Goal: Transaction & Acquisition: Download file/media

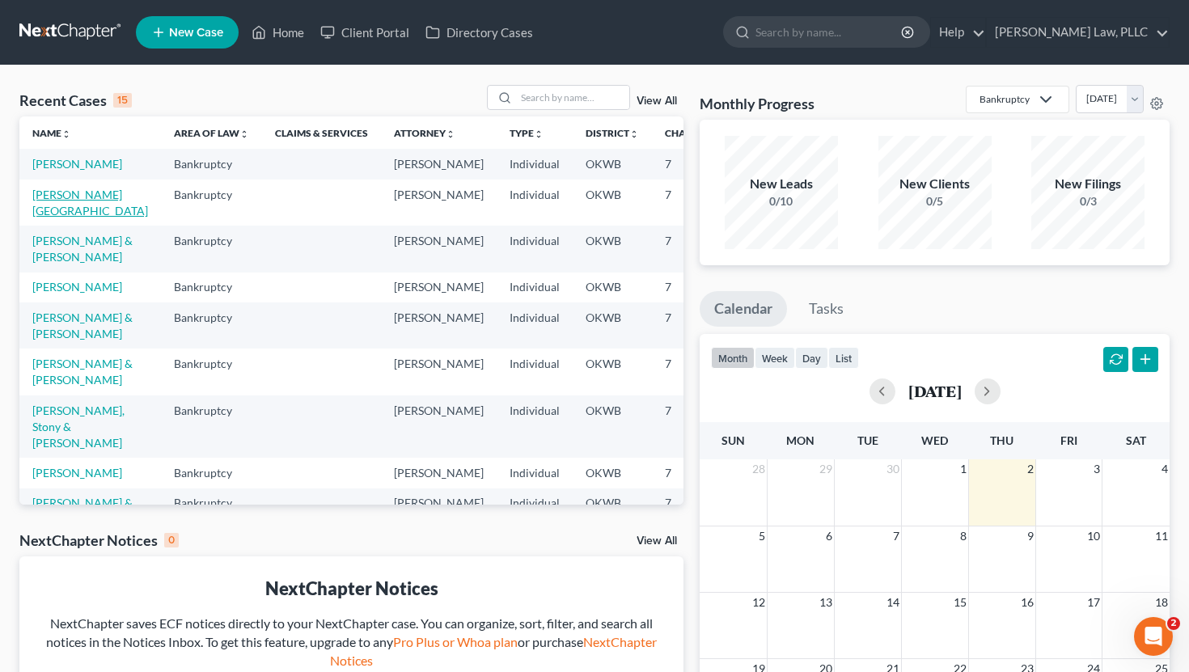
click at [73, 210] on link "[PERSON_NAME][GEOGRAPHIC_DATA]" at bounding box center [90, 203] width 116 height 30
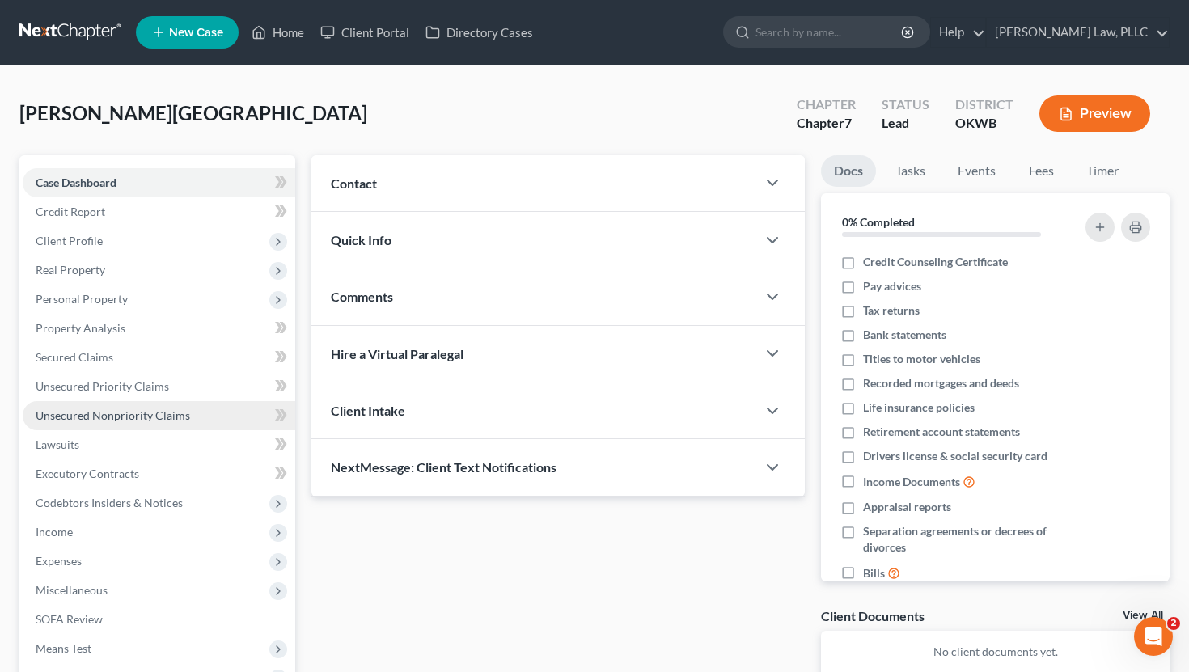
click at [108, 410] on span "Unsecured Nonpriority Claims" at bounding box center [113, 416] width 155 height 14
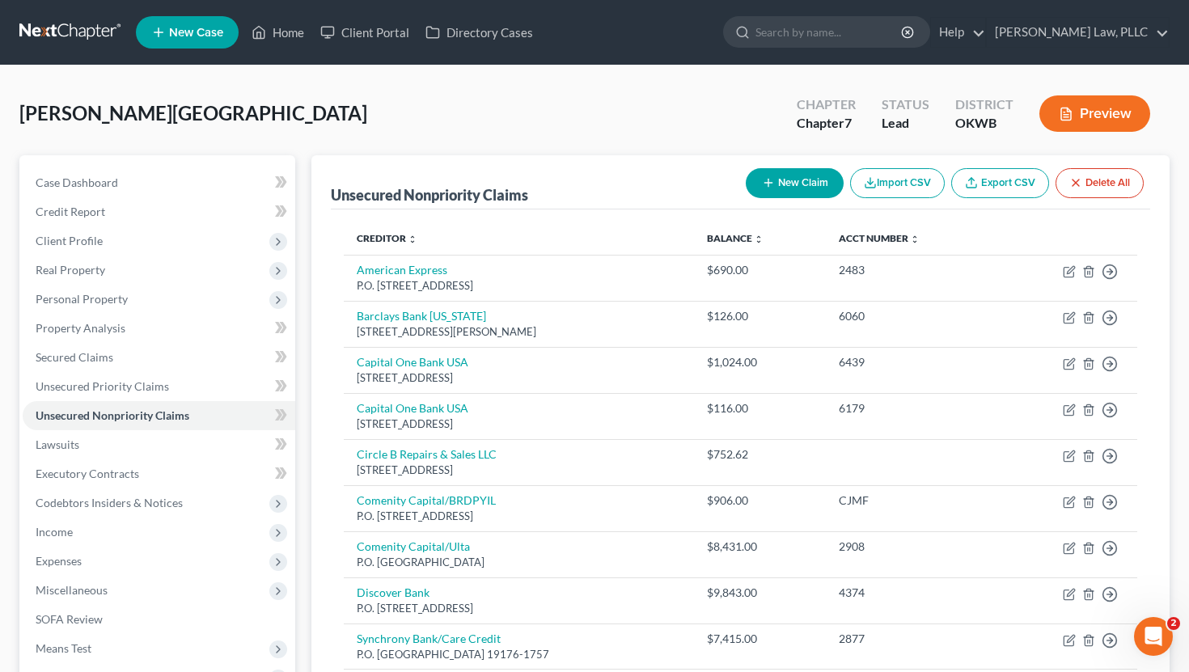
click at [671, 196] on div "New Claim Import CSV Export CSV Delete All" at bounding box center [944, 183] width 411 height 43
click at [671, 177] on icon "button" at bounding box center [768, 182] width 13 height 13
select select "0"
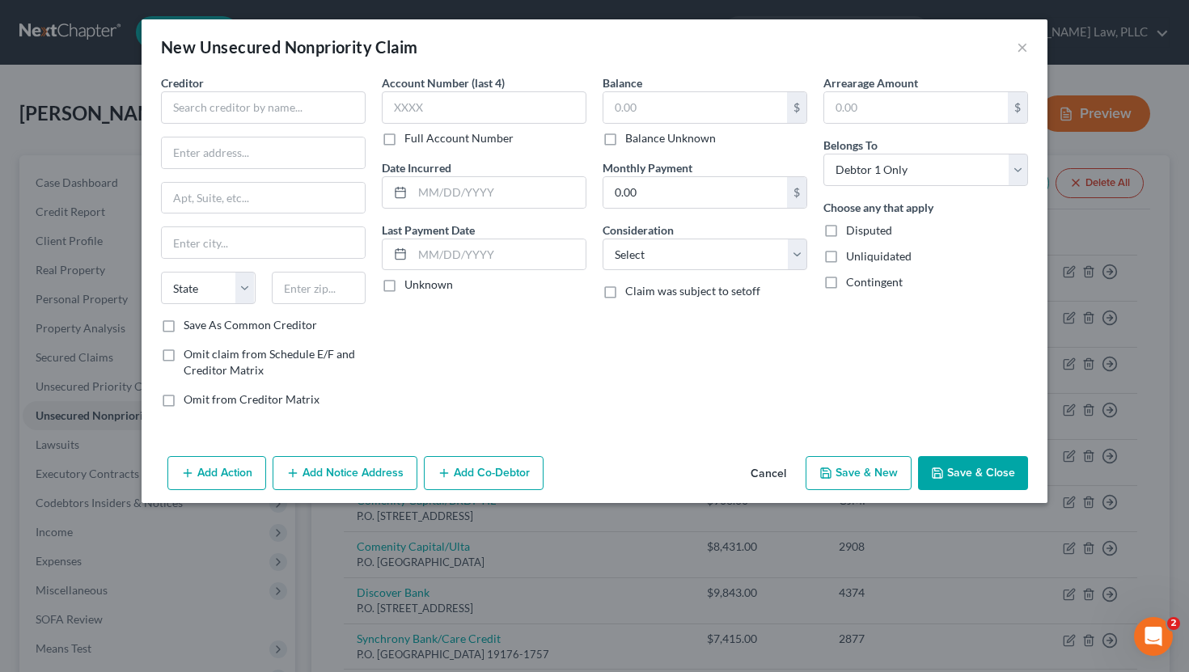
click at [671, 473] on button "Cancel" at bounding box center [768, 474] width 61 height 32
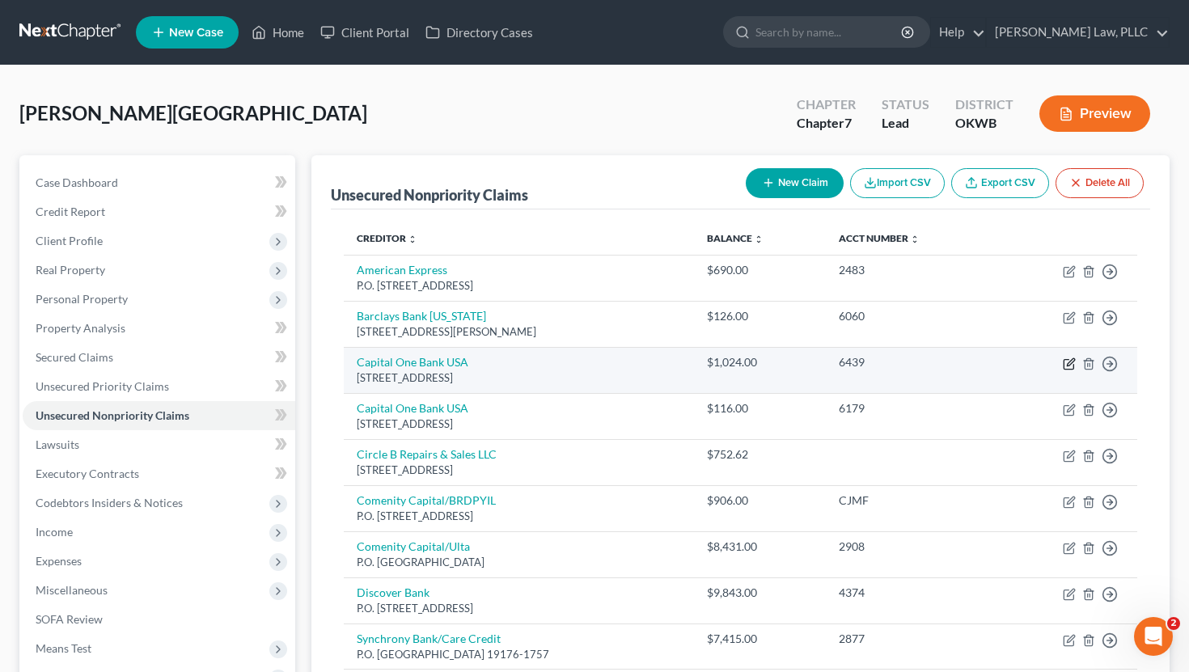
click at [671, 367] on icon "button" at bounding box center [1069, 364] width 13 height 13
select select "46"
select select "2"
select select "0"
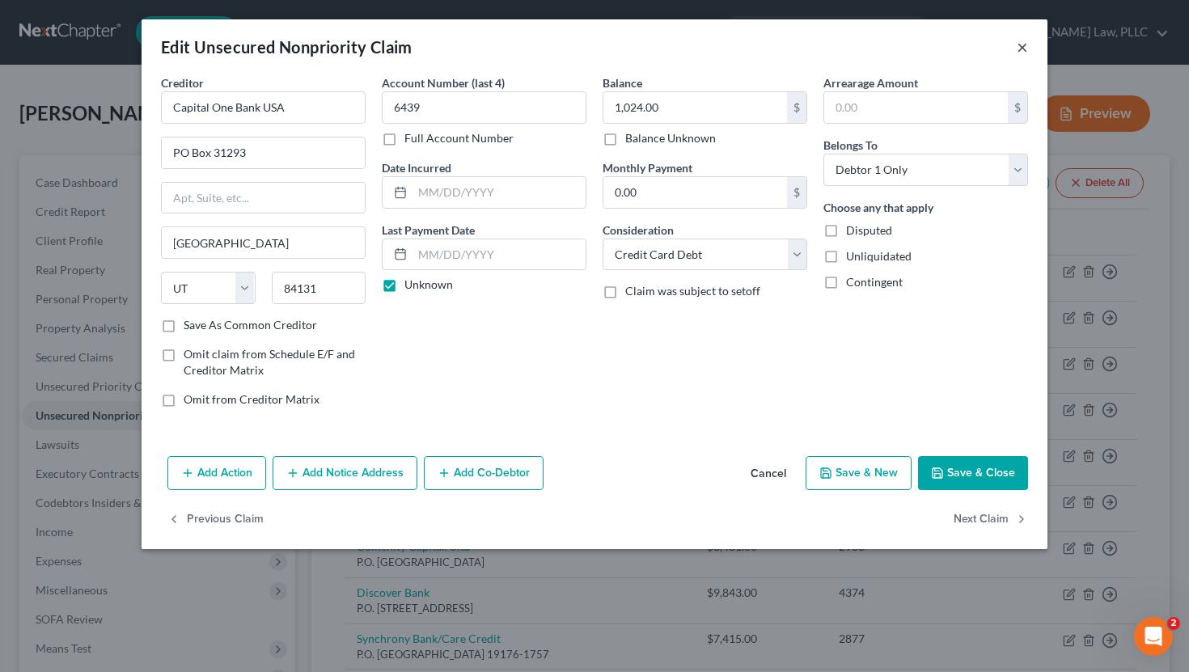
click at [671, 51] on button "×" at bounding box center [1022, 46] width 11 height 19
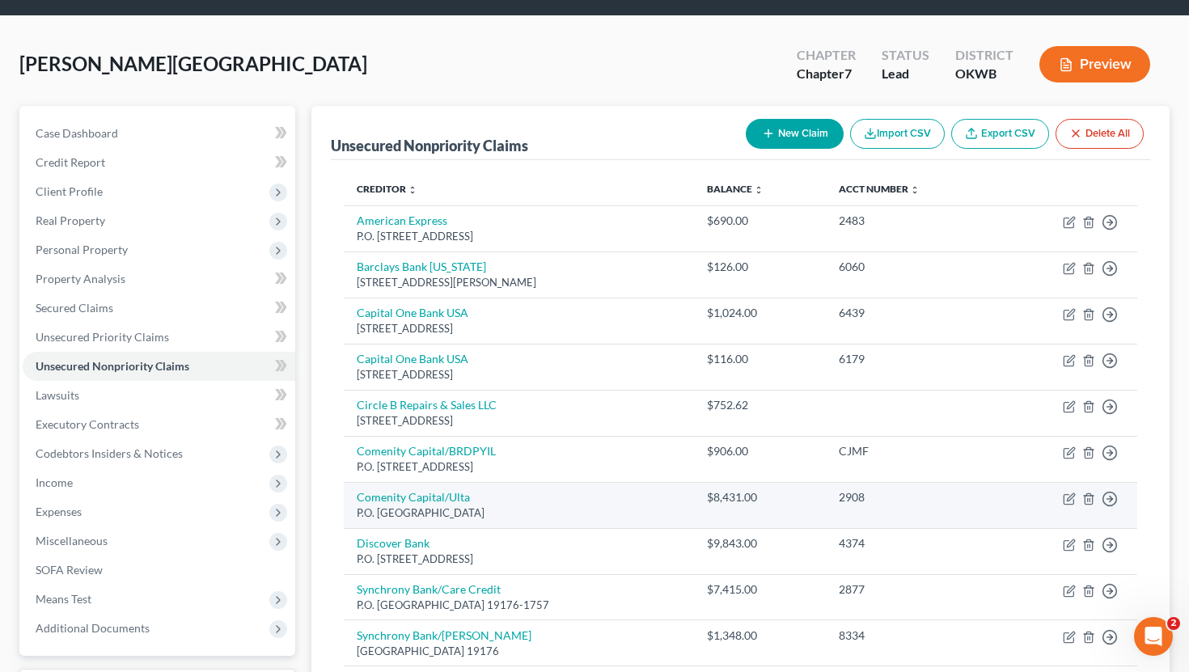
scroll to position [50, 0]
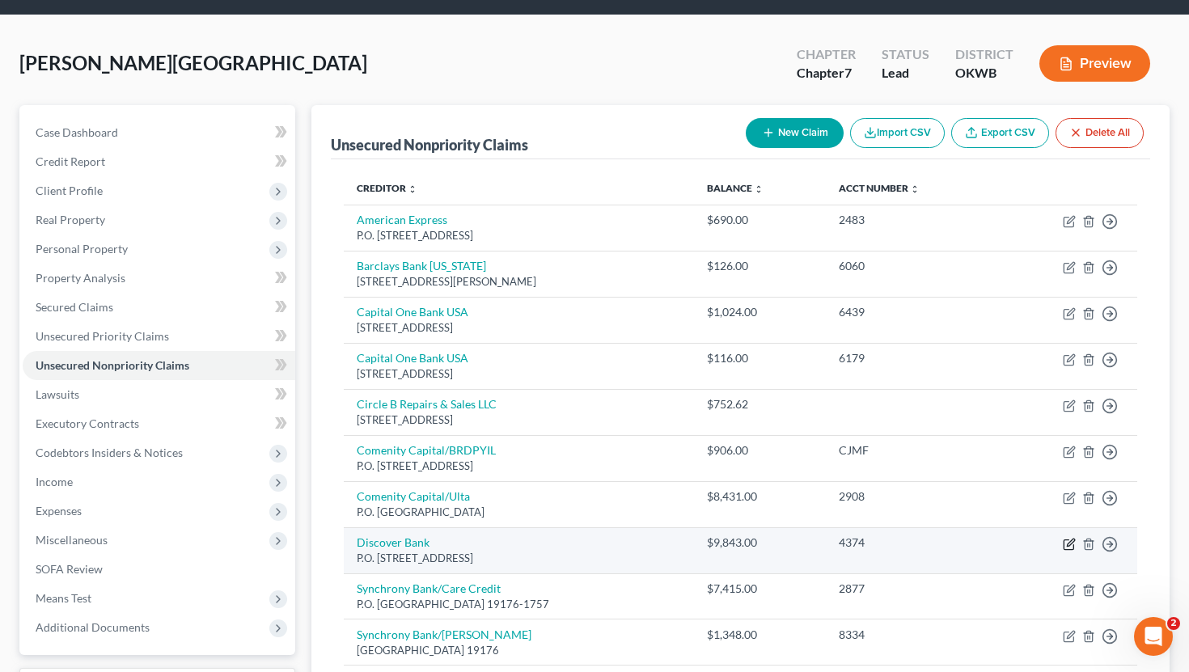
click at [671, 543] on icon "button" at bounding box center [1069, 544] width 13 height 13
select select "46"
select select "2"
select select "0"
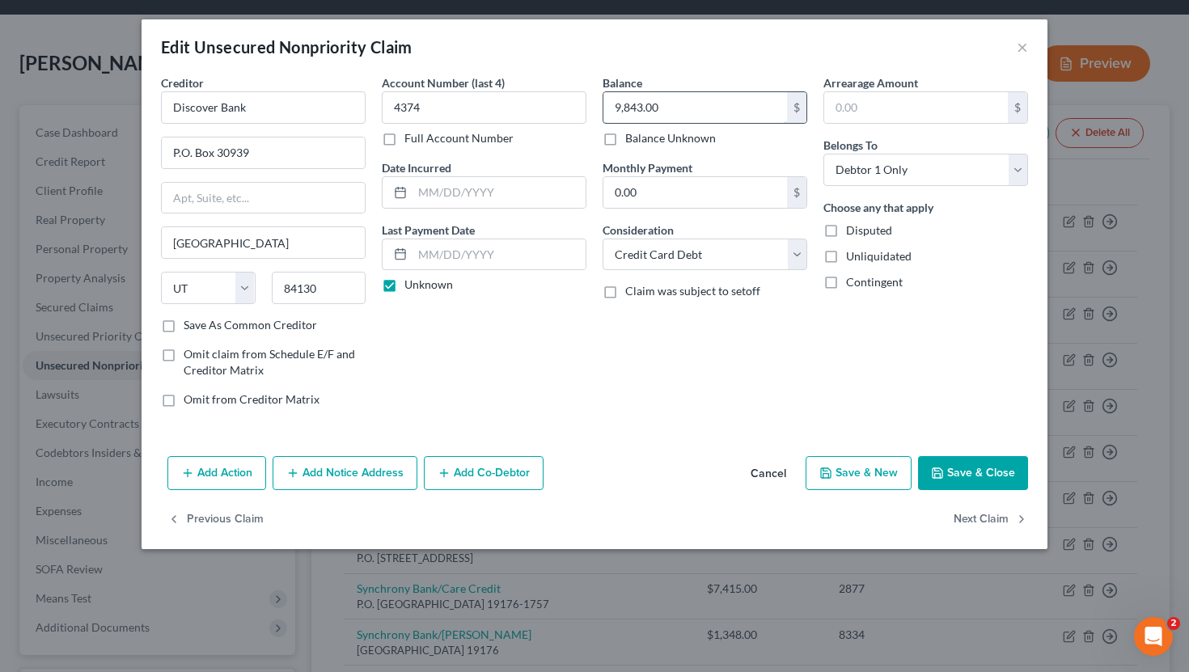
click at [652, 112] on input "9,843.00" at bounding box center [696, 107] width 184 height 31
type input "10,247"
click at [357, 468] on button "Add Notice Address" at bounding box center [345, 473] width 145 height 34
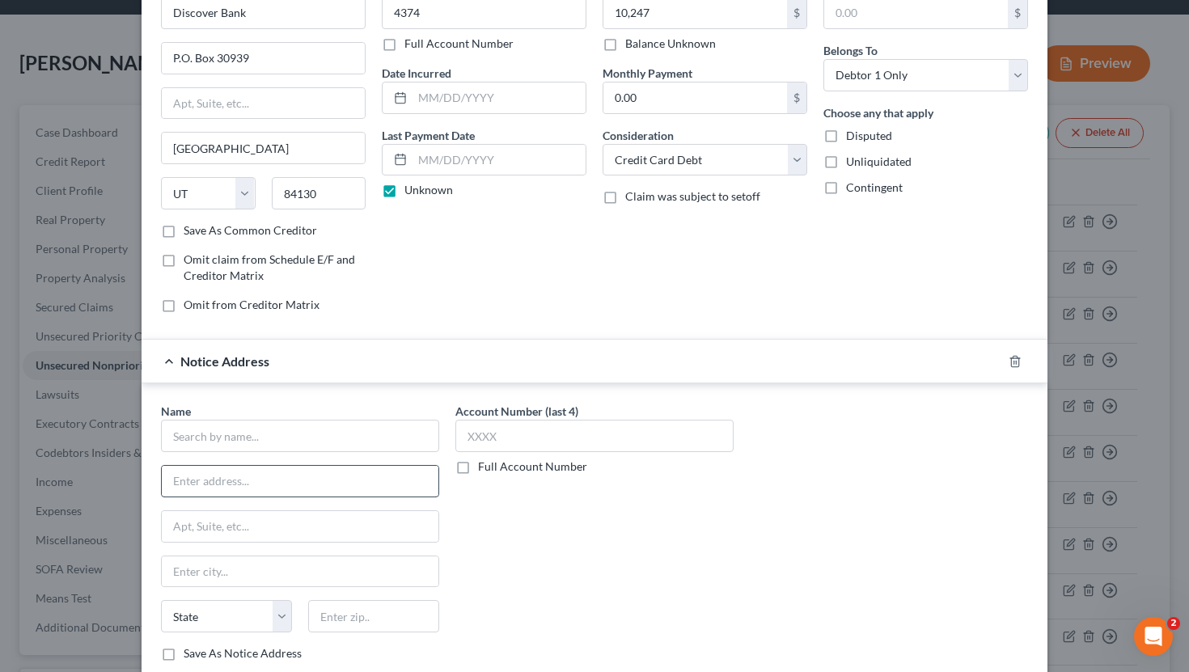
scroll to position [104, 0]
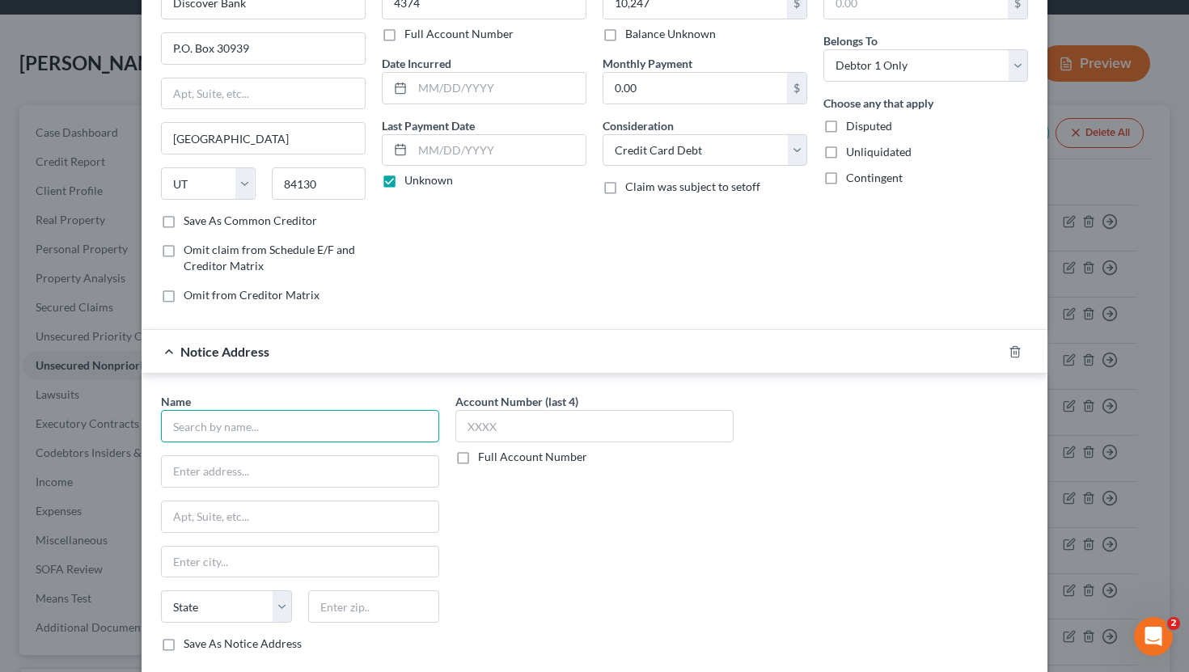
click at [362, 441] on input "text" at bounding box center [300, 426] width 278 height 32
type input "Capital Management Services, LP"
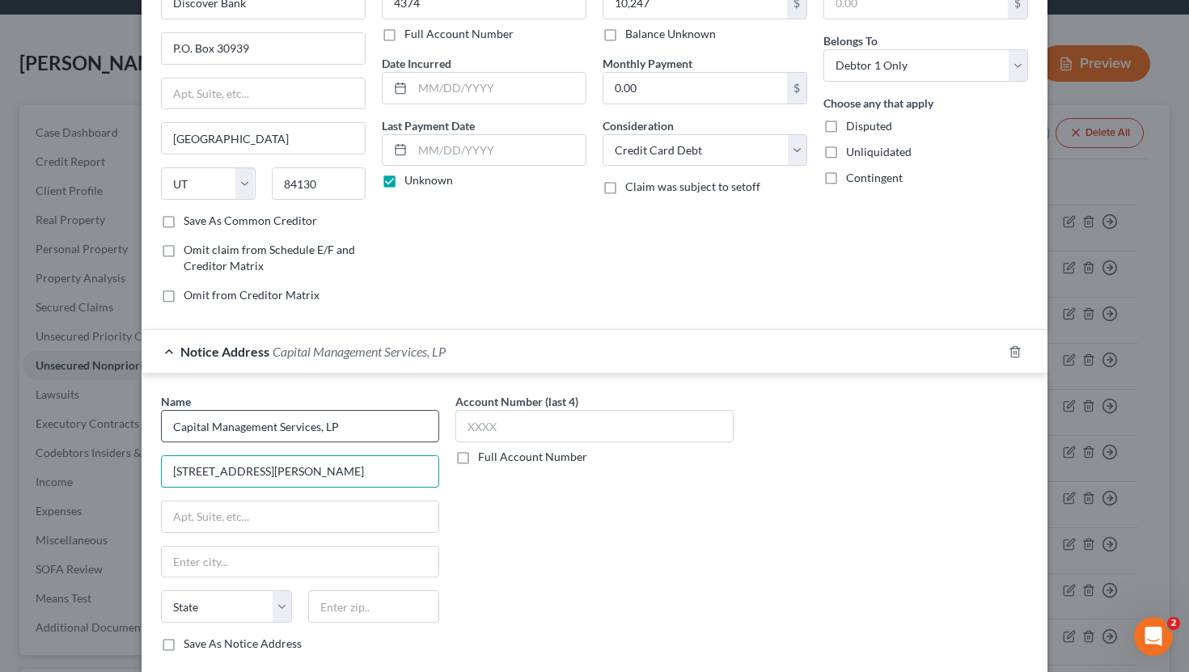
type input "[STREET_ADDRESS][PERSON_NAME]"
type input "14206"
type input "Buffalo"
select select "35"
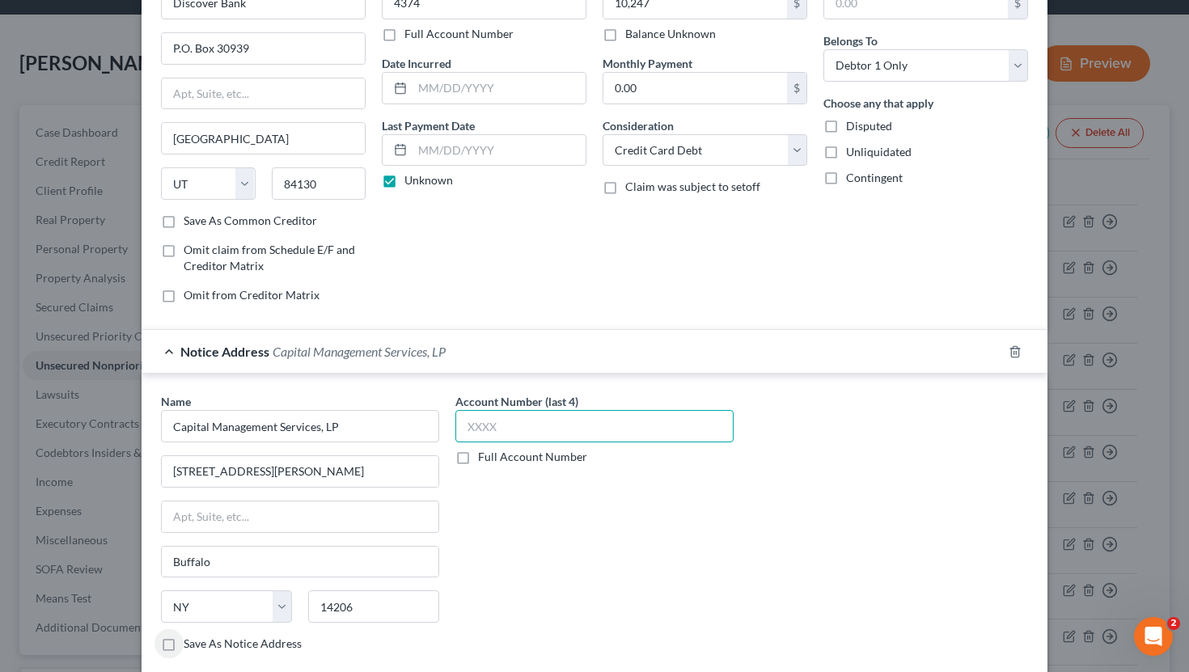
click at [546, 421] on input "text" at bounding box center [595, 426] width 278 height 32
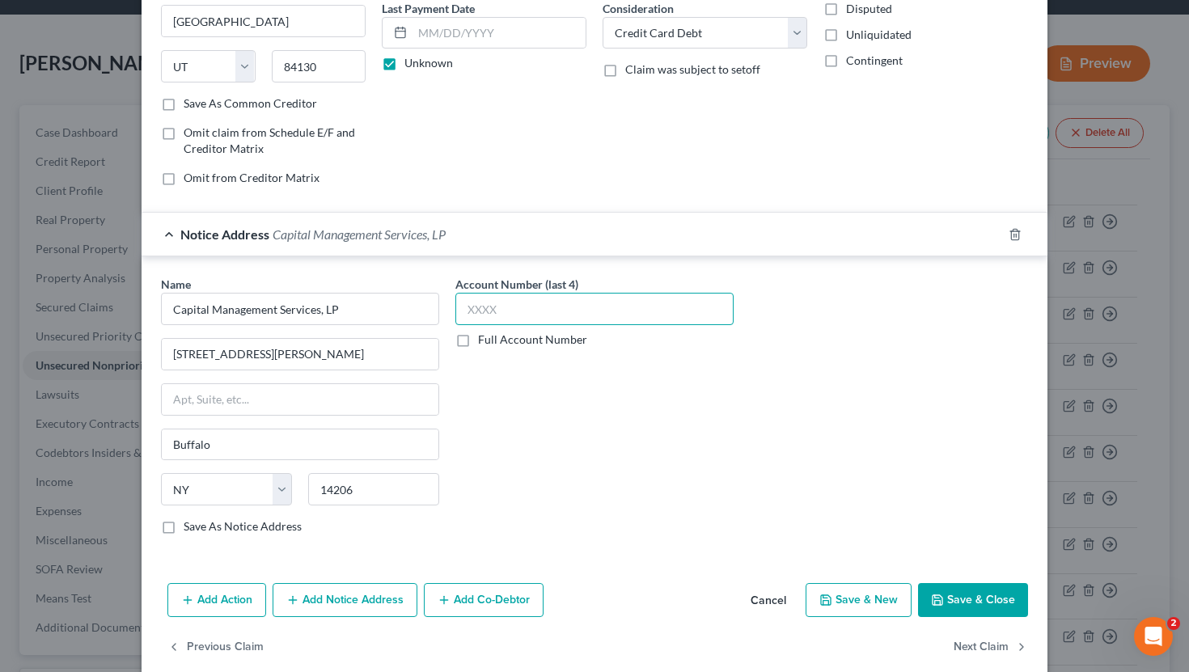
scroll to position [225, 0]
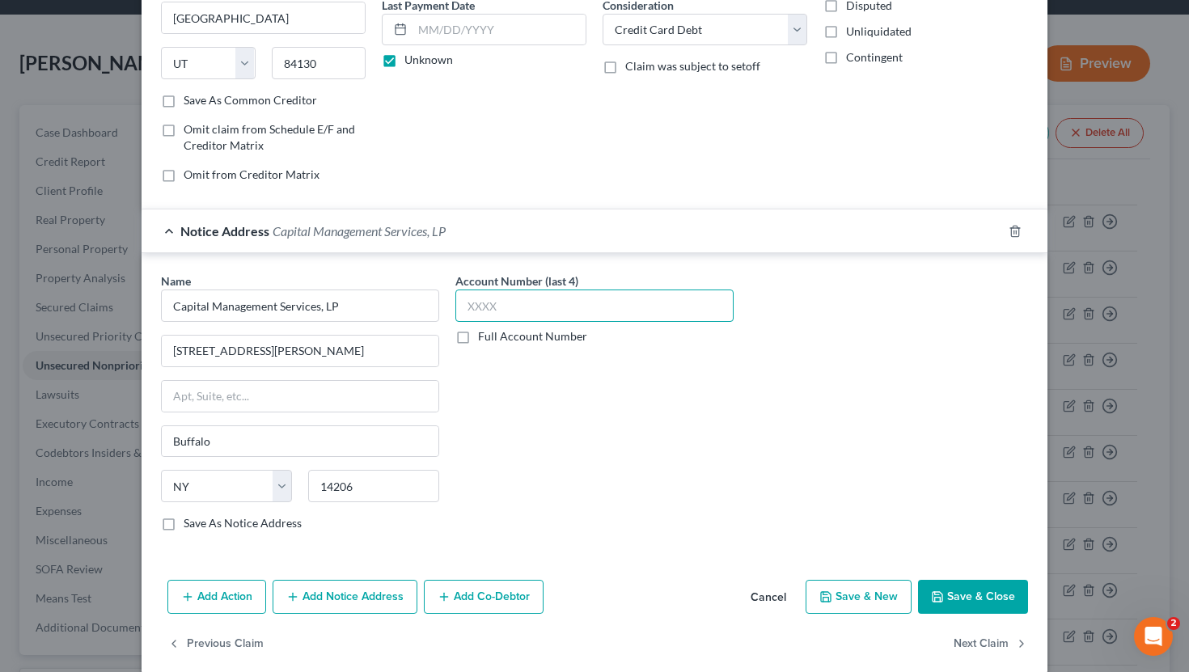
click at [593, 314] on input "text" at bounding box center [595, 306] width 278 height 32
type input "4362"
click at [671, 591] on icon "button" at bounding box center [937, 597] width 13 height 13
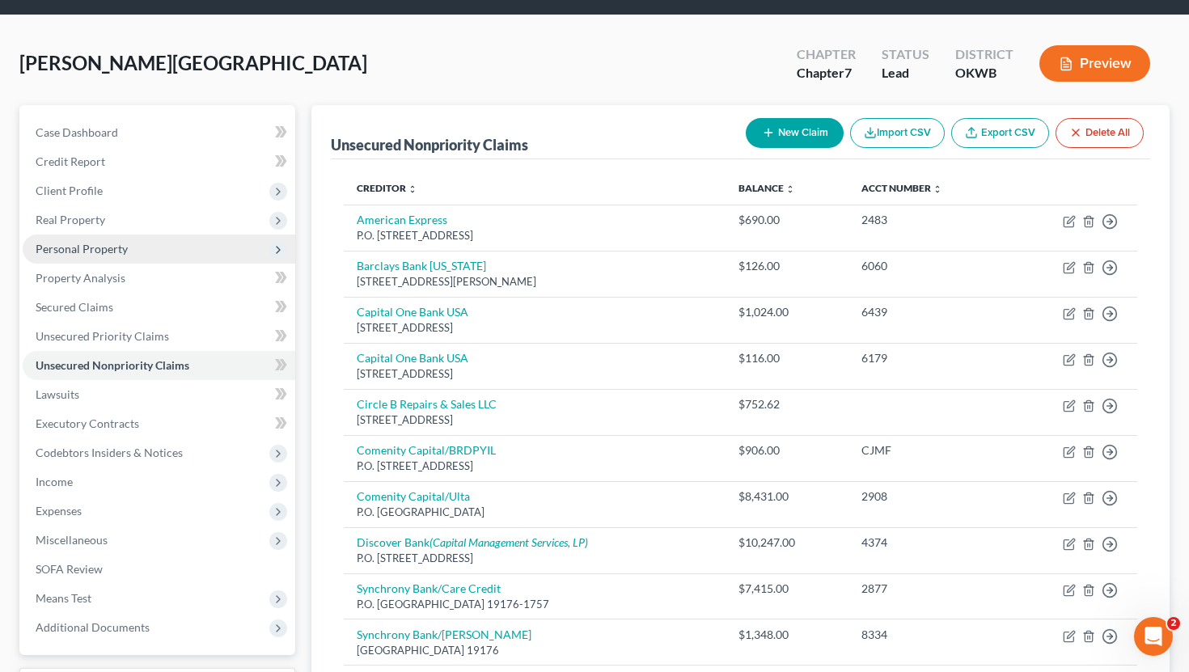
click at [145, 252] on span "Personal Property" at bounding box center [159, 249] width 273 height 29
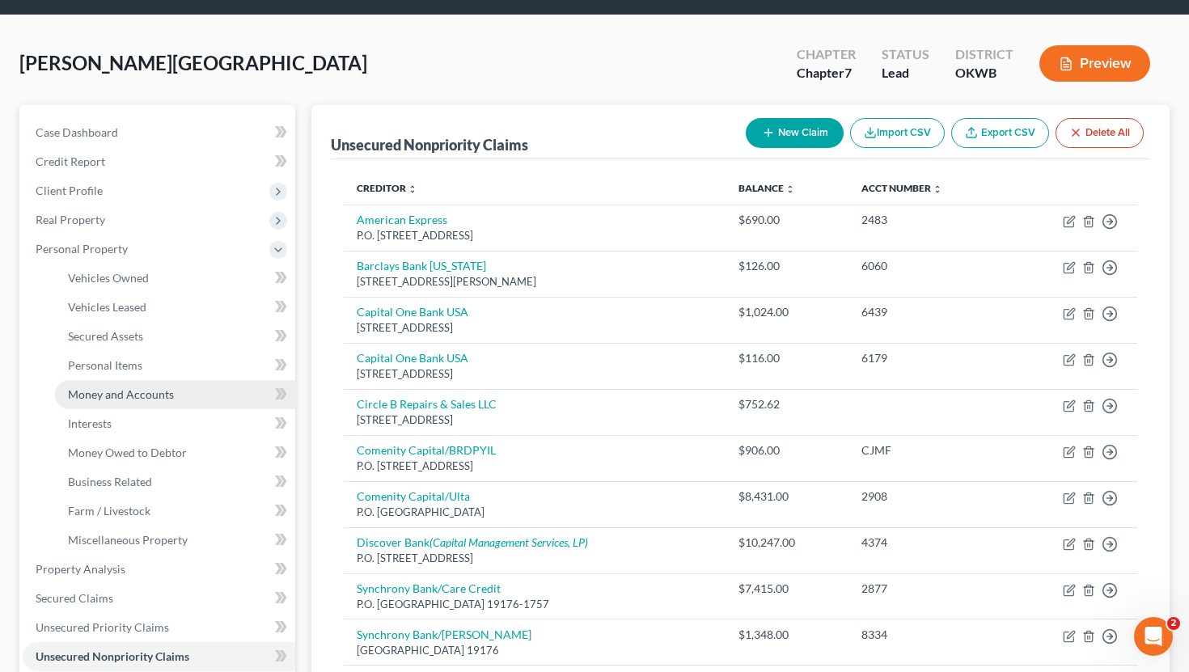
click at [117, 394] on span "Money and Accounts" at bounding box center [121, 395] width 106 height 14
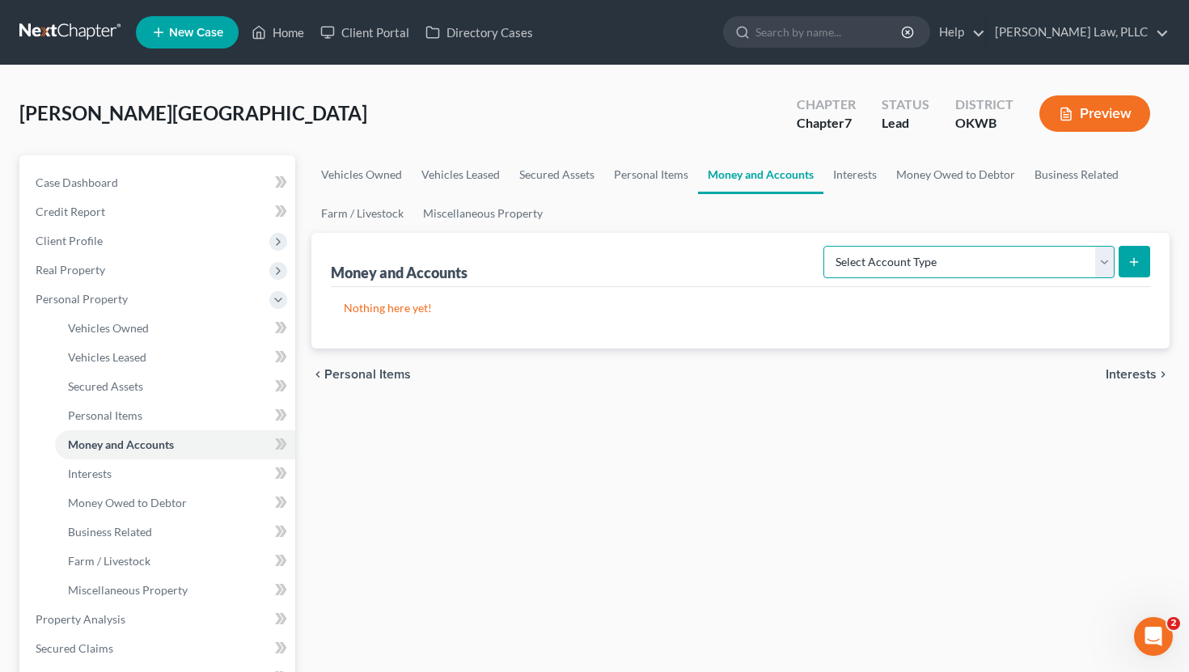
click at [671, 276] on select "Select Account Type Brokerage Cash on Hand Certificates of Deposit Checking Acc…" at bounding box center [969, 262] width 291 height 32
select select "checking"
click at [671, 246] on select "Select Account Type Brokerage Cash on Hand Certificates of Deposit Checking Acc…" at bounding box center [969, 262] width 291 height 32
click at [671, 263] on line "submit" at bounding box center [1134, 261] width 0 height 7
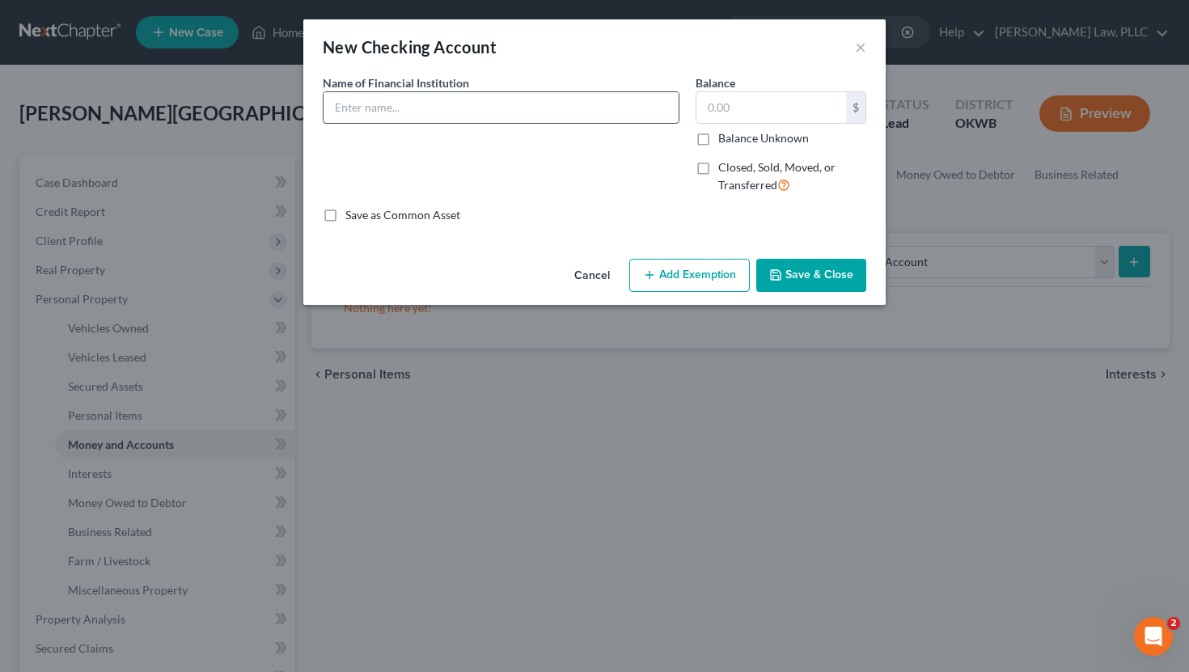
click at [469, 101] on input "text" at bounding box center [501, 107] width 355 height 31
type input "USAA"
click at [671, 265] on button "Save & Close" at bounding box center [811, 276] width 110 height 34
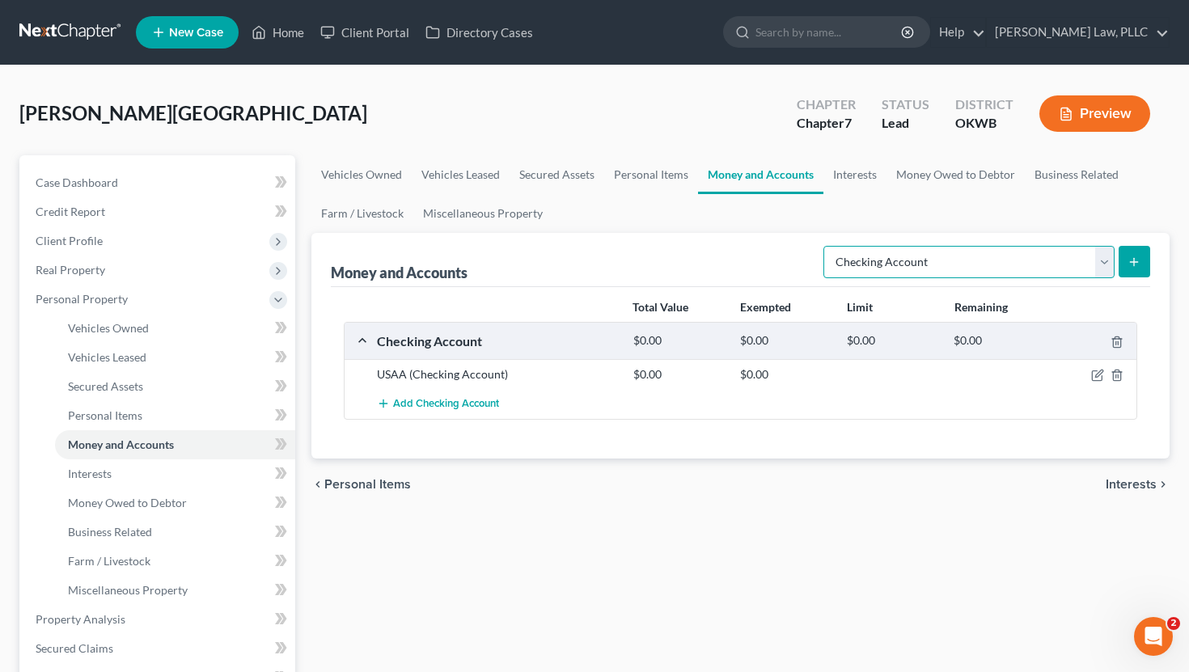
click at [671, 255] on select "Select Account Type Brokerage Cash on Hand Certificates of Deposit Checking Acc…" at bounding box center [969, 262] width 291 height 32
click at [671, 246] on select "Select Account Type Brokerage Cash on Hand Certificates of Deposit Checking Acc…" at bounding box center [969, 262] width 291 height 32
click at [671, 256] on select "Select Account Type Brokerage Cash on Hand Certificates of Deposit Checking Acc…" at bounding box center [969, 262] width 291 height 32
select select "savings"
click at [671, 246] on select "Select Account Type Brokerage Cash on Hand Certificates of Deposit Checking Acc…" at bounding box center [969, 262] width 291 height 32
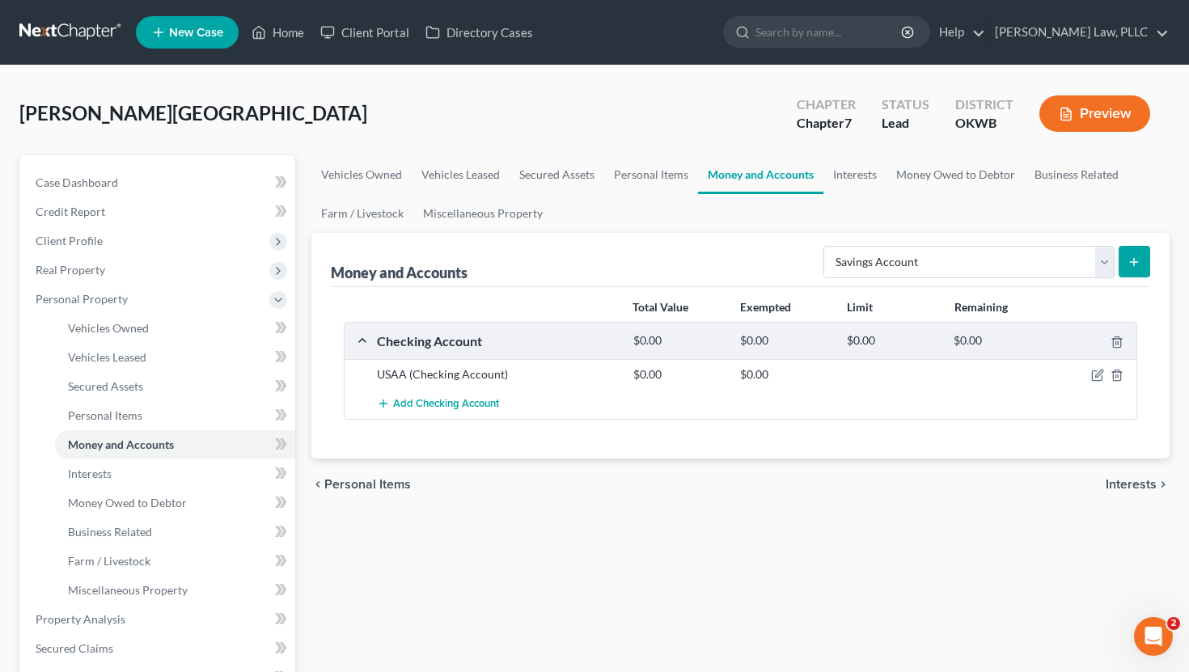
click at [671, 262] on icon "submit" at bounding box center [1134, 262] width 13 height 13
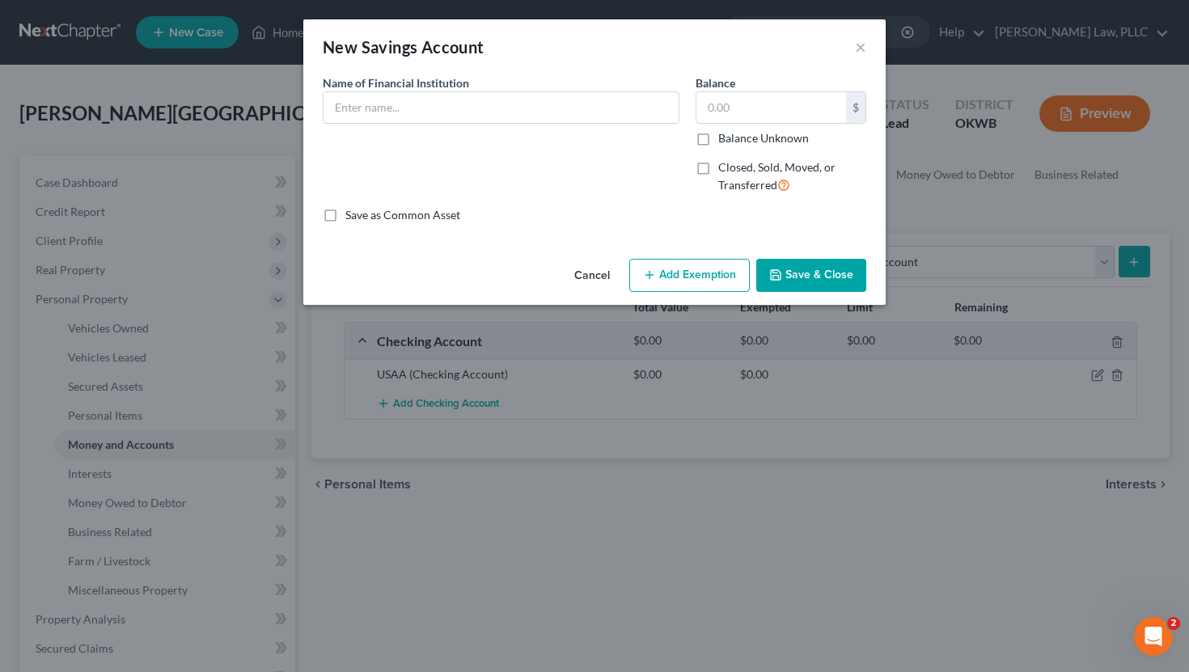
click at [488, 88] on div "Name of Financial Institution *" at bounding box center [501, 98] width 357 height 49
click at [480, 100] on input "text" at bounding box center [501, 107] width 355 height 31
type input "USAA"
click at [671, 272] on button "Save & Close" at bounding box center [811, 276] width 110 height 34
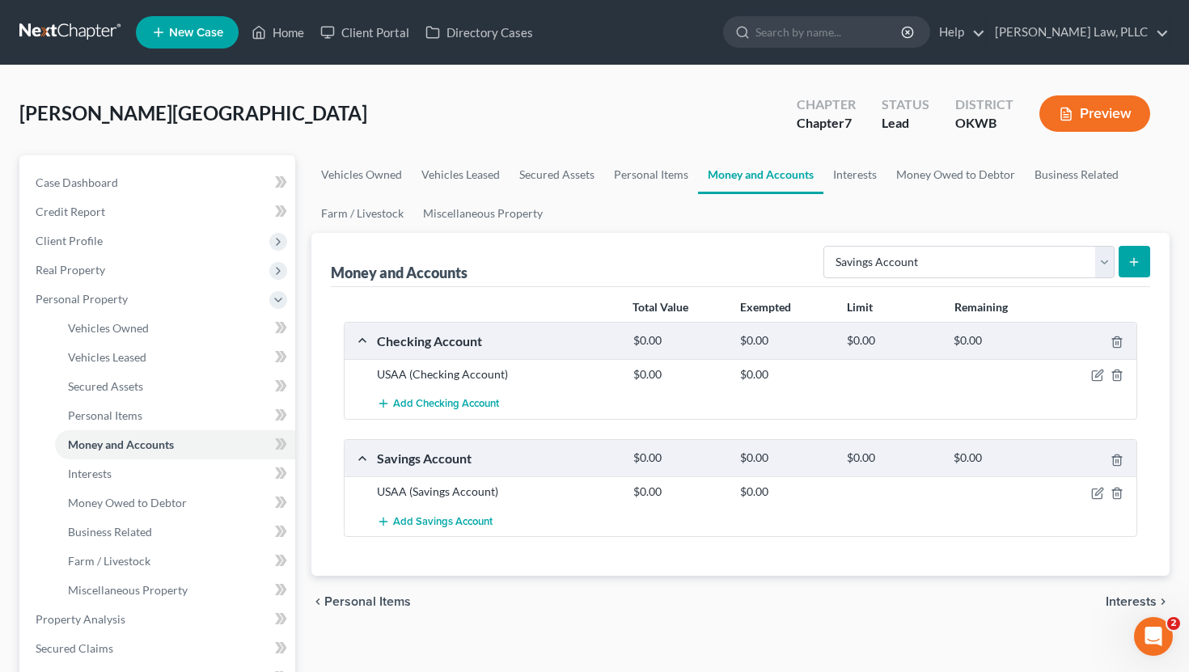
click at [671, 252] on button "submit" at bounding box center [1135, 262] width 32 height 32
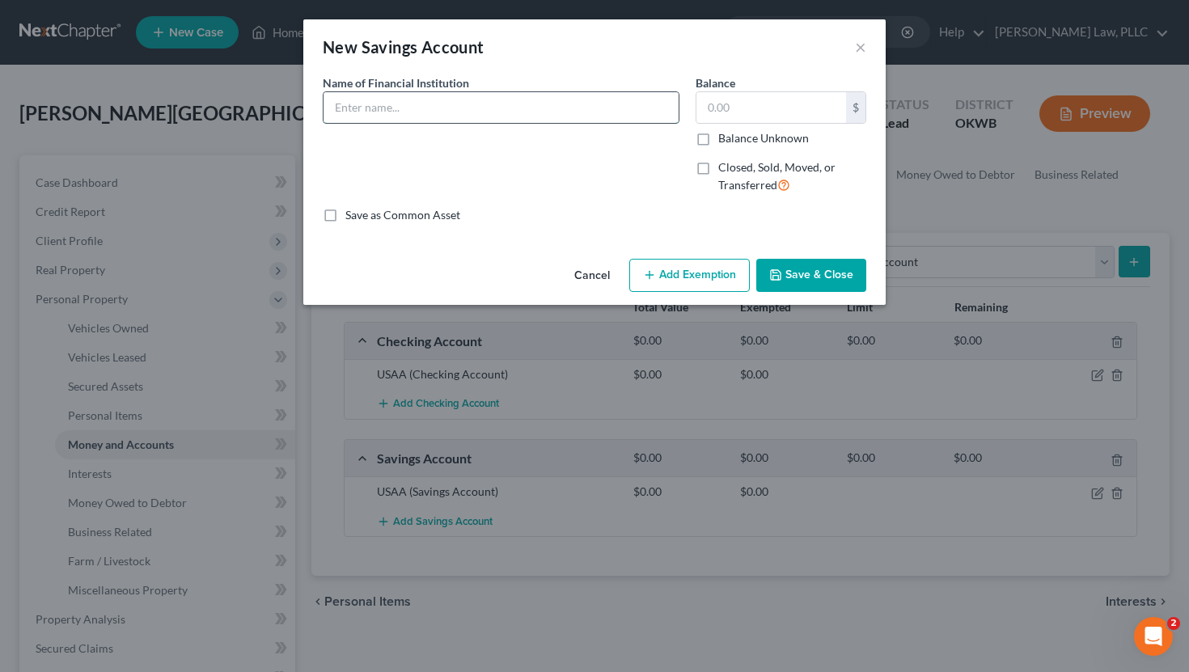
click at [461, 103] on input "text" at bounding box center [501, 107] width 355 height 31
type input "Capital One"
click at [671, 273] on button "Save & Close" at bounding box center [811, 276] width 110 height 34
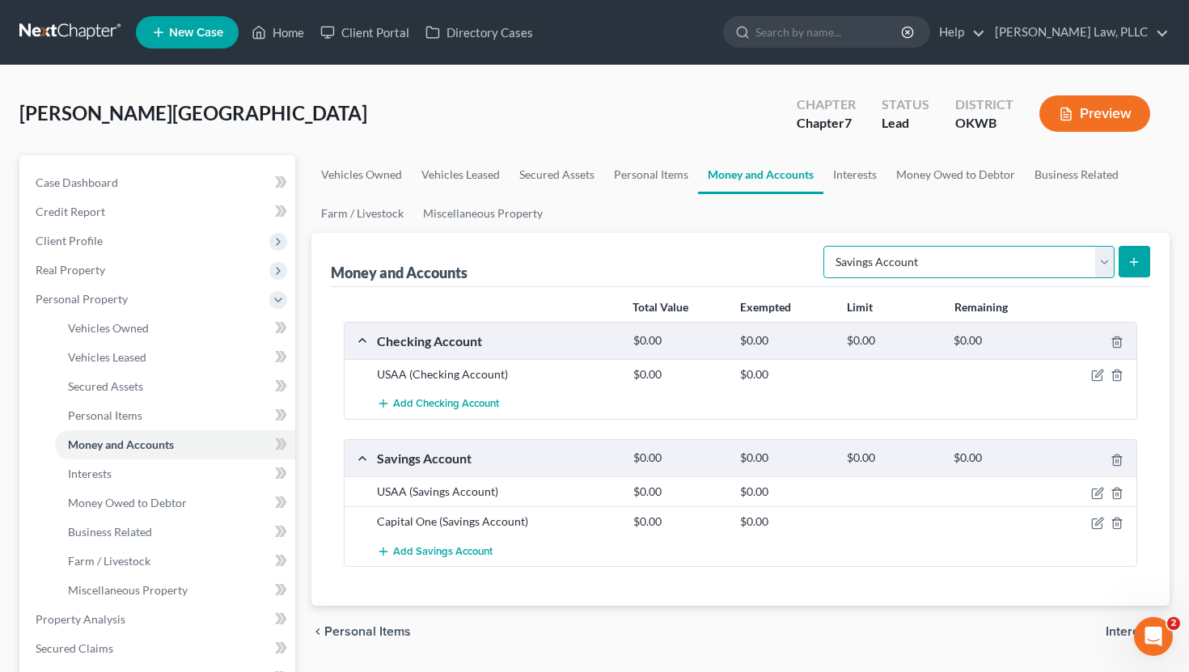
click at [671, 275] on select "Select Account Type Brokerage Cash on Hand Certificates of Deposit Checking Acc…" at bounding box center [969, 262] width 291 height 32
select select "checking"
click at [671, 246] on select "Select Account Type Brokerage Cash on Hand Certificates of Deposit Checking Acc…" at bounding box center [969, 262] width 291 height 32
click at [671, 268] on button "submit" at bounding box center [1135, 262] width 32 height 32
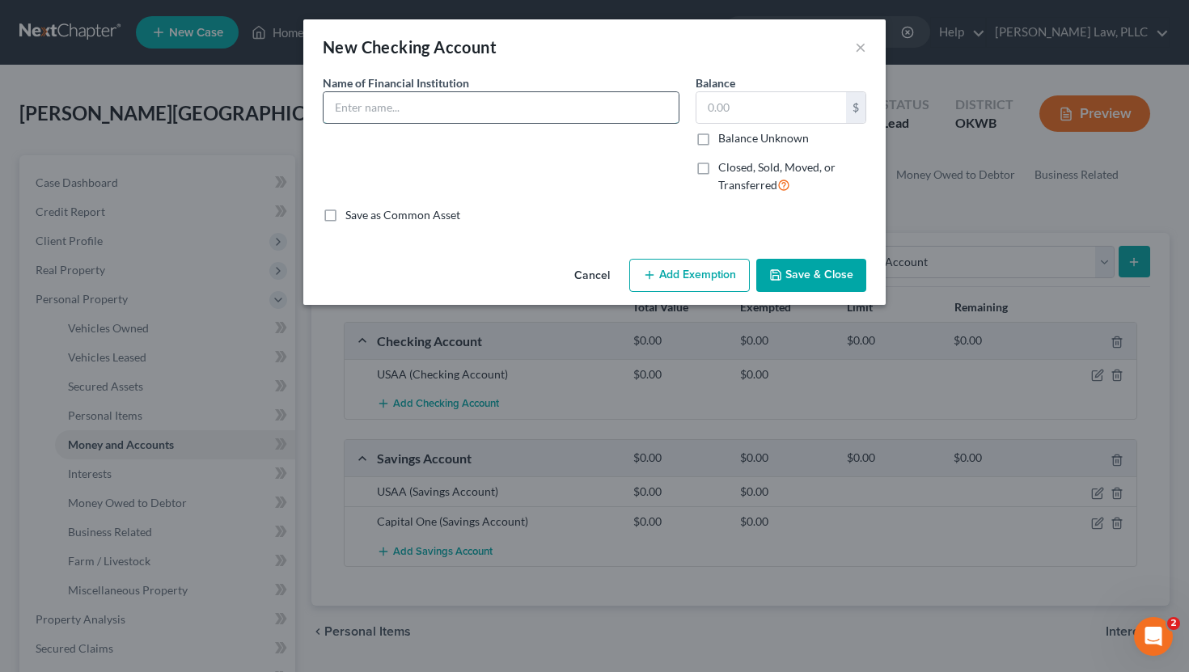
click at [525, 112] on input "text" at bounding box center [501, 107] width 355 height 31
type input "Capital One"
click at [671, 269] on button "Save & Close" at bounding box center [811, 276] width 110 height 34
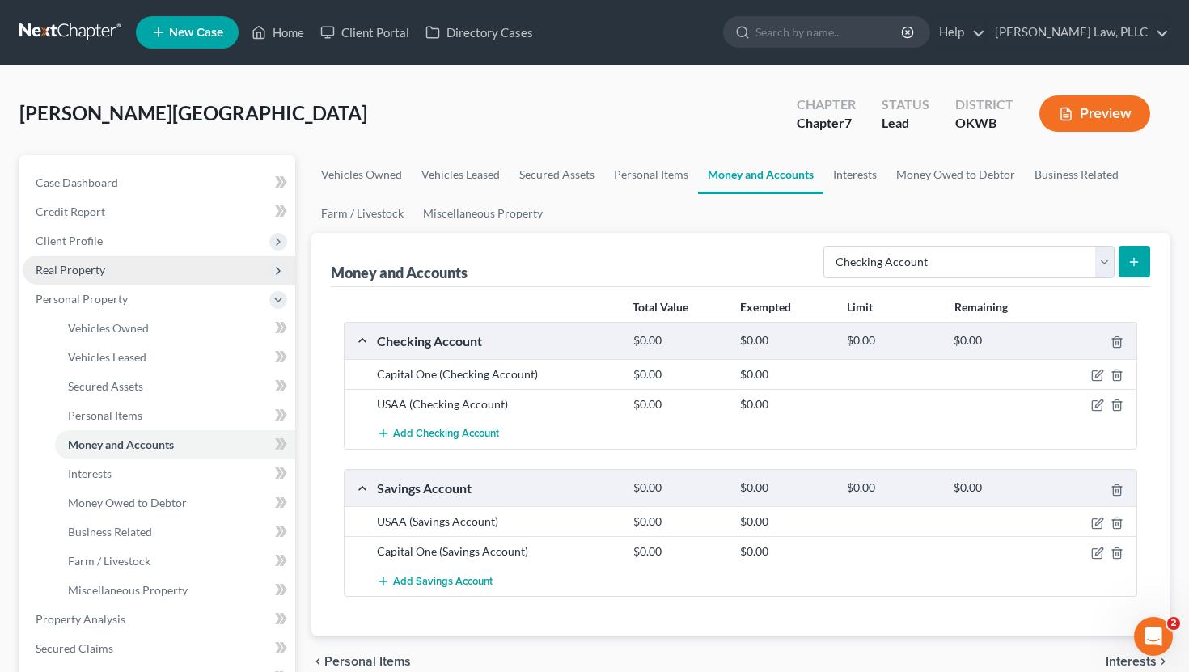
click at [145, 273] on span "Real Property" at bounding box center [159, 270] width 273 height 29
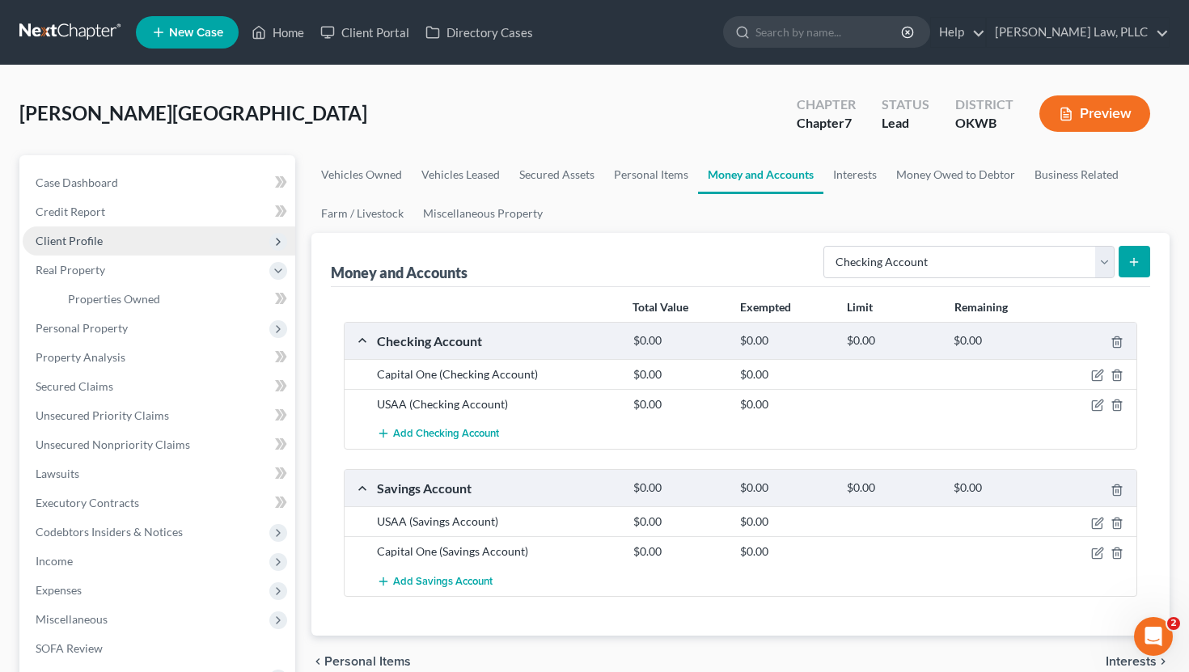
click at [134, 239] on span "Client Profile" at bounding box center [159, 241] width 273 height 29
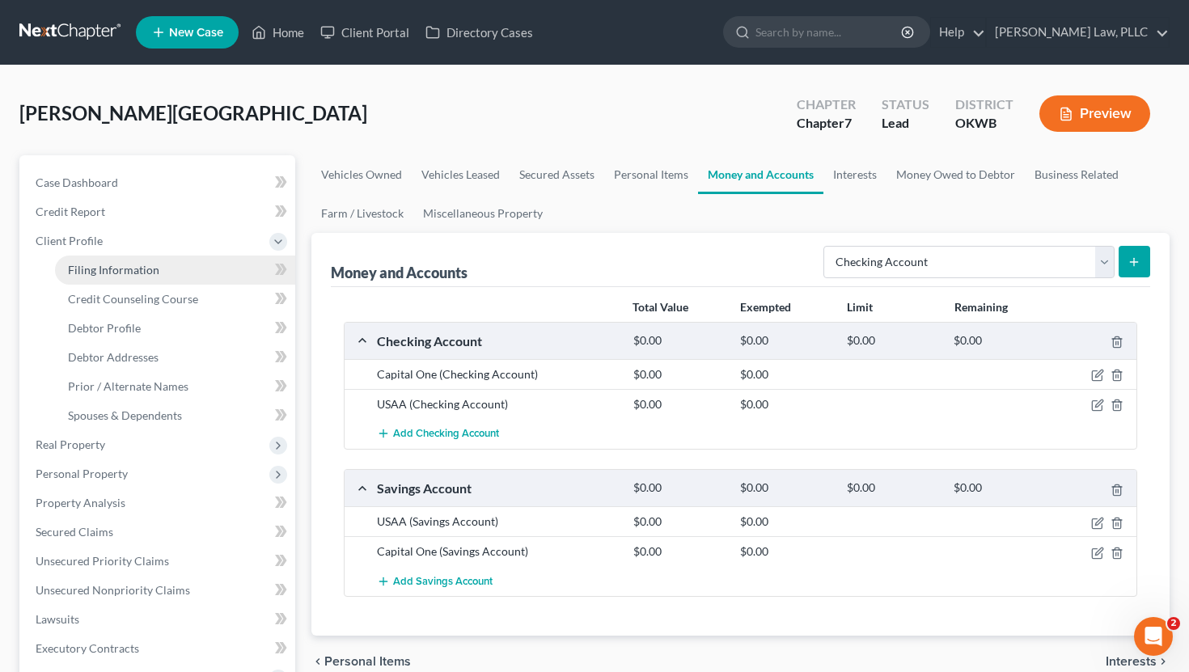
click at [128, 266] on span "Filing Information" at bounding box center [113, 270] width 91 height 14
select select "1"
select select "0"
select select "37"
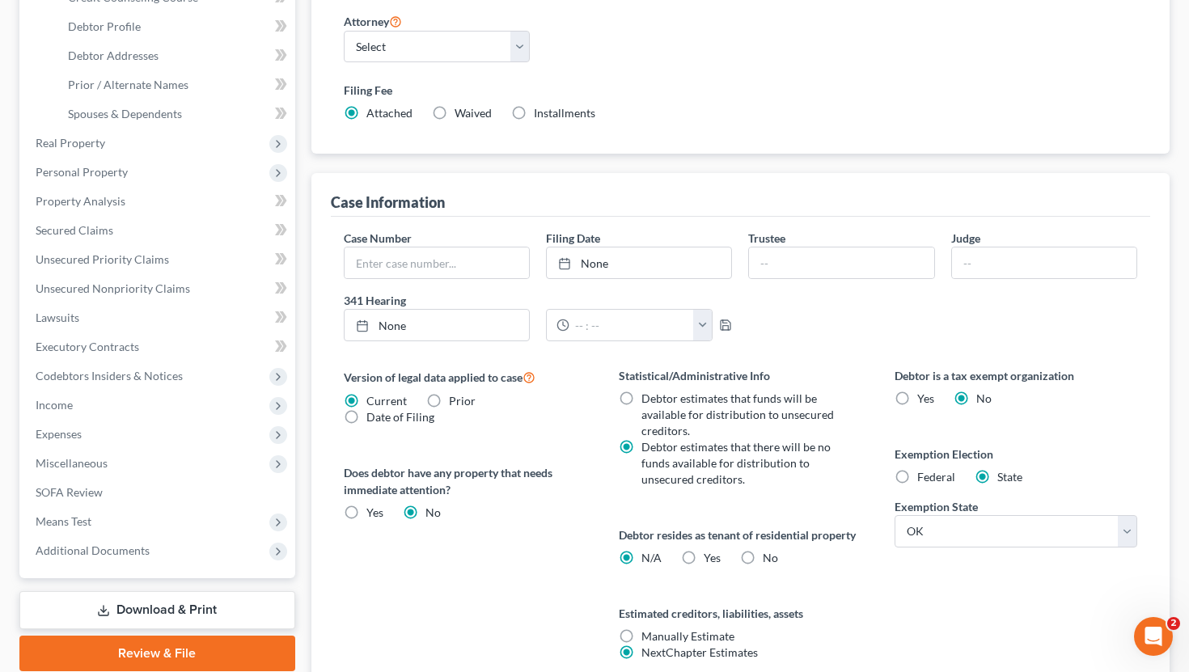
scroll to position [384, 0]
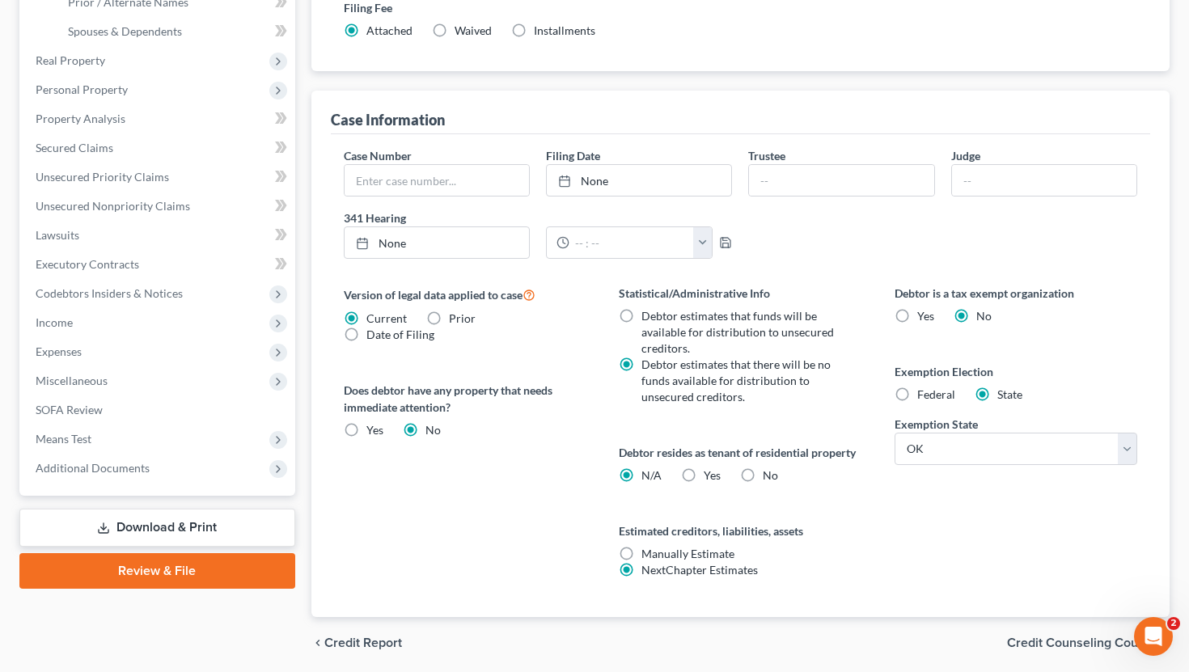
click at [671, 478] on label "Yes Yes" at bounding box center [712, 476] width 17 height 16
click at [671, 478] on input "Yes Yes" at bounding box center [715, 473] width 11 height 11
radio input "true"
radio input "false"
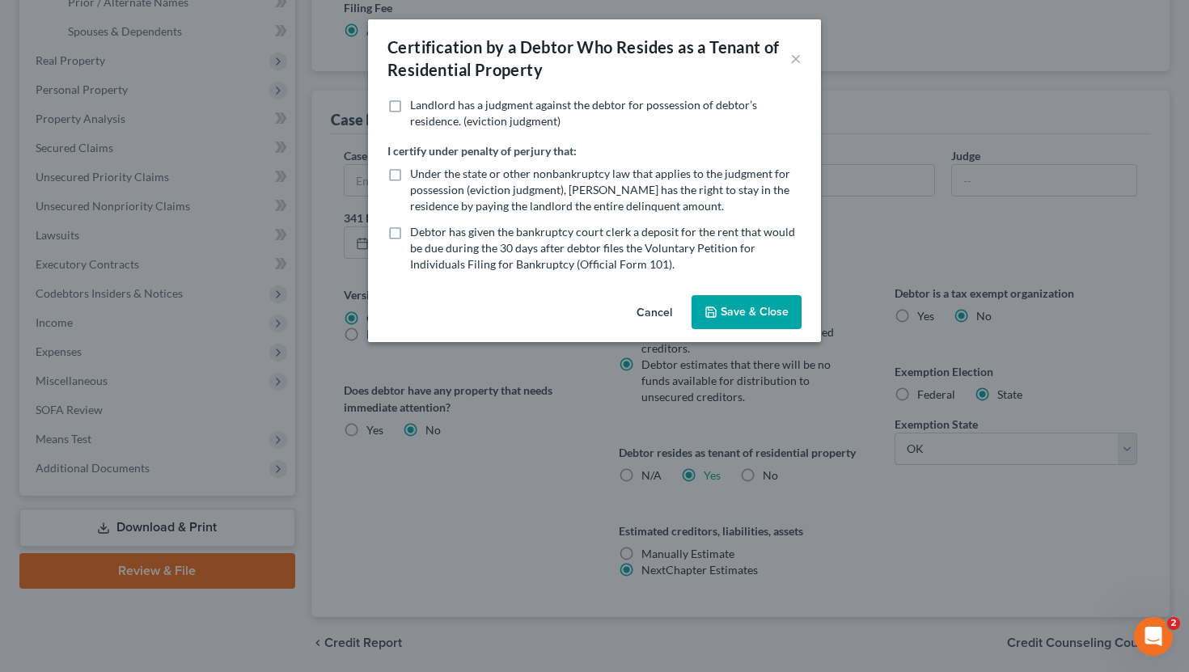
click at [671, 313] on button "Save & Close" at bounding box center [747, 312] width 110 height 34
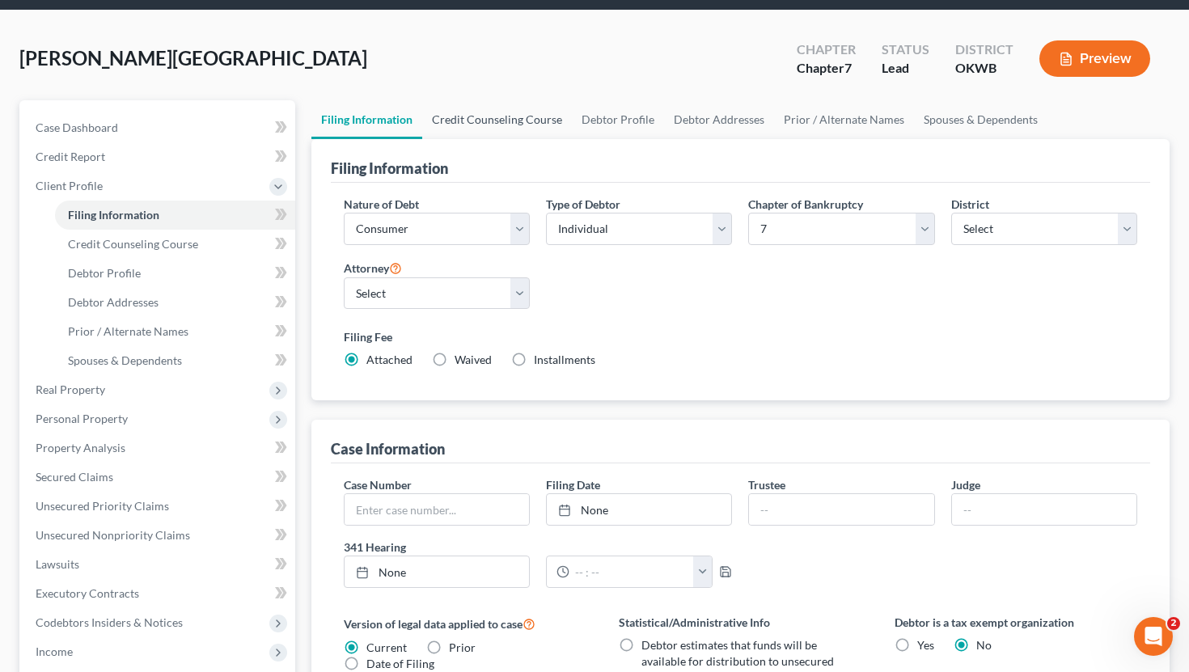
click at [522, 137] on link "Credit Counseling Course" at bounding box center [497, 119] width 150 height 39
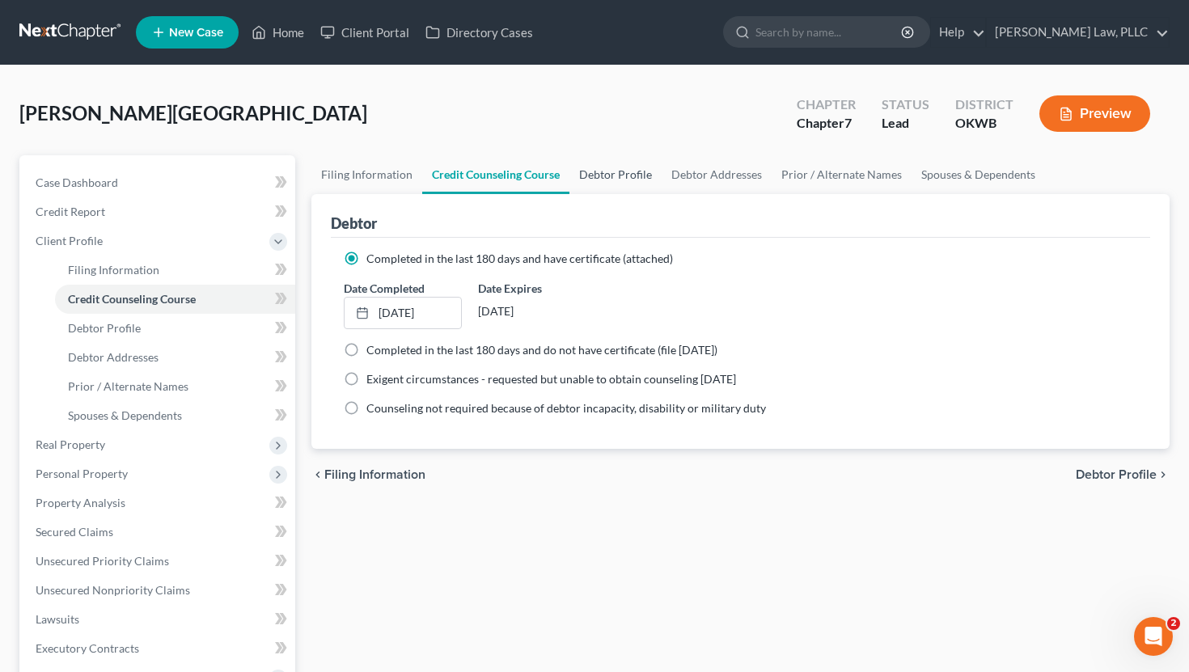
click at [617, 173] on link "Debtor Profile" at bounding box center [616, 174] width 92 height 39
select select "3"
select select "2"
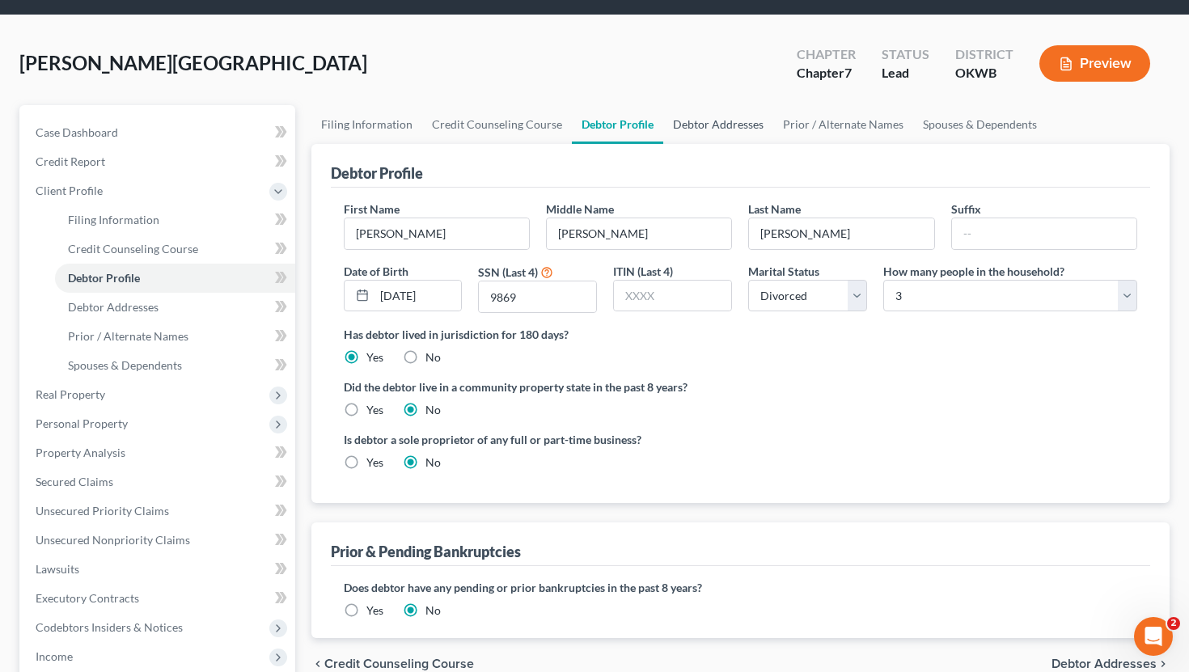
click at [671, 121] on link "Debtor Addresses" at bounding box center [718, 124] width 110 height 39
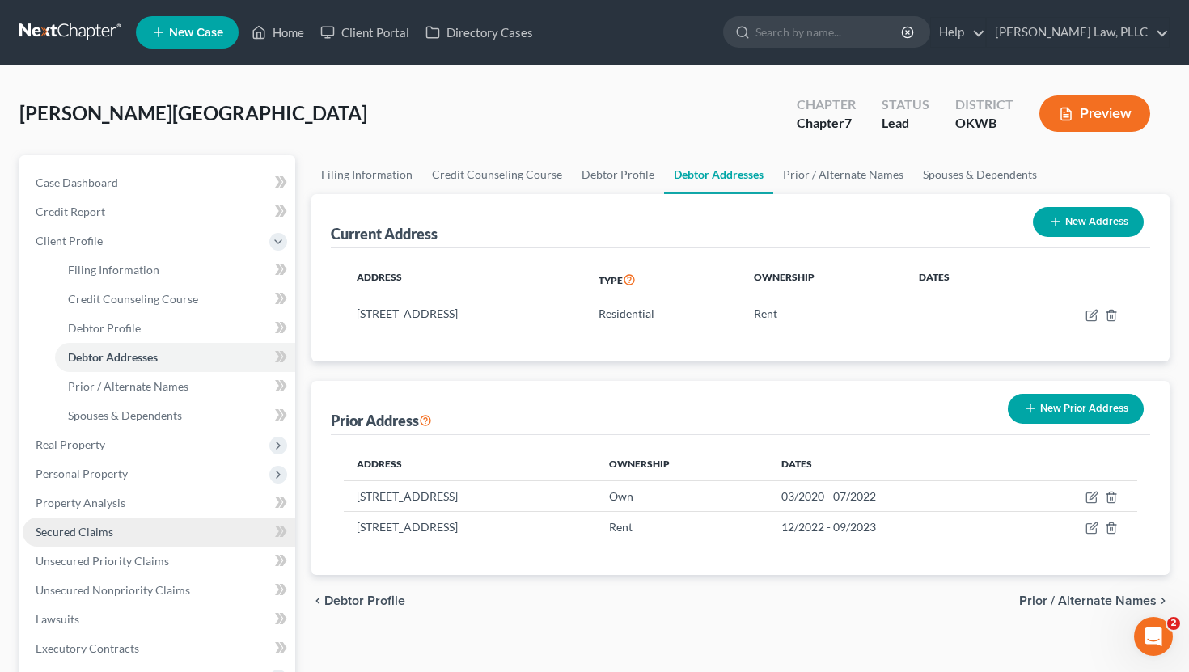
click at [95, 528] on span "Secured Claims" at bounding box center [75, 532] width 78 height 14
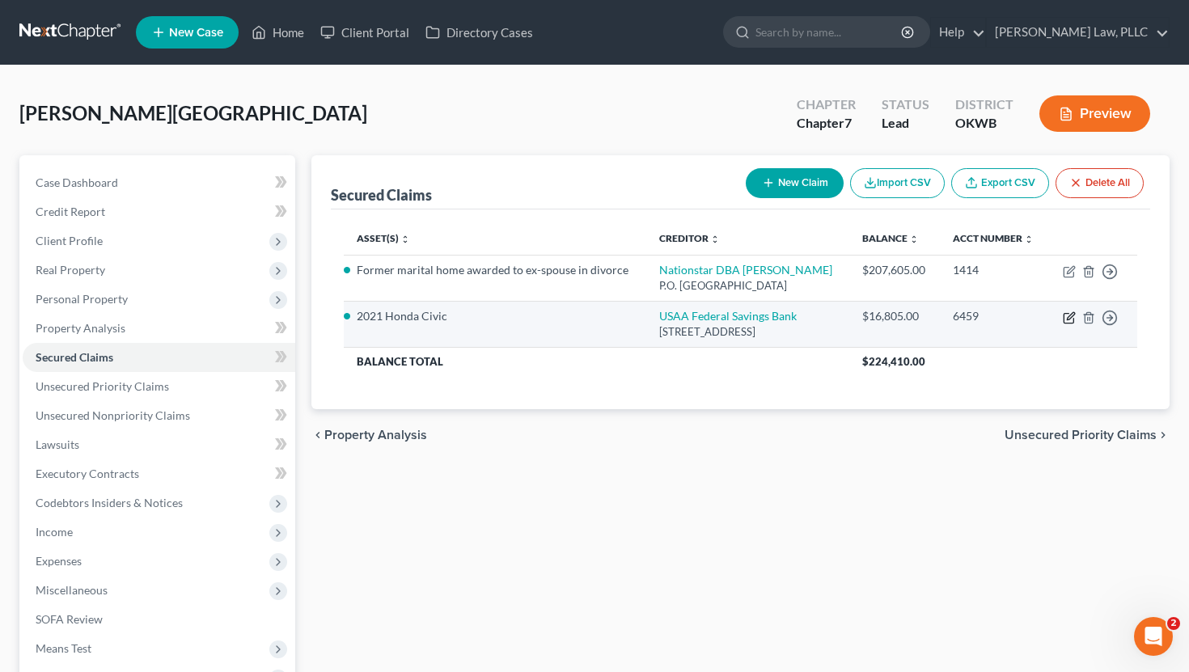
click at [671, 324] on icon "button" at bounding box center [1069, 317] width 13 height 13
select select "45"
select select "7"
select select "2"
select select "0"
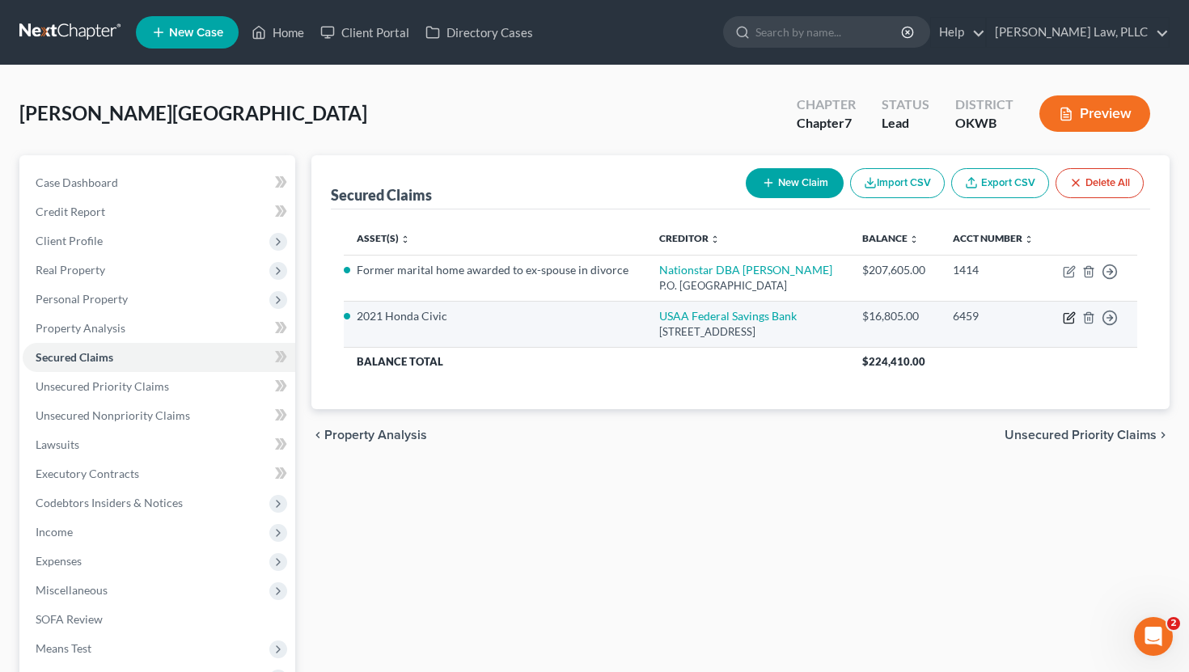
select select "0"
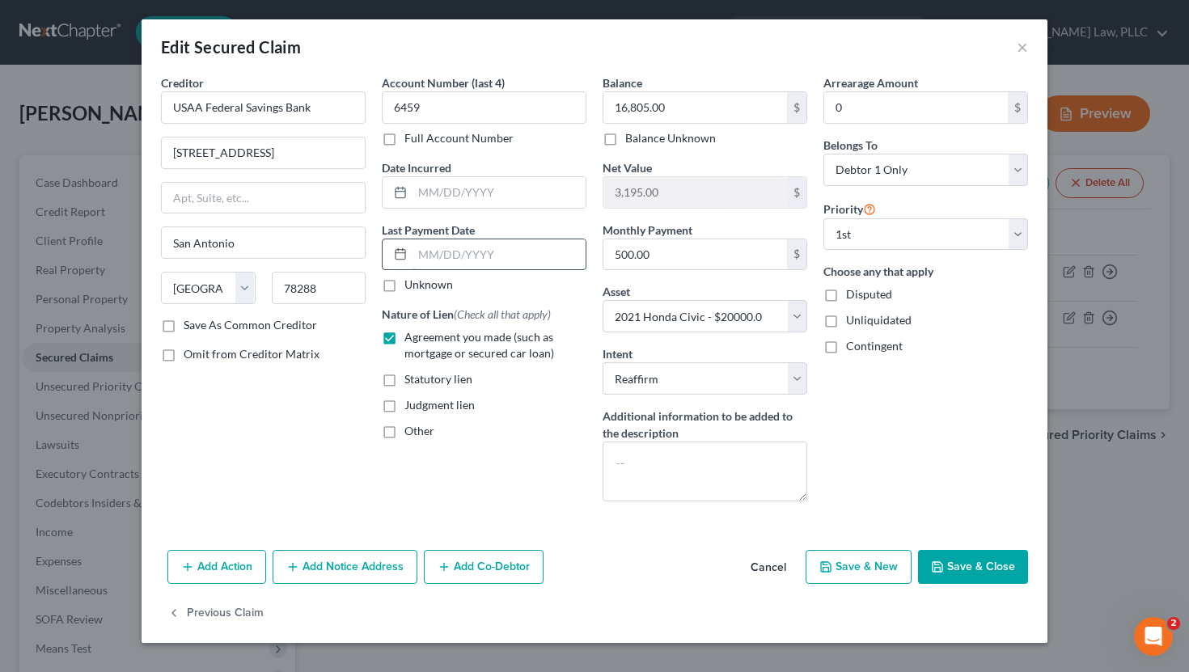
click at [470, 255] on input "text" at bounding box center [499, 254] width 173 height 31
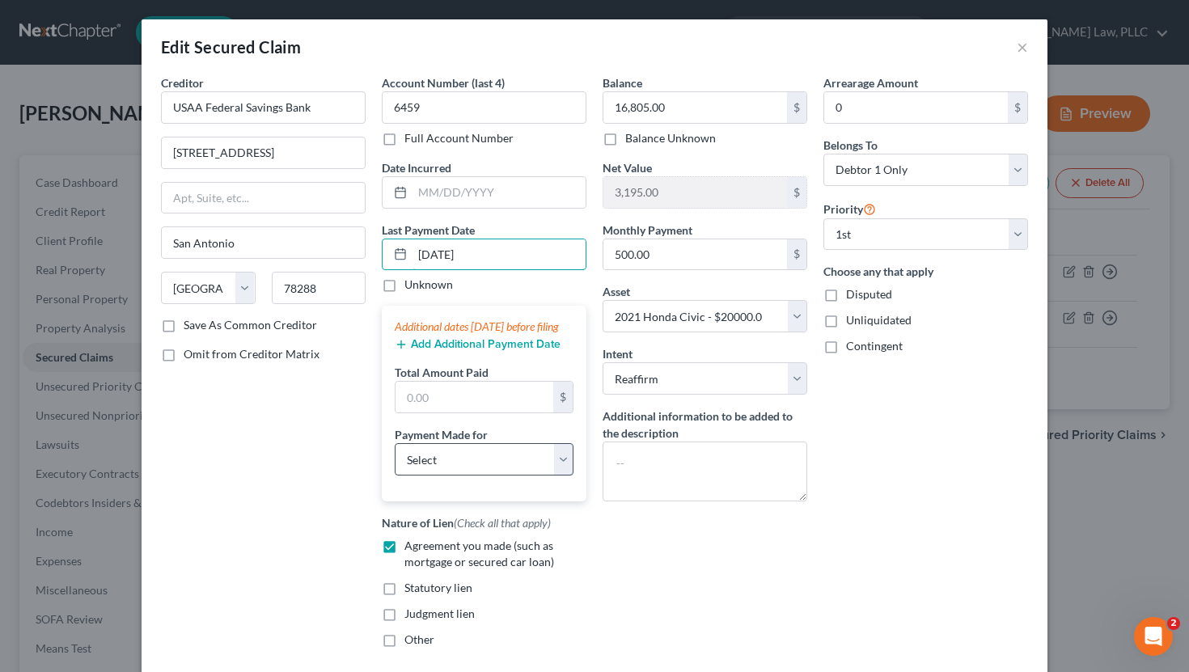
type input "[DATE]"
click at [454, 476] on select "Select Car Credit Card Loan Repayment Mortgage Other Suppliers Or Vendors" at bounding box center [484, 459] width 179 height 32
select select "0"
click at [395, 460] on select "Select Car Credit Card Loan Repayment Mortgage Other Suppliers Or Vendors" at bounding box center [484, 459] width 179 height 32
click at [444, 351] on button "Add Additional Payment Date" at bounding box center [478, 344] width 166 height 13
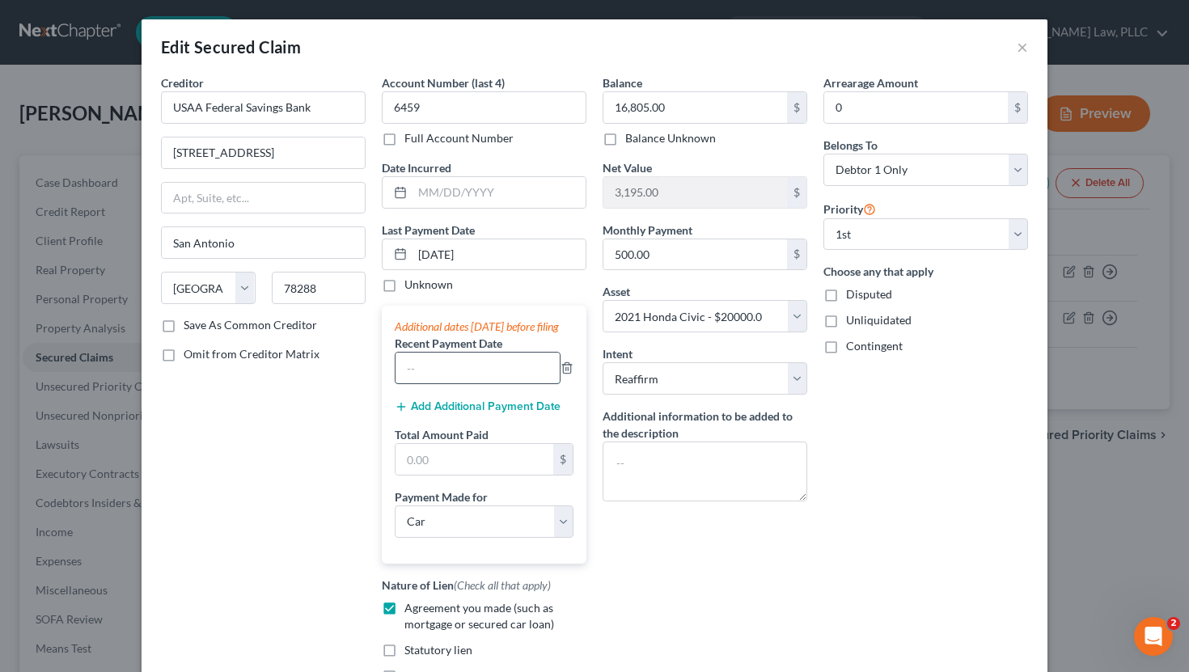
click at [443, 383] on input "text" at bounding box center [478, 368] width 164 height 31
click at [441, 382] on input "text" at bounding box center [478, 368] width 164 height 31
type input "9"
type input "[DATE]"
click at [460, 263] on input "[DATE]" at bounding box center [499, 254] width 173 height 31
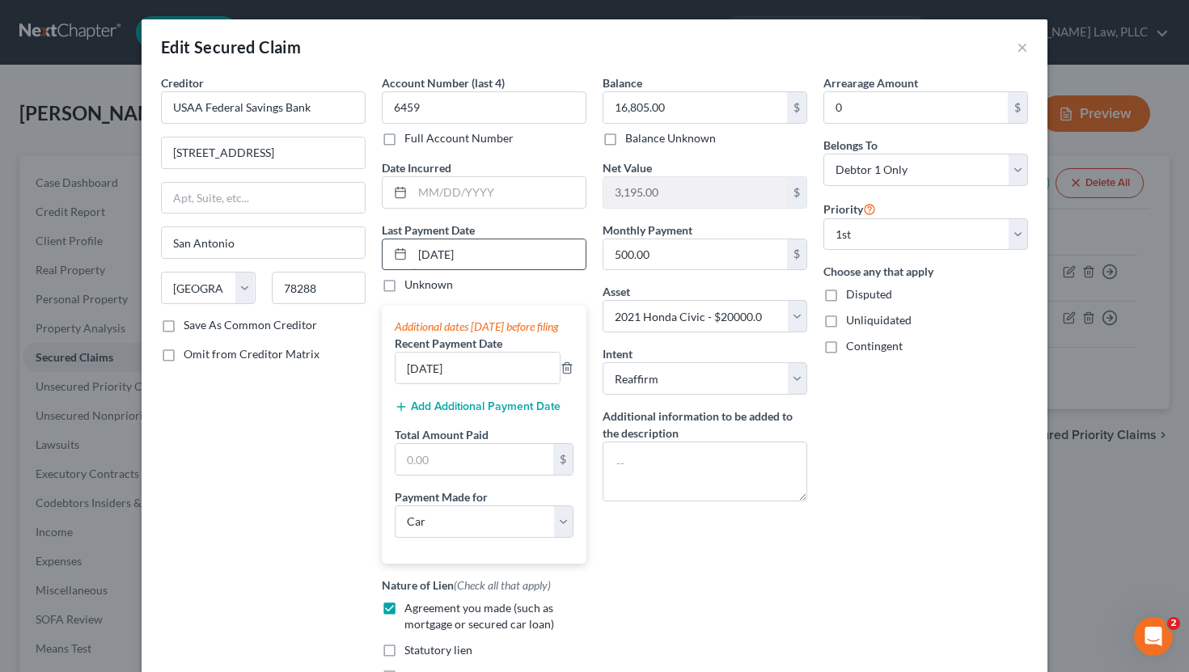
click at [460, 263] on input "[DATE]" at bounding box center [499, 254] width 173 height 31
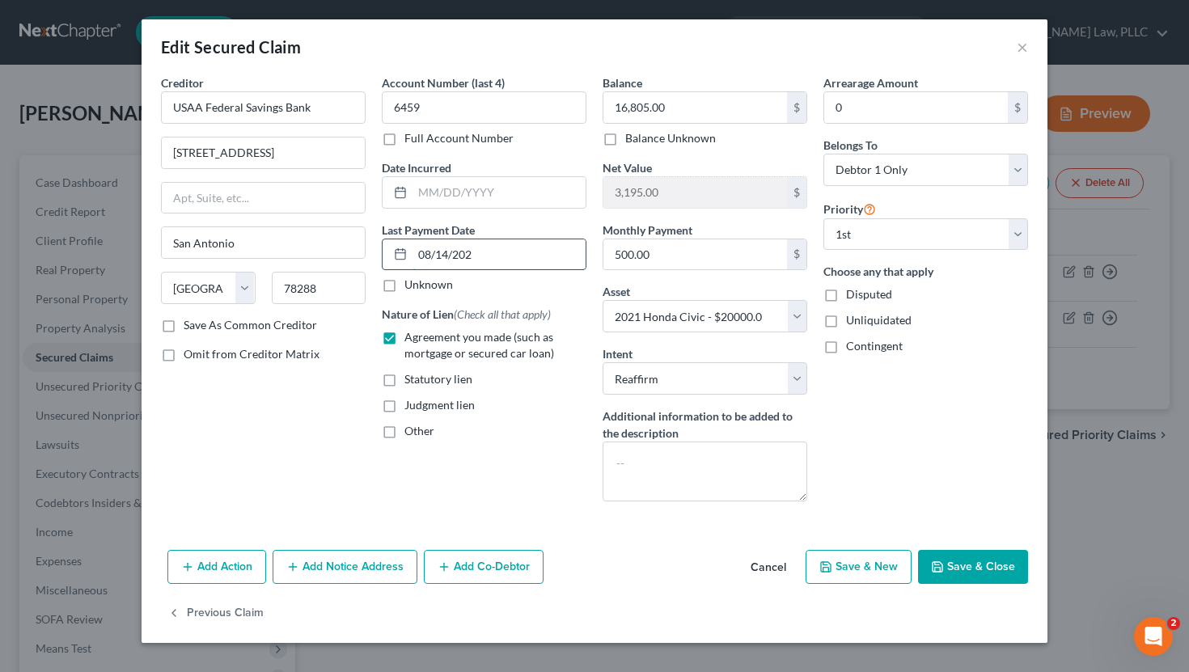
type input "[DATE]"
select select "0"
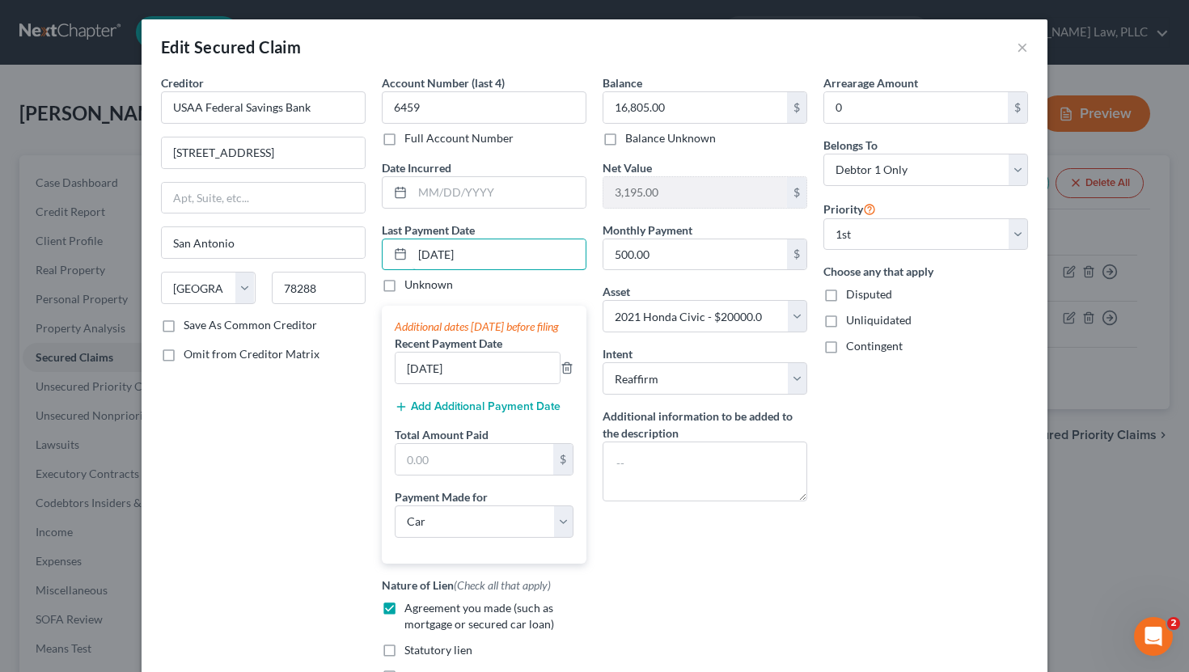
type input "[DATE]"
click at [450, 413] on button "Add Additional Payment Date" at bounding box center [478, 406] width 166 height 13
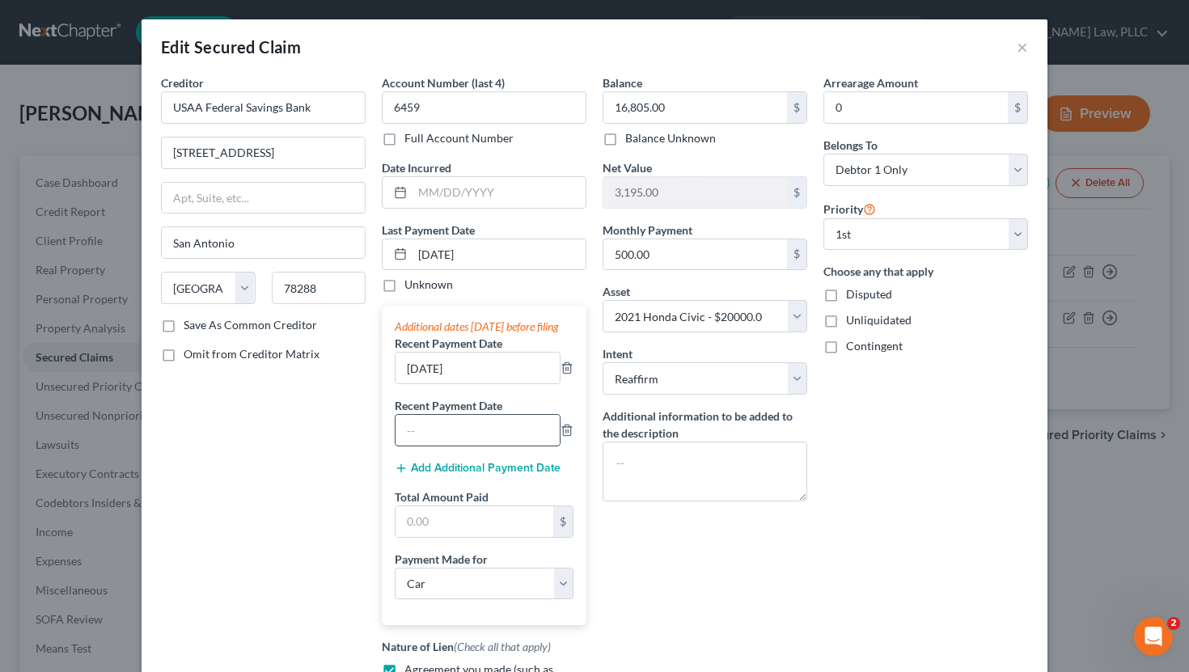
click at [434, 446] on input "text" at bounding box center [478, 430] width 164 height 31
type input "[DATE]"
click at [433, 256] on input "[DATE]" at bounding box center [499, 254] width 173 height 31
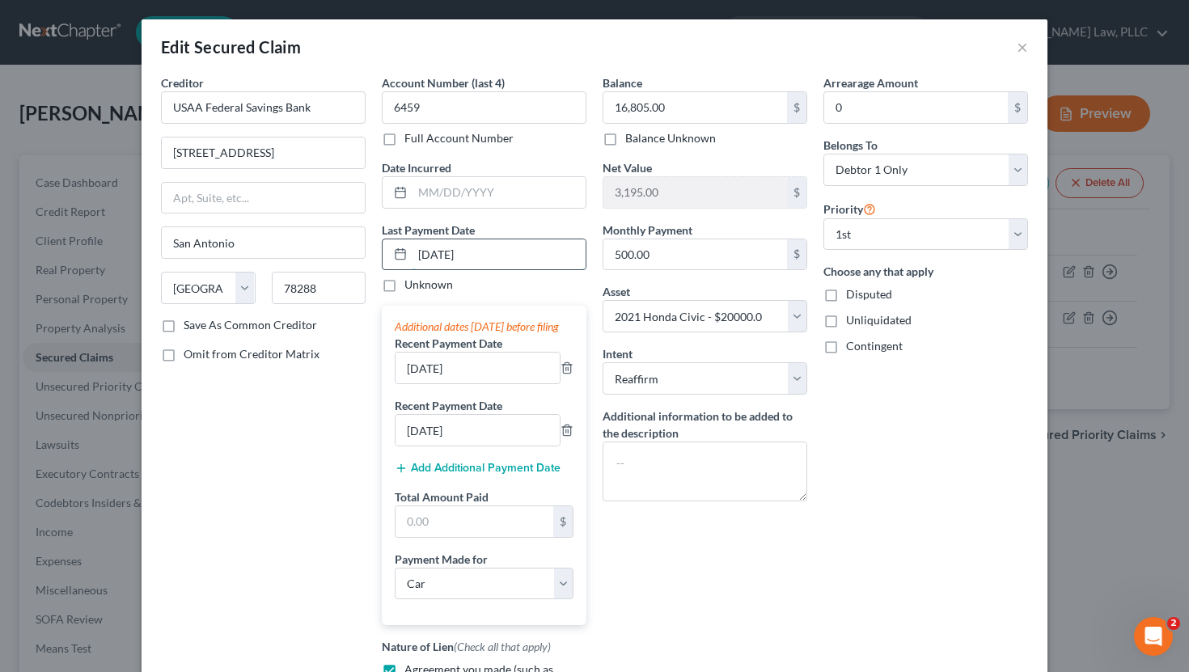
click at [433, 256] on input "[DATE]" at bounding box center [499, 254] width 173 height 31
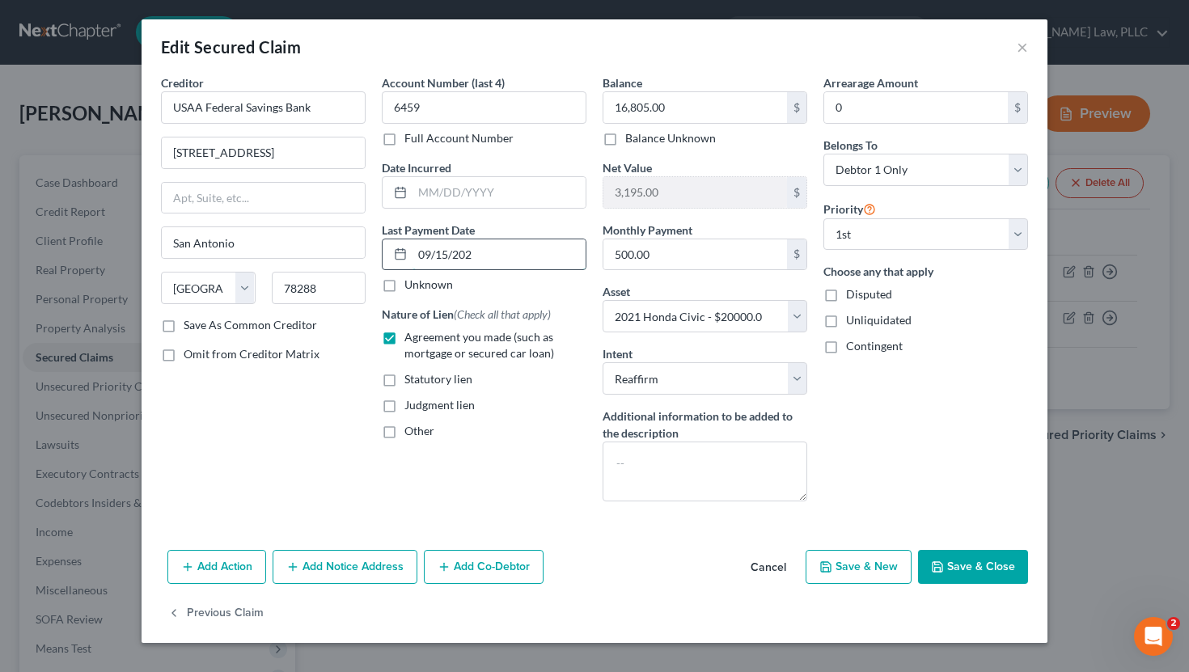
type input "[DATE]"
select select "0"
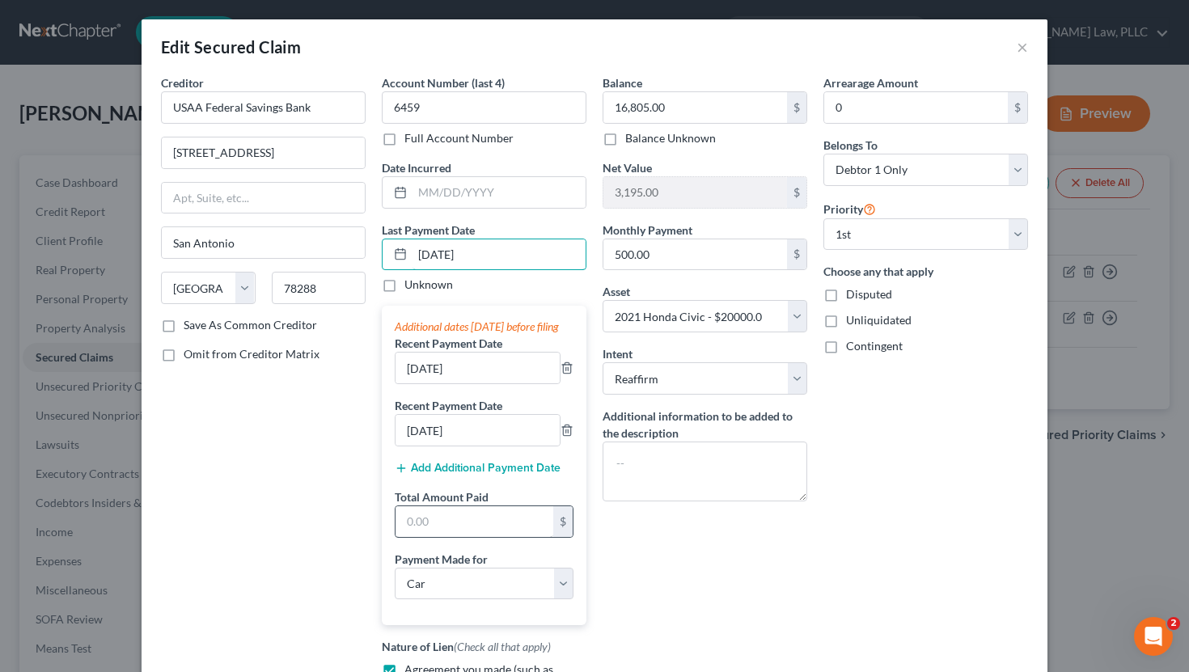
type input "[DATE]"
click at [475, 532] on input "text" at bounding box center [475, 521] width 158 height 31
type input "1,486"
click at [671, 587] on div "Balance 16,805.00 $ Balance Unknown Balance Undetermined 16,805.00 $ Balance Un…" at bounding box center [705, 429] width 221 height 710
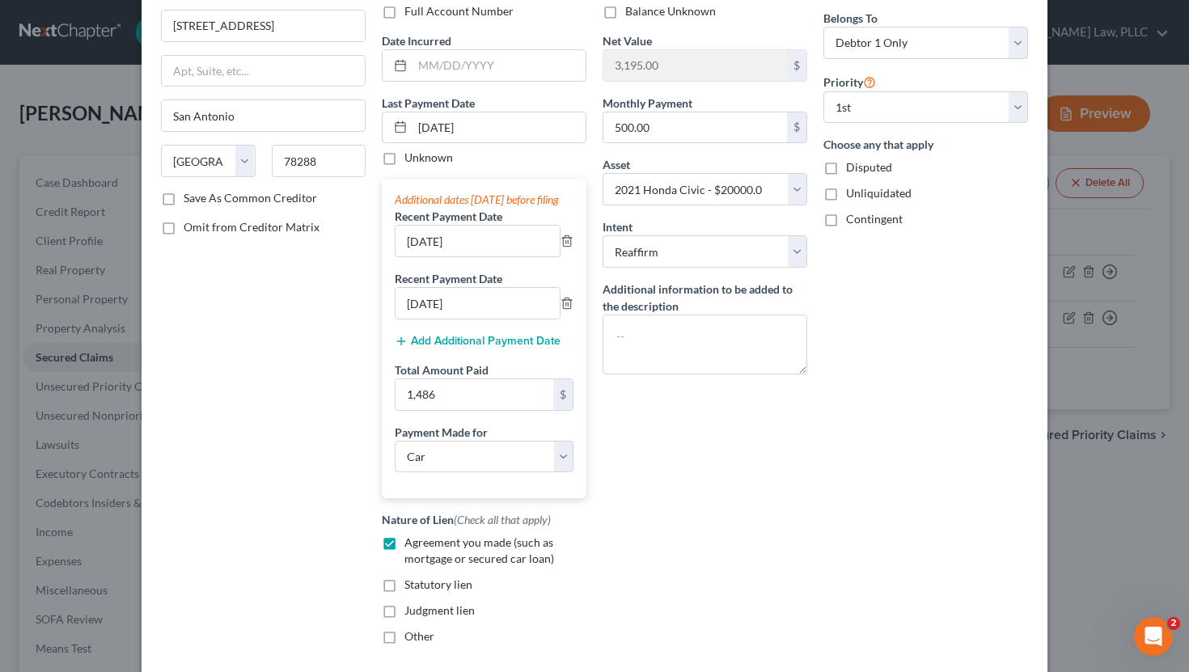
scroll to position [278, 0]
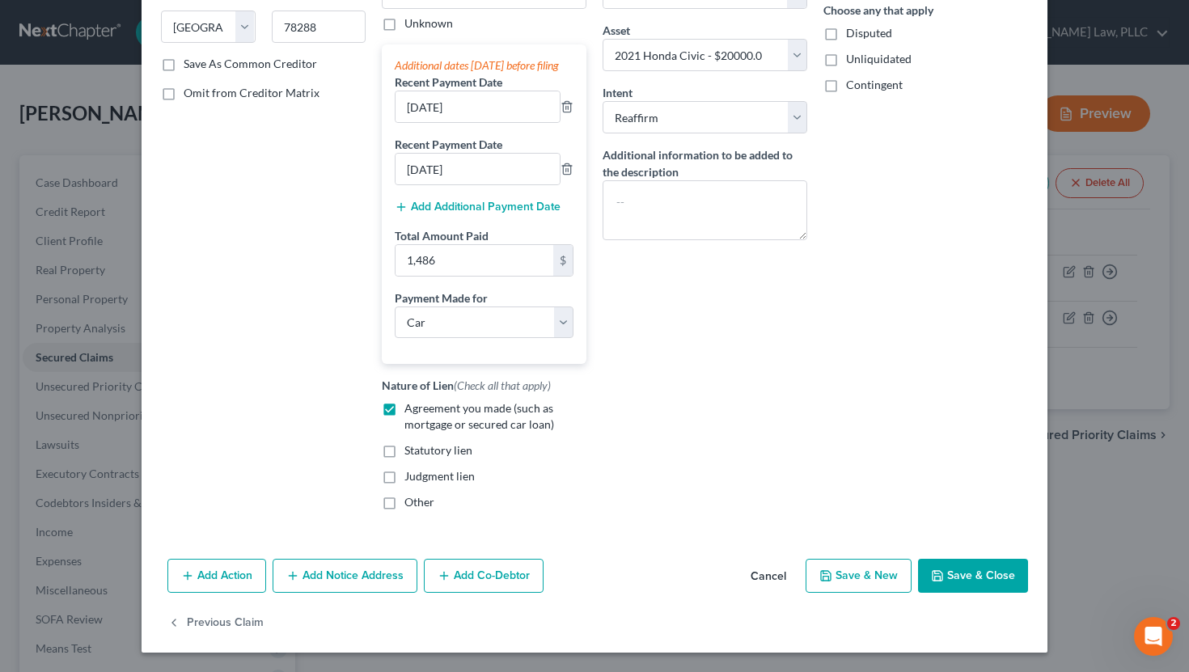
click at [671, 583] on button "Save & Close" at bounding box center [973, 576] width 110 height 34
select select
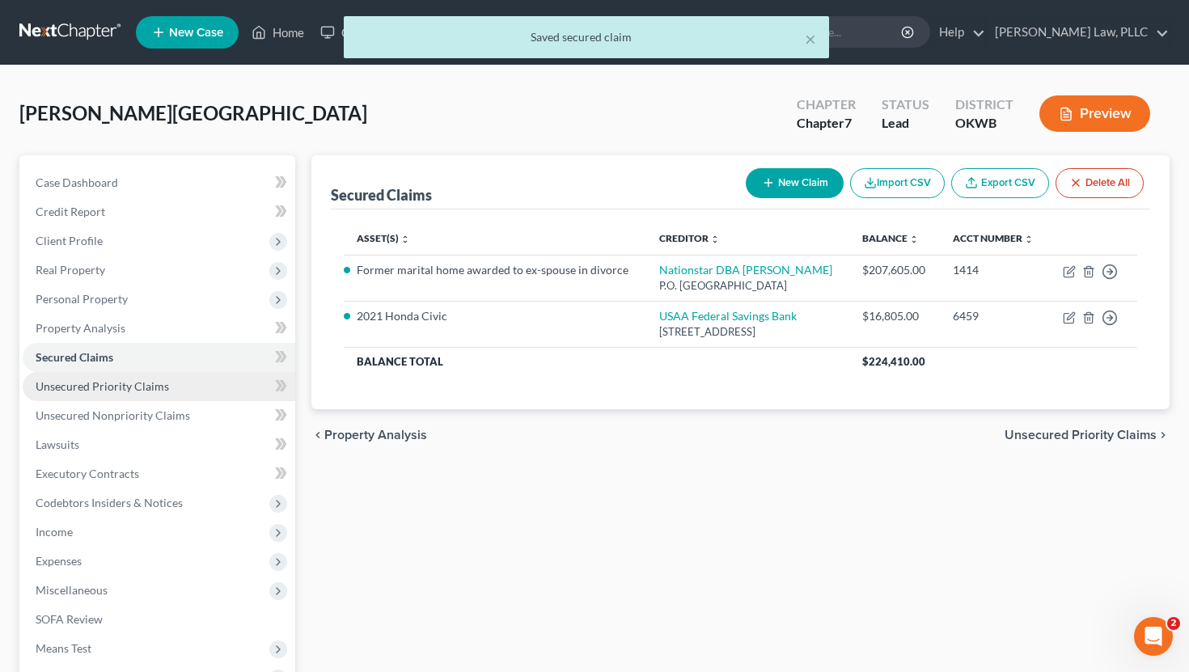
click at [161, 379] on span "Unsecured Priority Claims" at bounding box center [102, 386] width 133 height 14
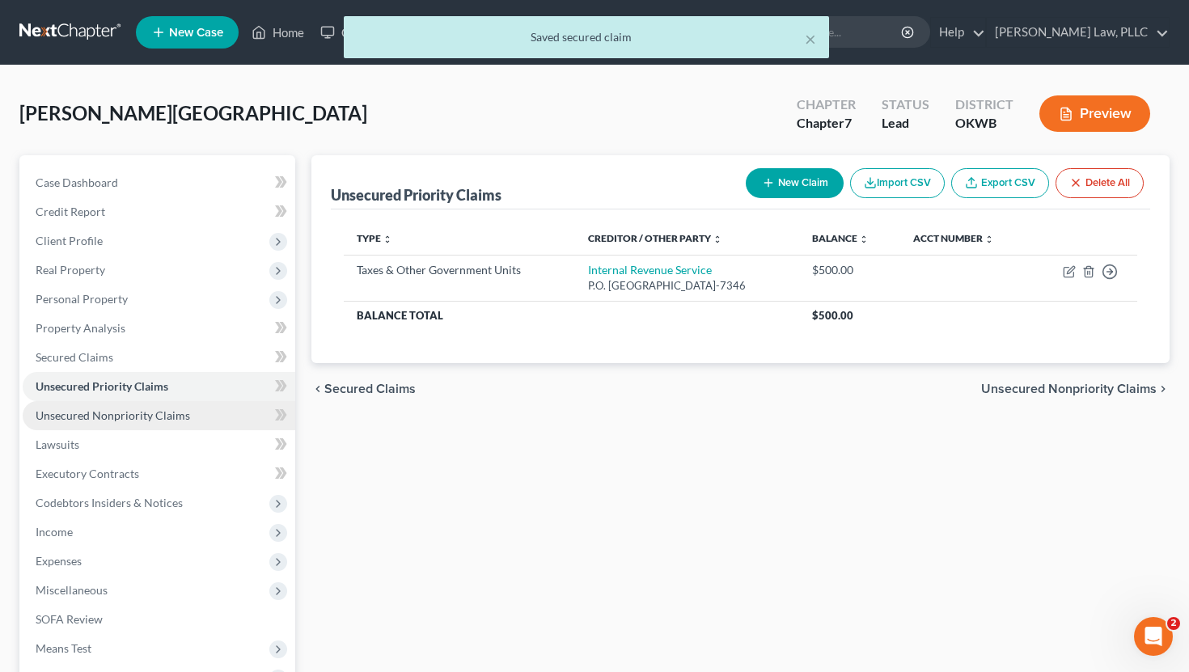
click at [145, 415] on span "Unsecured Nonpriority Claims" at bounding box center [113, 416] width 155 height 14
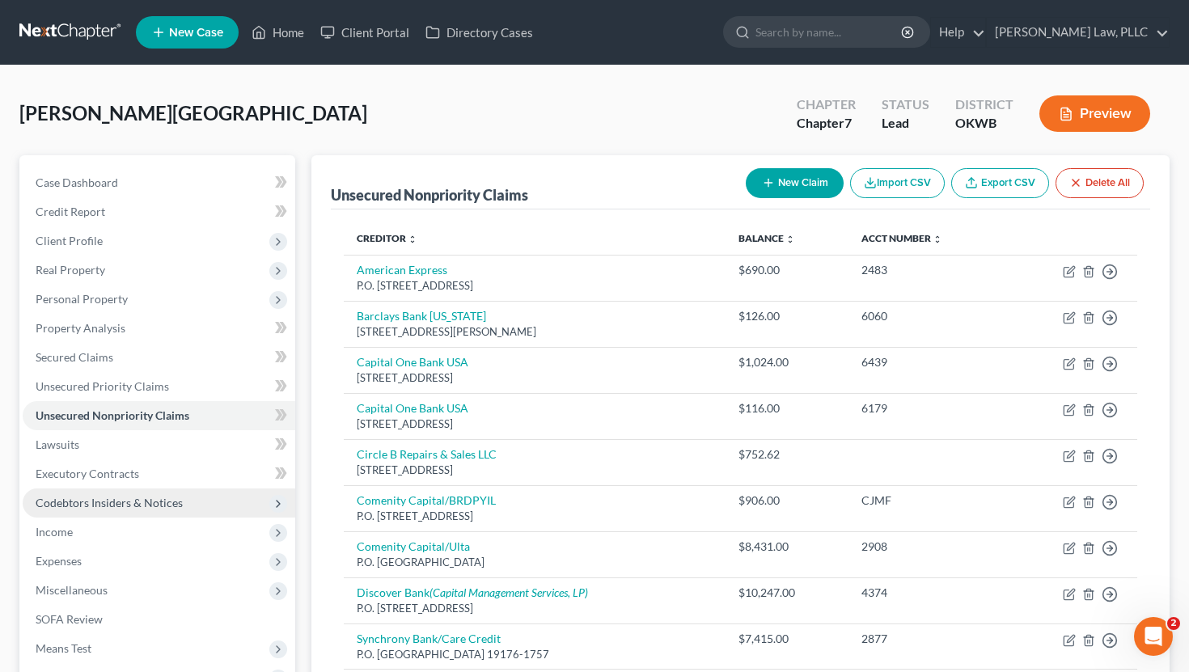
click at [200, 494] on span "Codebtors Insiders & Notices" at bounding box center [159, 503] width 273 height 29
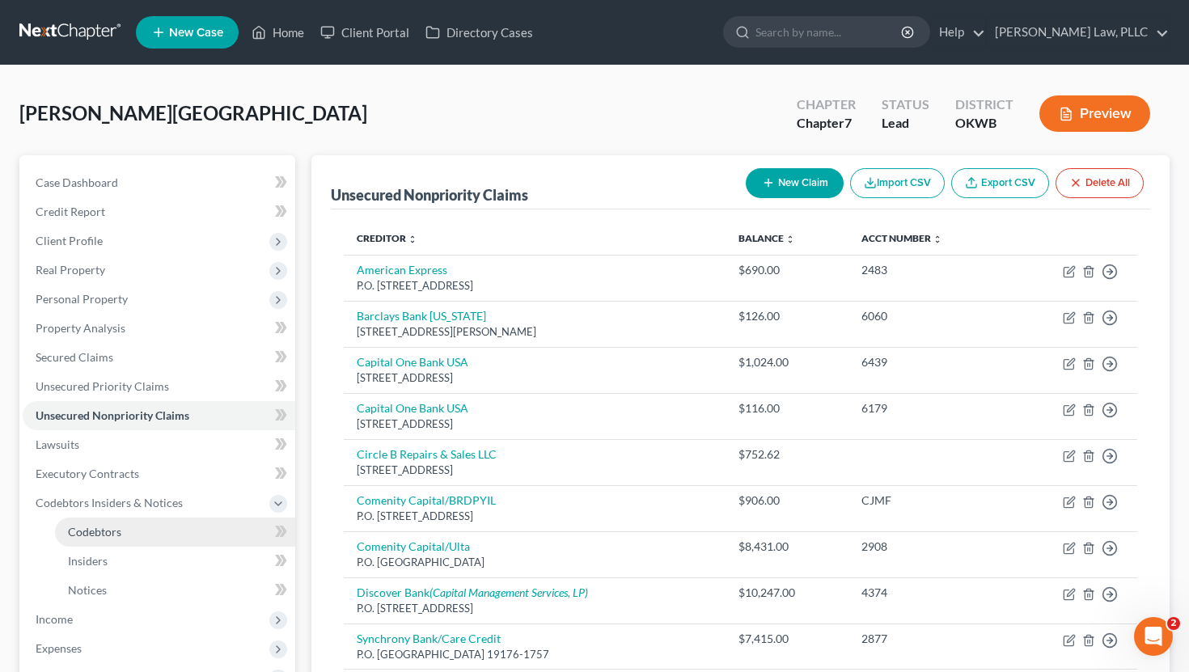
click at [182, 528] on link "Codebtors" at bounding box center [175, 532] width 240 height 29
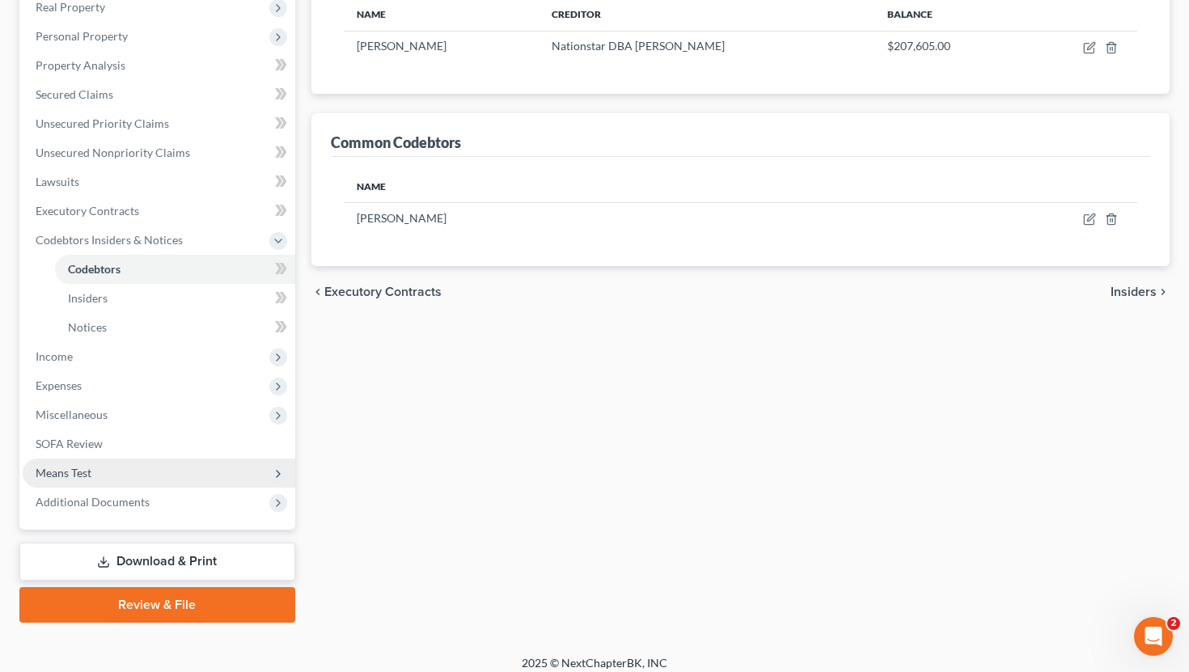
scroll to position [265, 0]
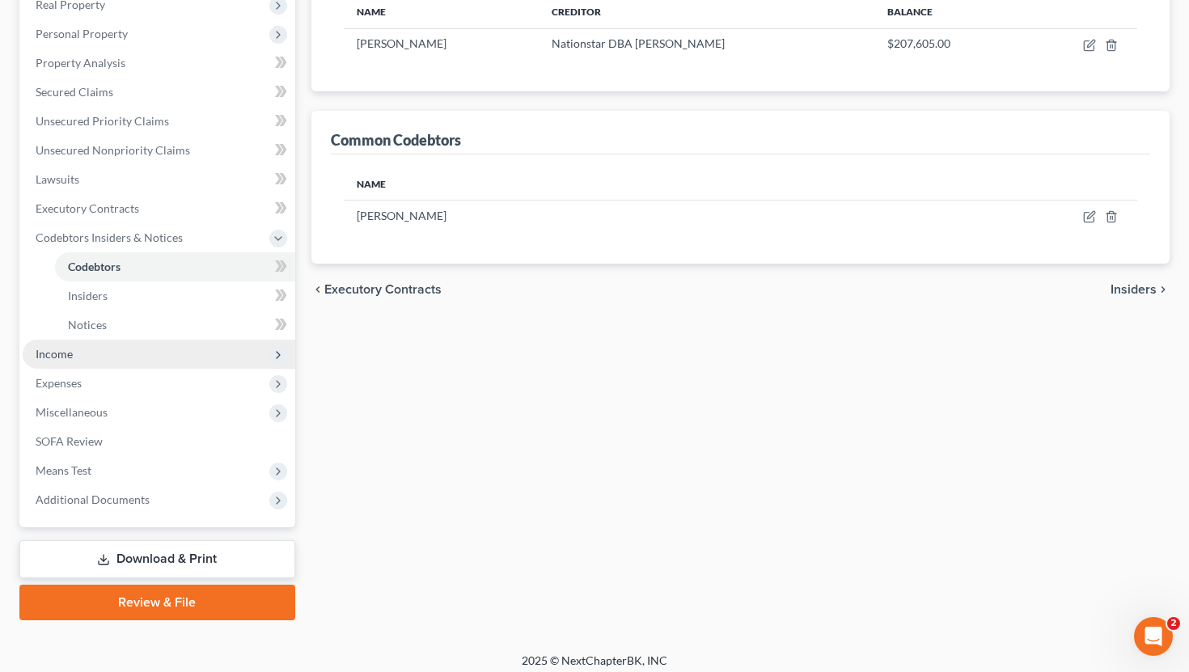
click at [157, 341] on span "Income" at bounding box center [159, 354] width 273 height 29
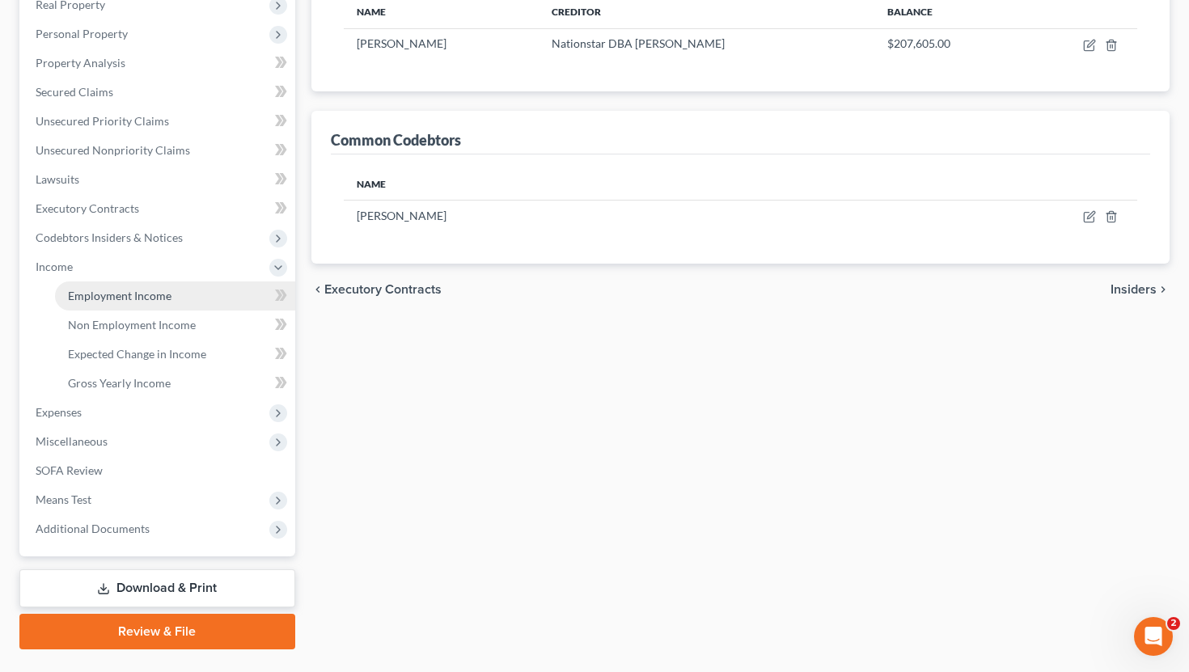
click at [160, 306] on link "Employment Income" at bounding box center [175, 296] width 240 height 29
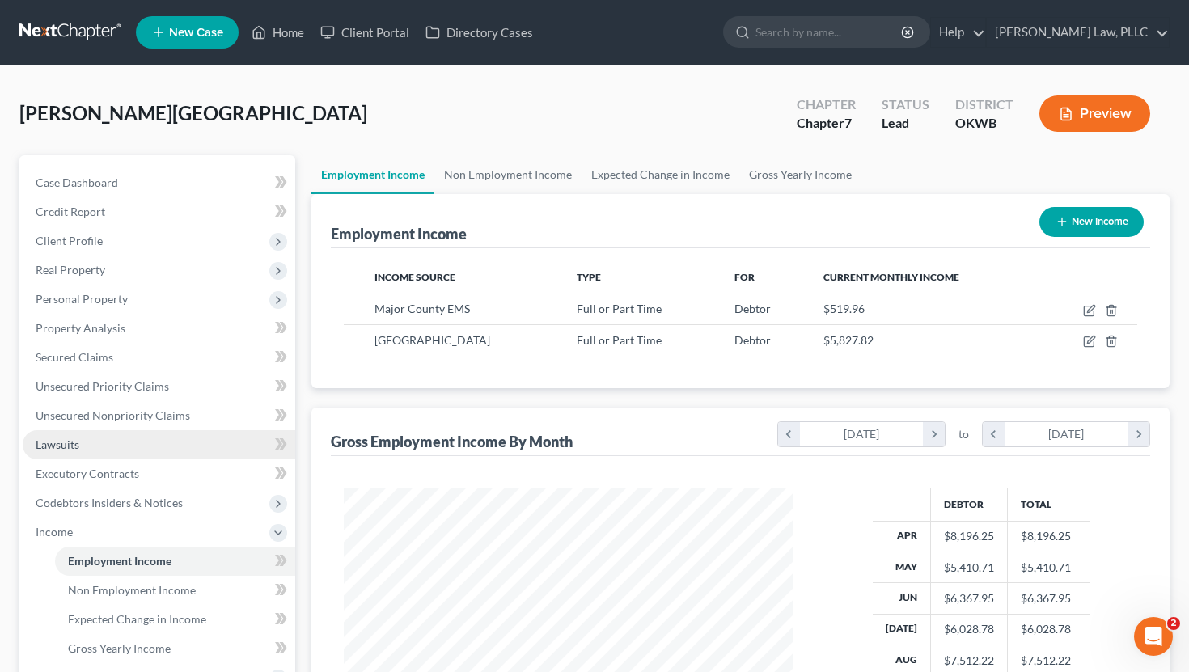
scroll to position [290, 482]
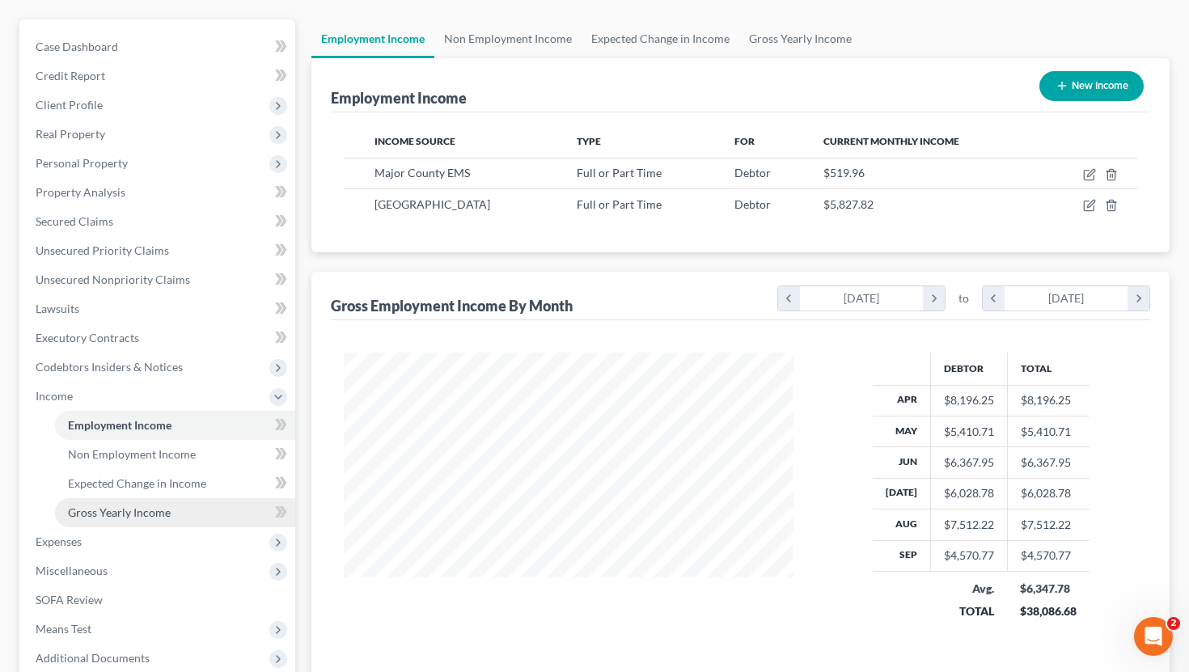
click at [147, 511] on span "Gross Yearly Income" at bounding box center [119, 513] width 103 height 14
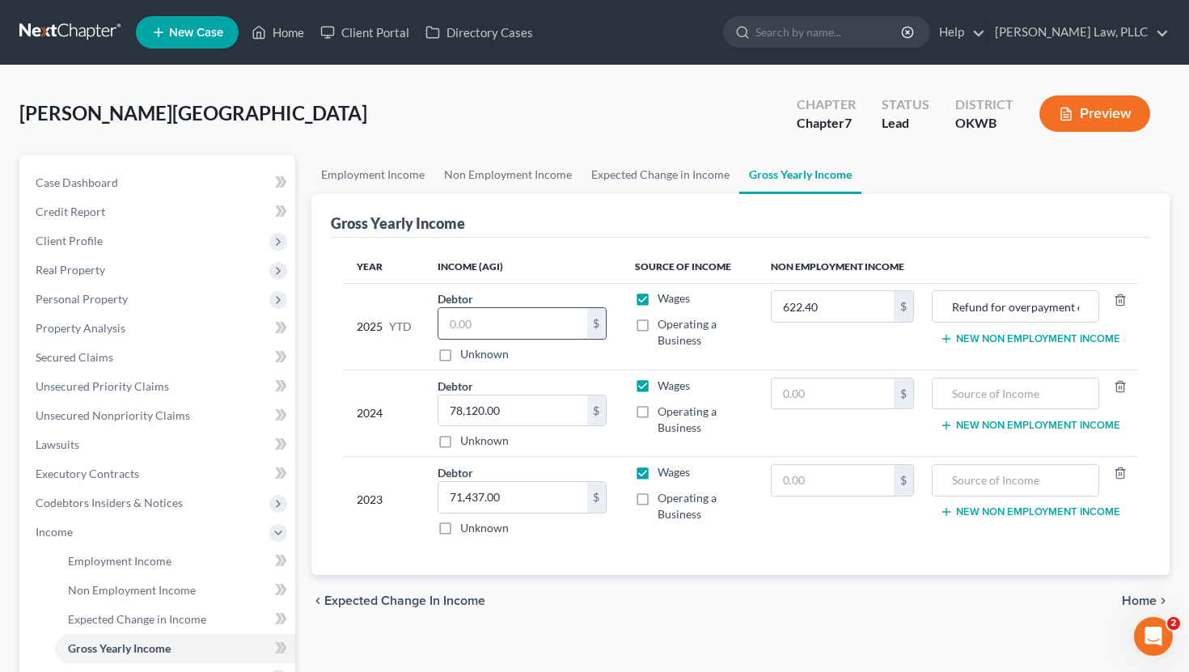
click at [529, 320] on input "text" at bounding box center [513, 323] width 149 height 31
click at [502, 322] on input "53,846.12" at bounding box center [513, 323] width 149 height 31
type input "58,243.28"
click at [671, 339] on button "New Non Employment Income" at bounding box center [1030, 339] width 180 height 13
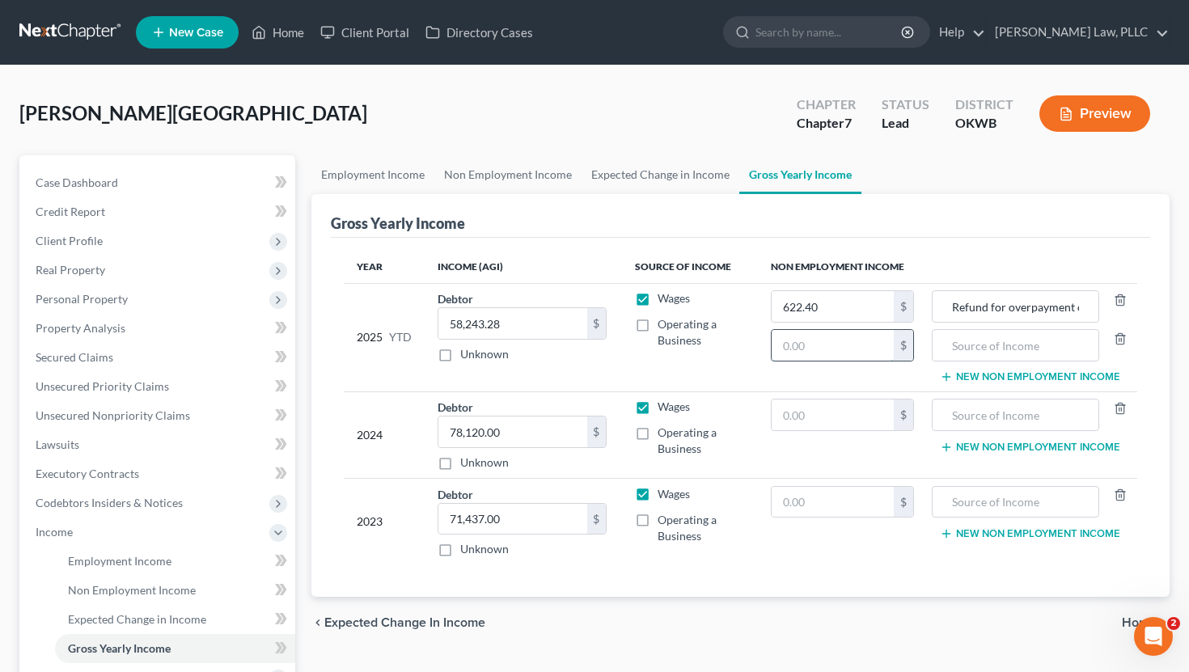
click at [671, 345] on input "text" at bounding box center [833, 345] width 122 height 31
type input "17,389.71"
type input "VA Disability"
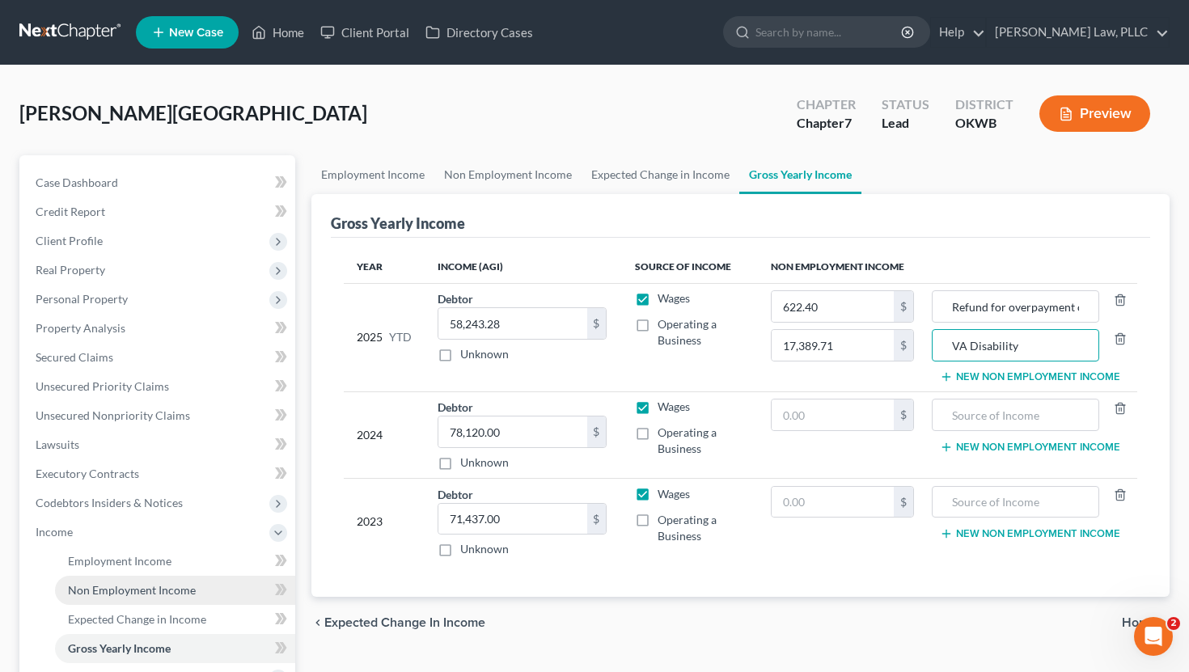
click at [102, 585] on span "Non Employment Income" at bounding box center [132, 590] width 128 height 14
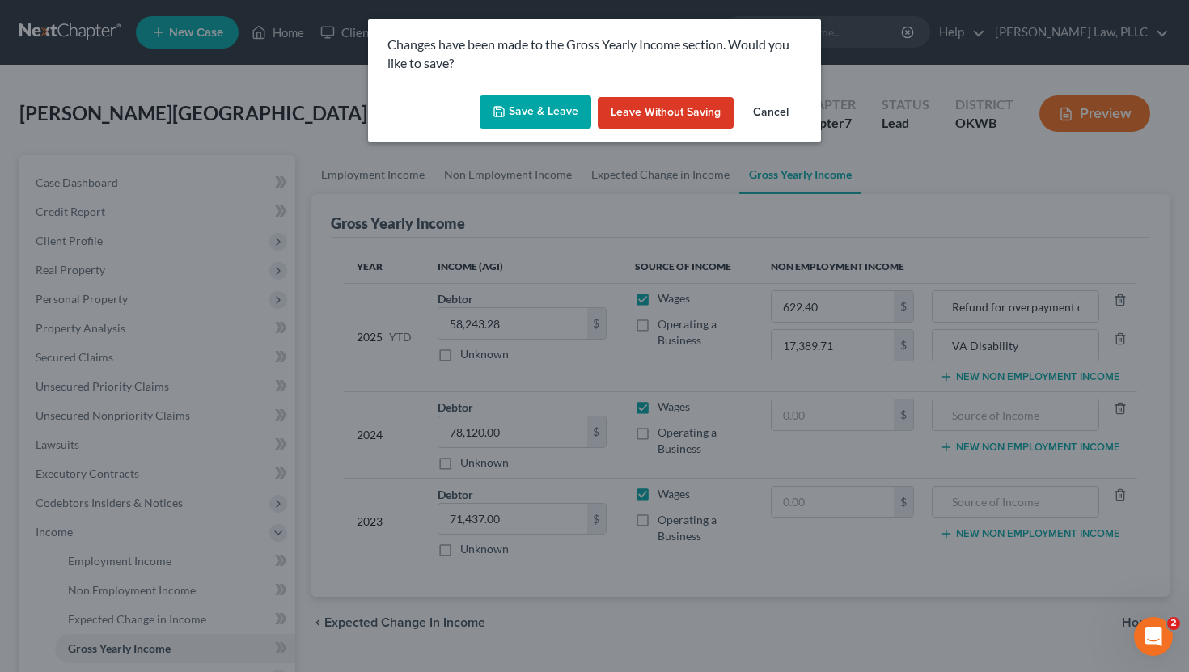
click at [522, 110] on button "Save & Leave" at bounding box center [536, 112] width 112 height 34
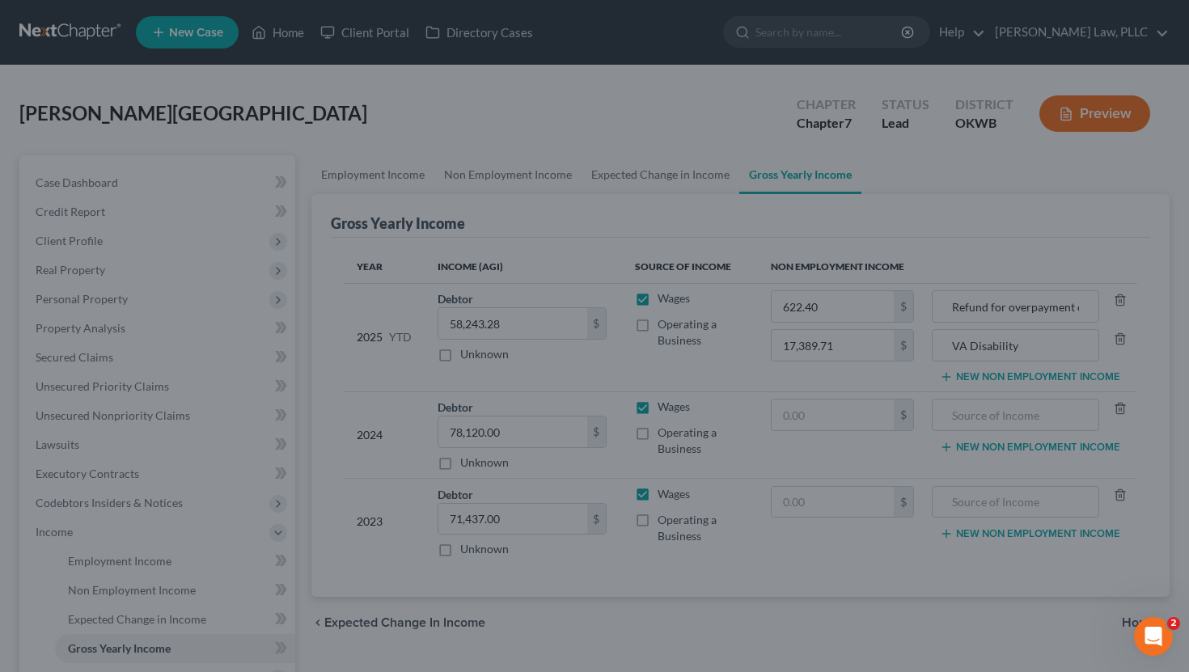
type input "17,389.71"
type input "VA Disability"
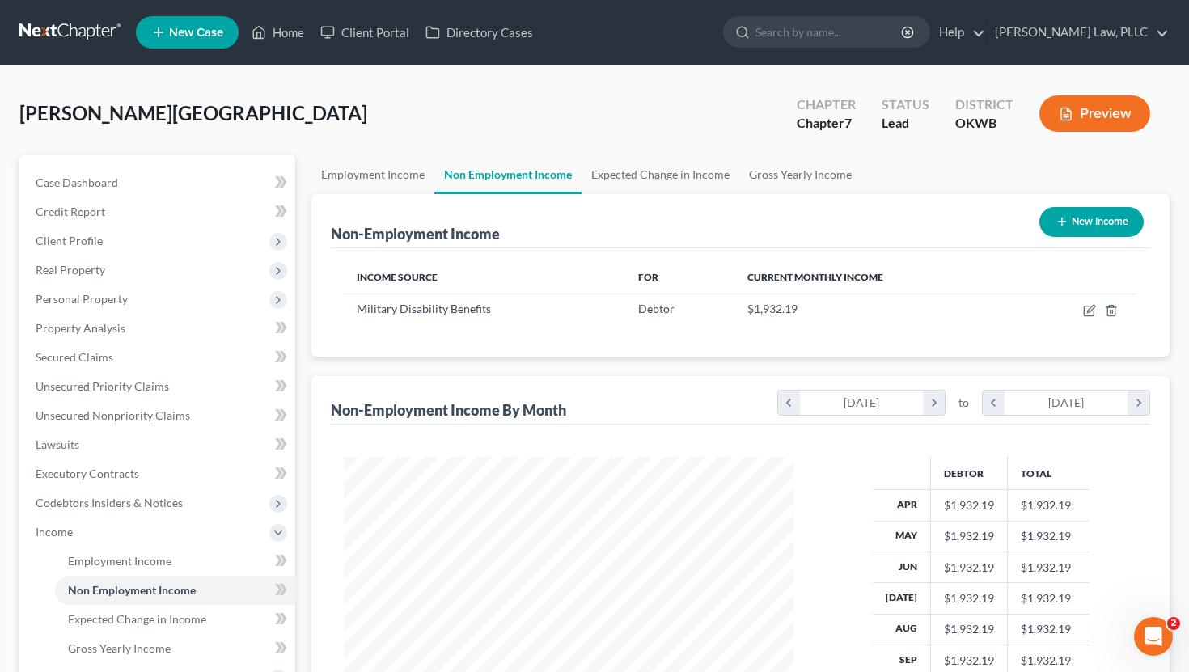
scroll to position [290, 482]
click at [138, 605] on span "Gross Yearly Income" at bounding box center [119, 649] width 103 height 14
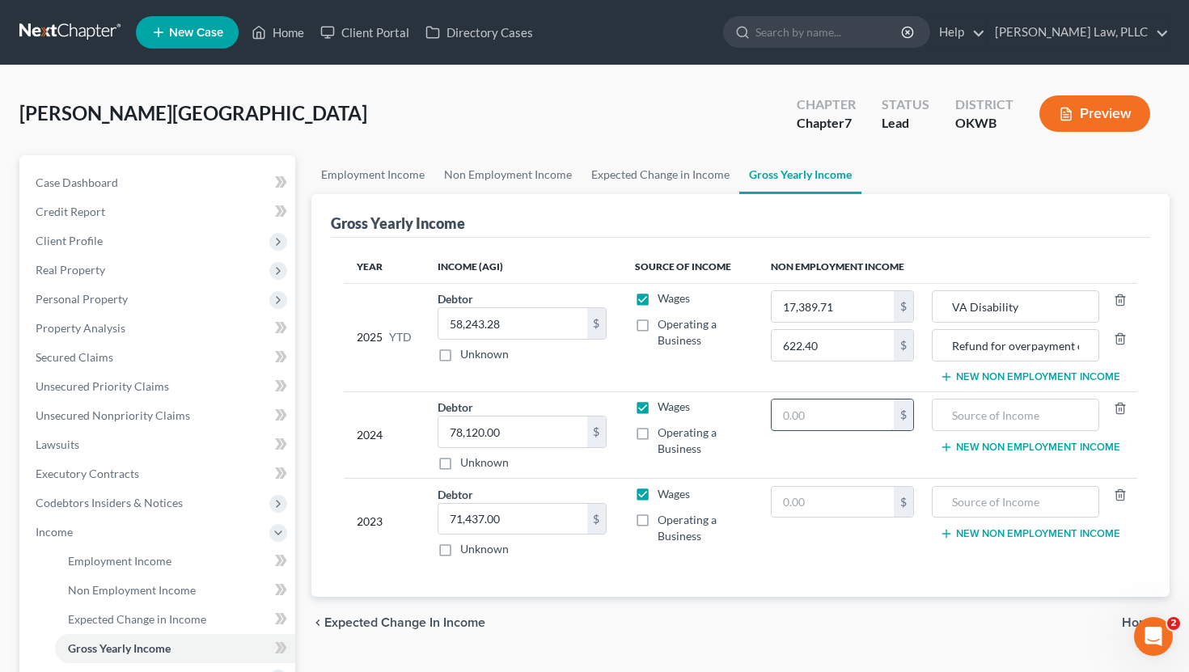
click at [671, 413] on input "text" at bounding box center [833, 415] width 122 height 31
type input "23,186.28"
click at [671, 413] on input "text" at bounding box center [1015, 415] width 149 height 31
type input "VA Disability"
click at [671, 501] on input "text" at bounding box center [833, 502] width 122 height 31
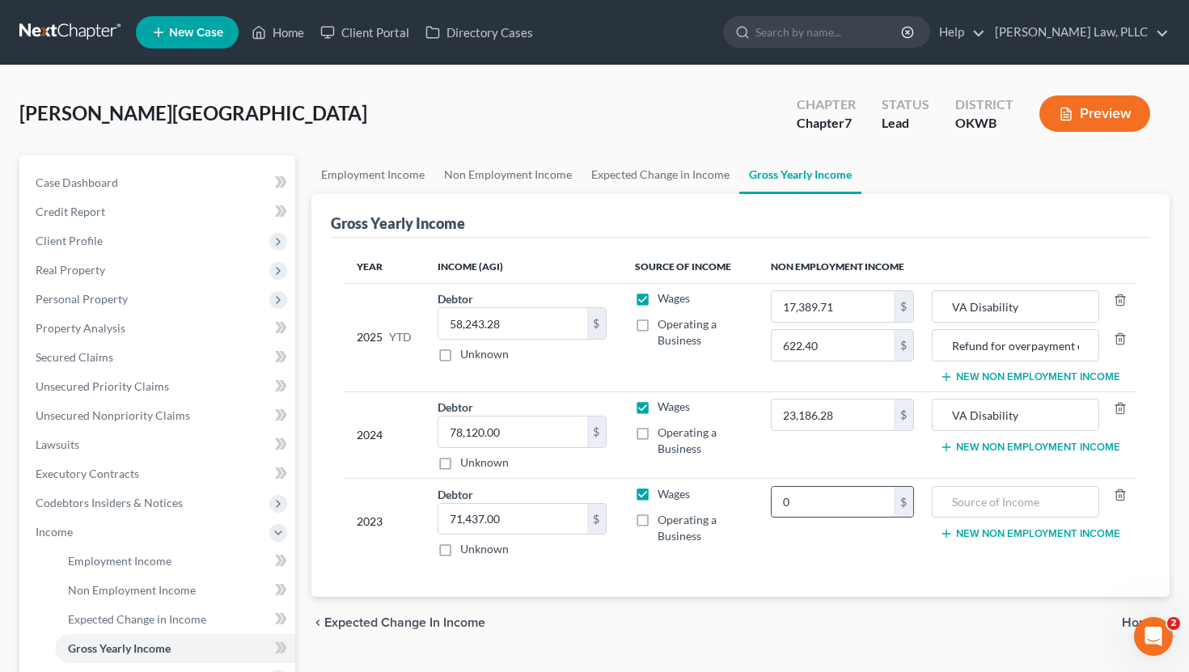
click at [671, 503] on input "0" at bounding box center [833, 502] width 122 height 31
type input "23,186.28"
type input "VA Disability"
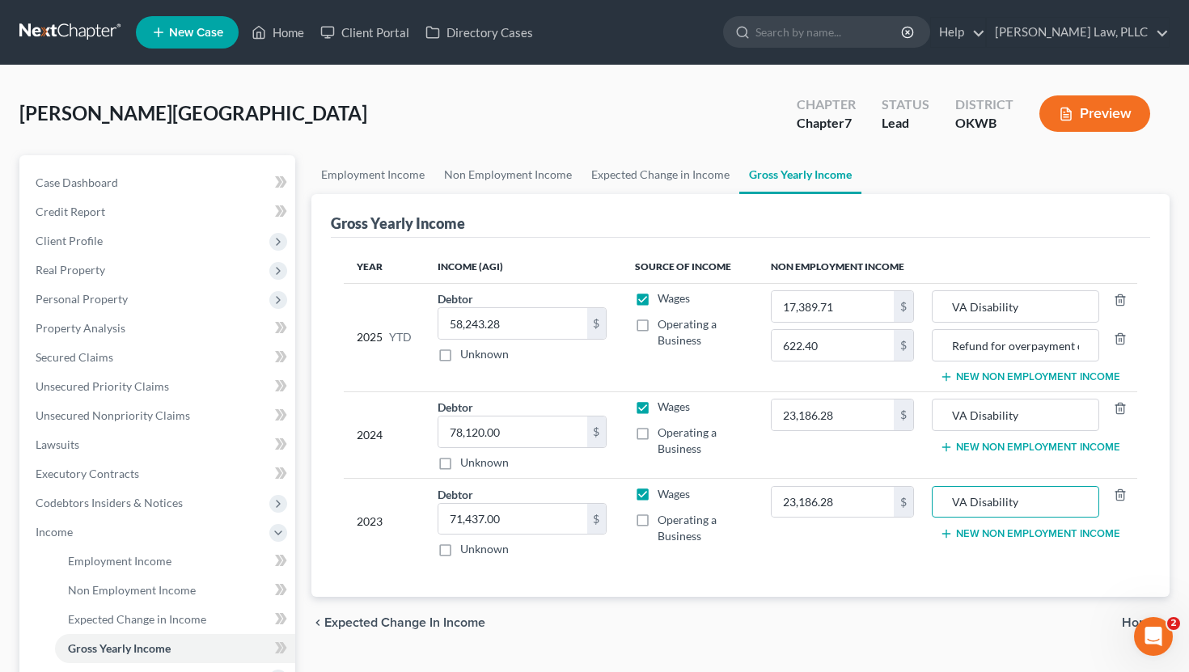
click at [671, 601] on div "chevron_left Expected Change in Income Home chevron_right" at bounding box center [740, 623] width 859 height 52
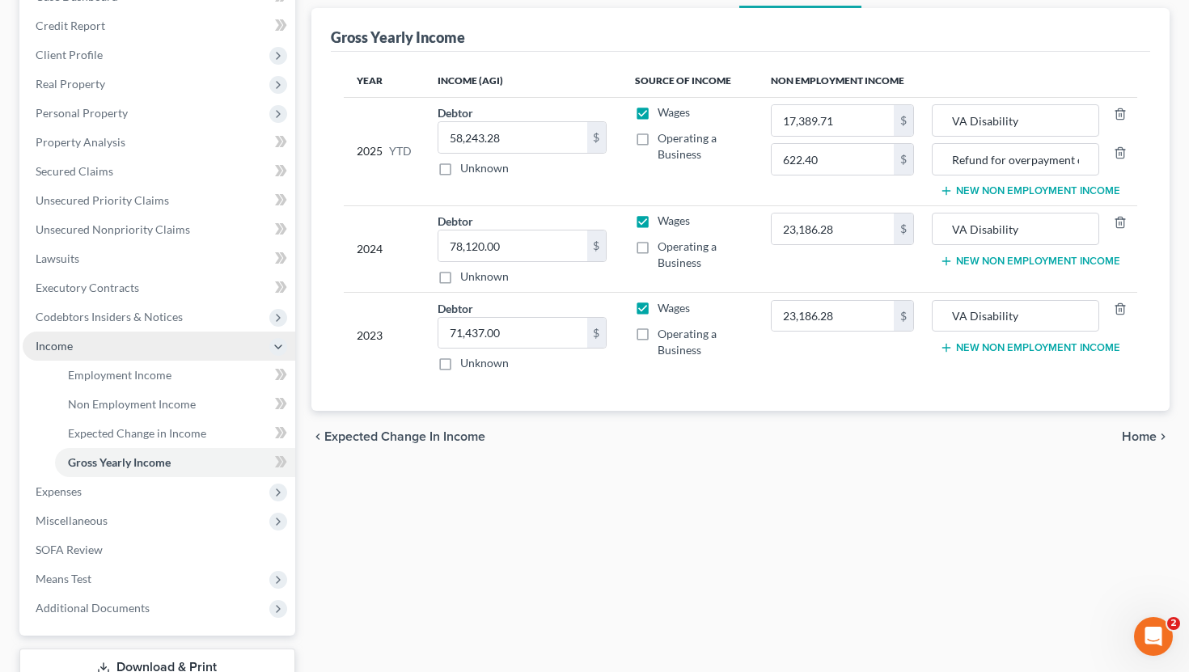
scroll to position [201, 0]
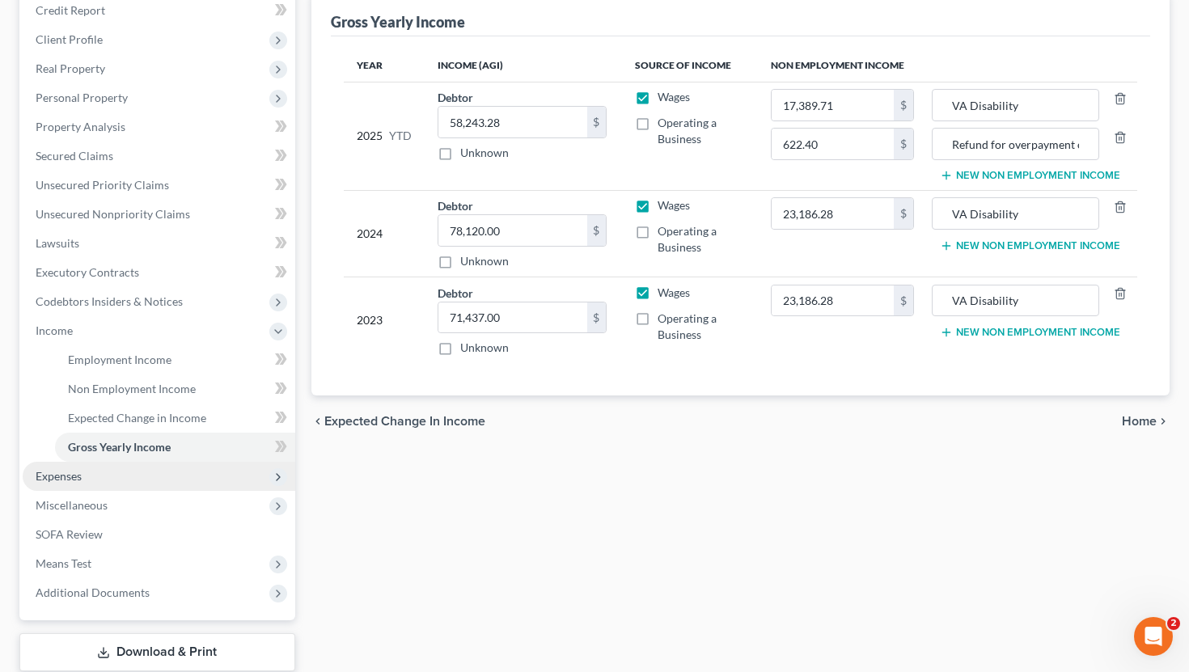
click at [177, 485] on span "Expenses" at bounding box center [159, 476] width 273 height 29
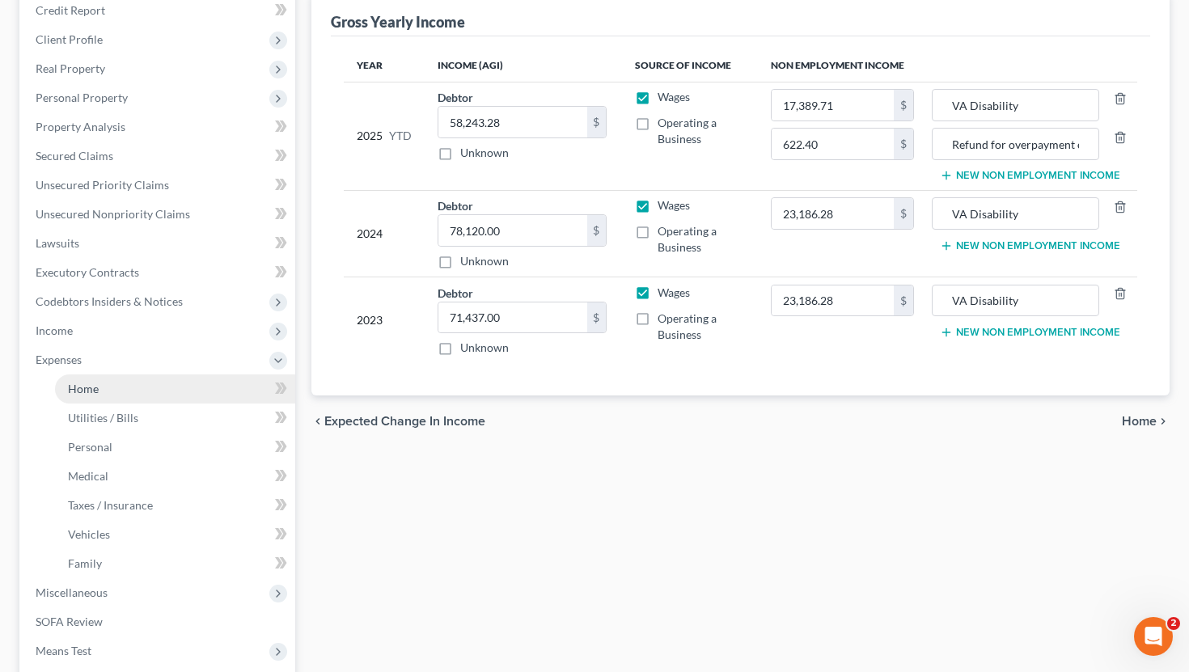
click at [129, 395] on link "Home" at bounding box center [175, 389] width 240 height 29
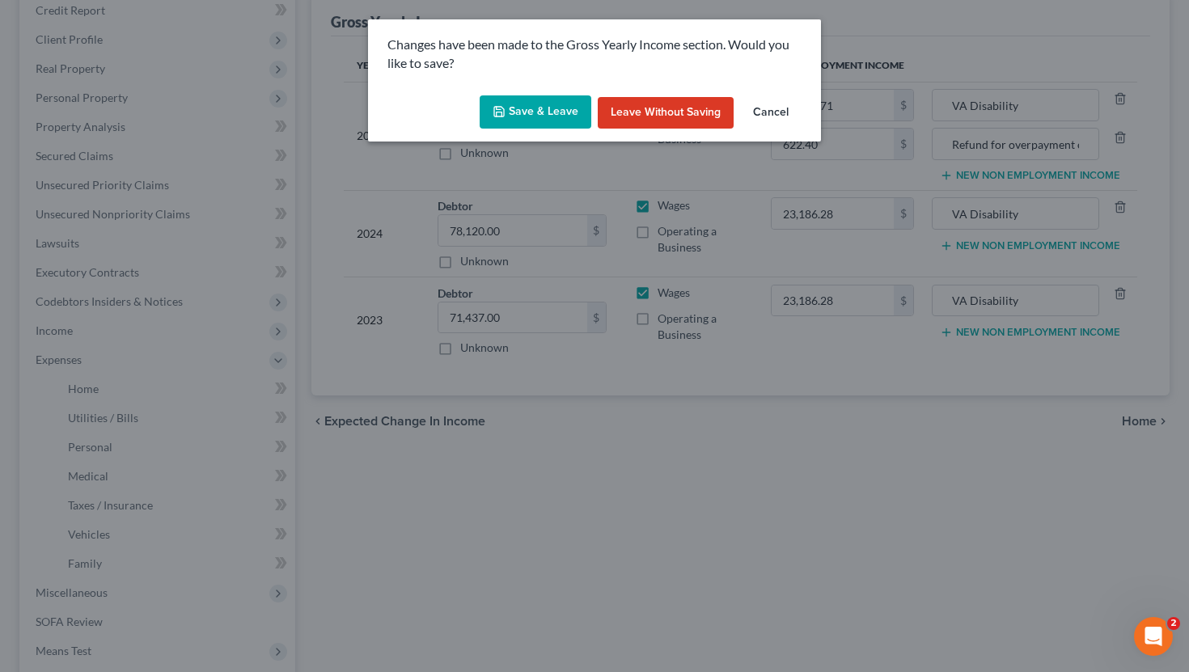
click at [523, 120] on button "Save & Leave" at bounding box center [536, 112] width 112 height 34
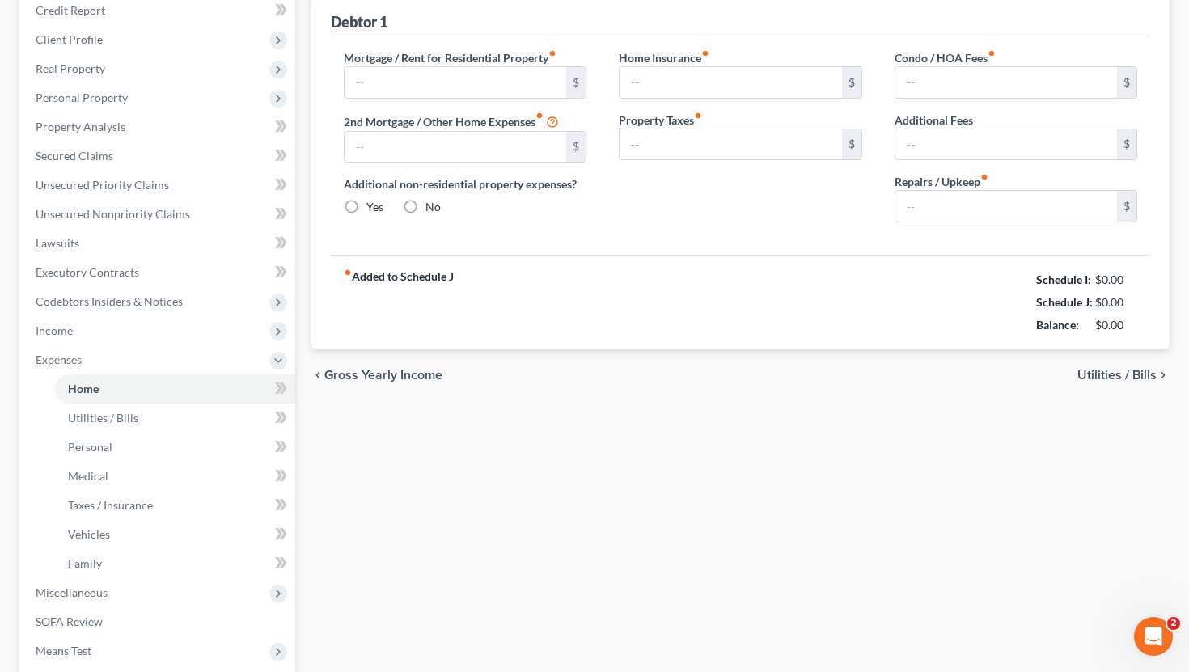
type input "1,000.00"
type input "0.00"
radio input "true"
type input "0.00"
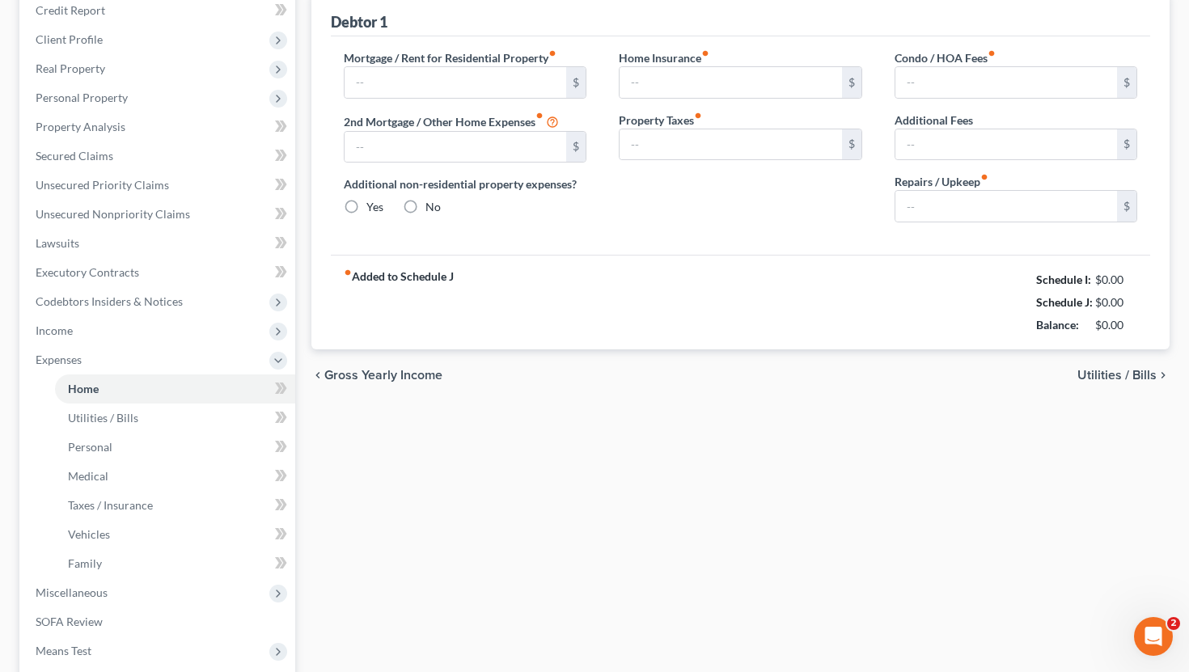
type input "0.00"
type input "125.00"
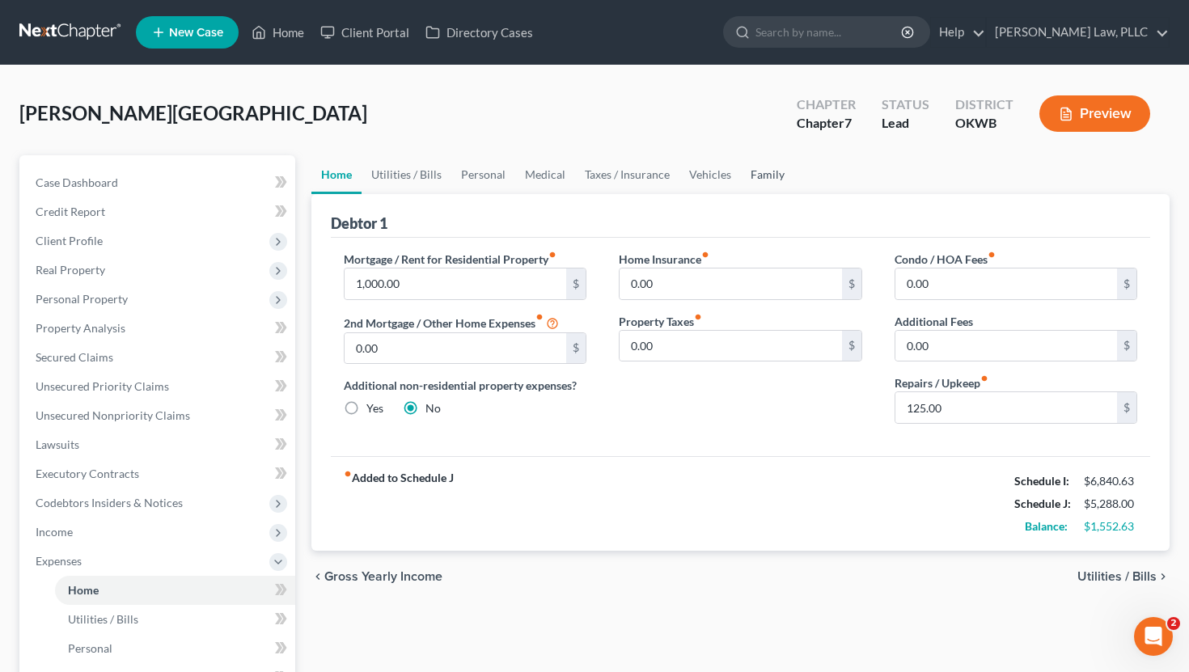
click at [671, 177] on link "Family" at bounding box center [767, 174] width 53 height 39
type input "1,000.00"
type input "0.00"
radio input "true"
type input "0.00"
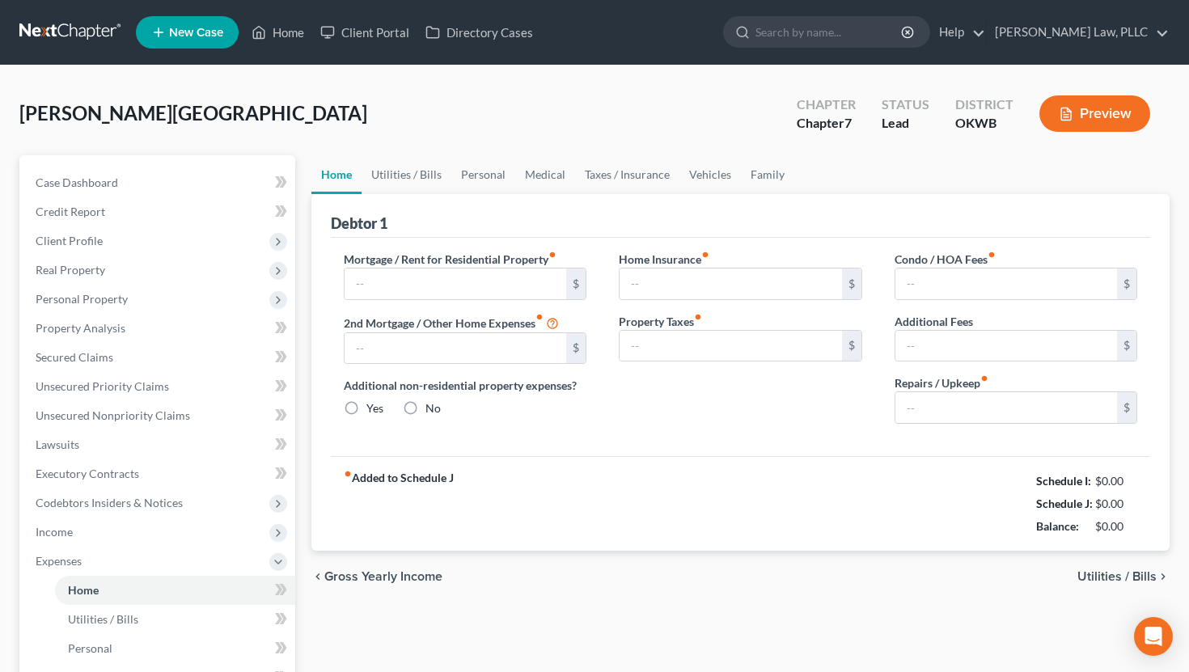
type input "0.00"
type input "125.00"
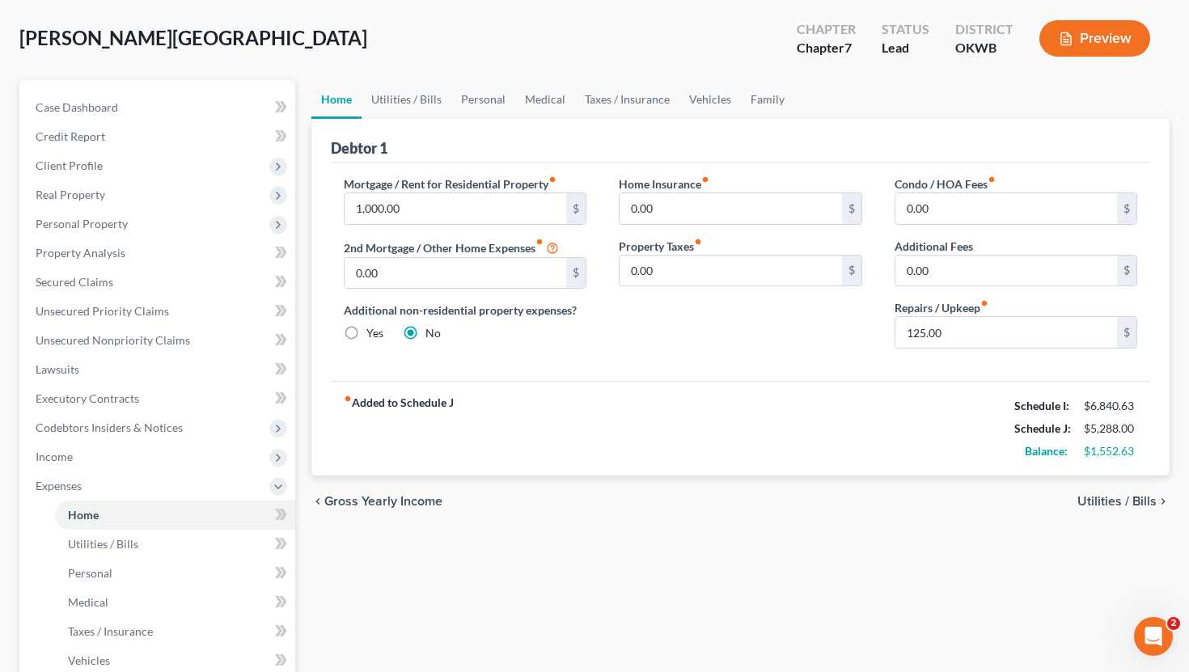
scroll to position [77, 0]
click at [752, 97] on link "Family" at bounding box center [767, 97] width 53 height 39
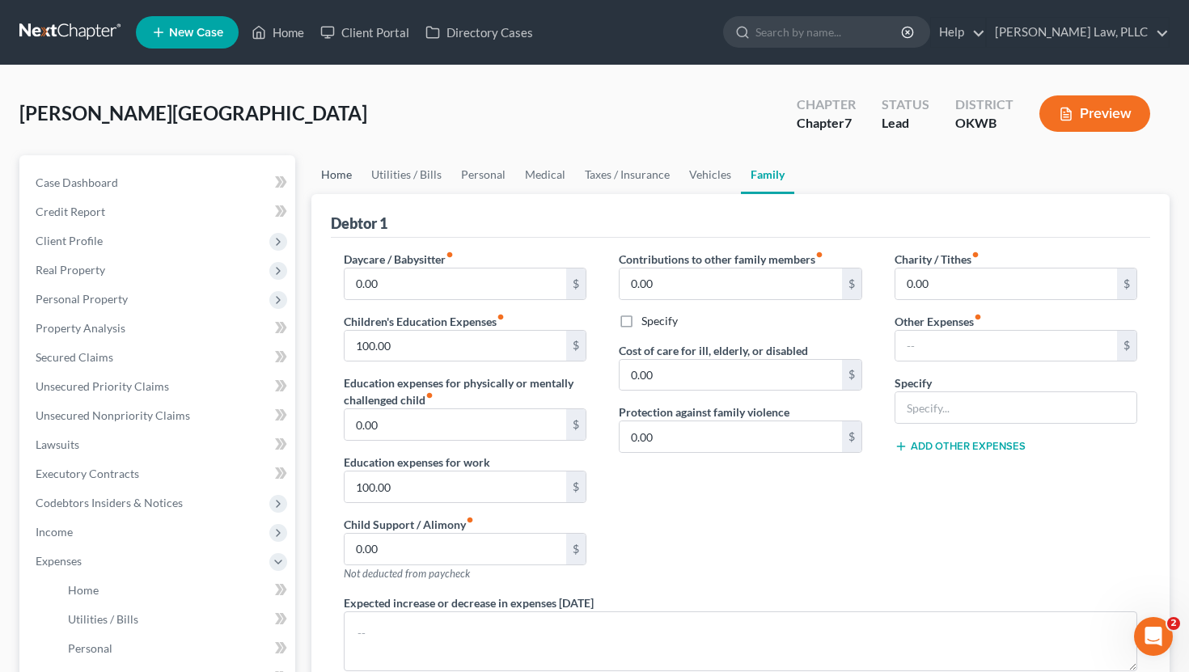
click at [353, 179] on link "Home" at bounding box center [336, 174] width 50 height 39
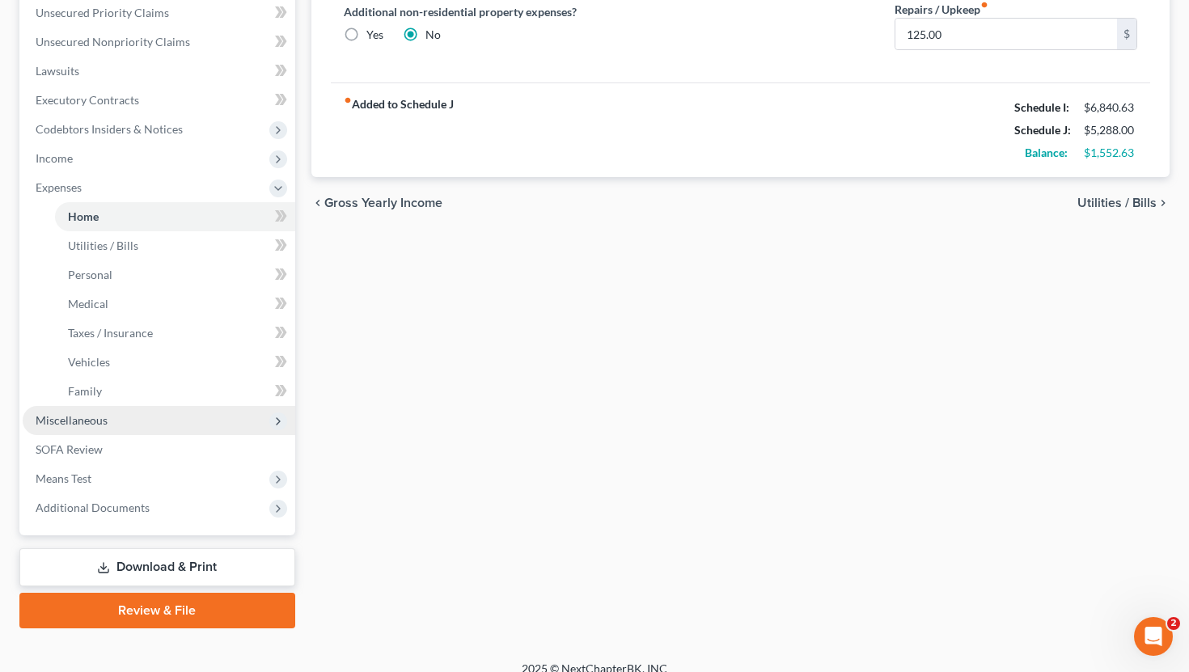
click at [135, 415] on span "Miscellaneous" at bounding box center [159, 420] width 273 height 29
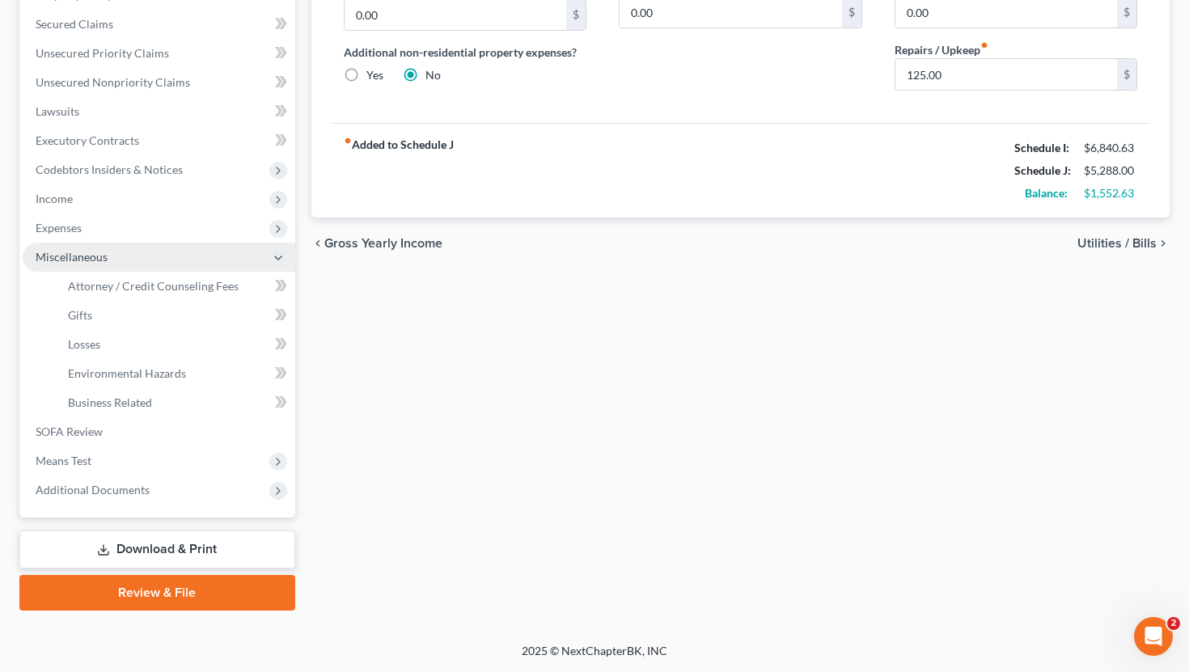
scroll to position [332, 0]
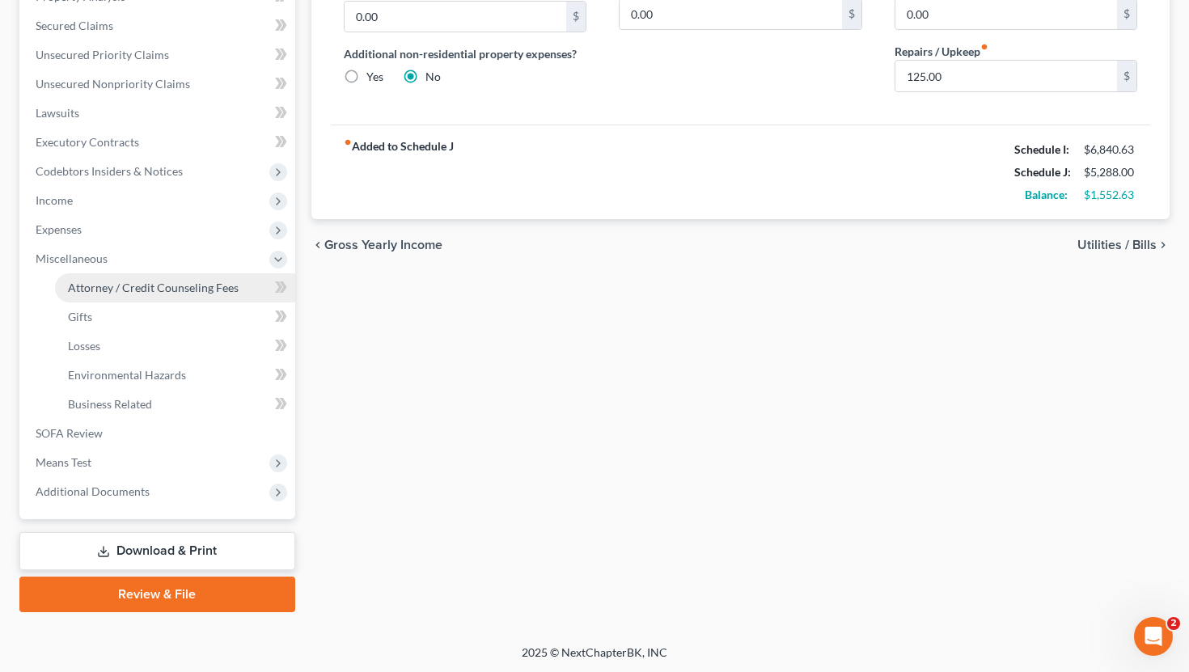
click at [163, 286] on span "Attorney / Credit Counseling Fees" at bounding box center [153, 288] width 171 height 14
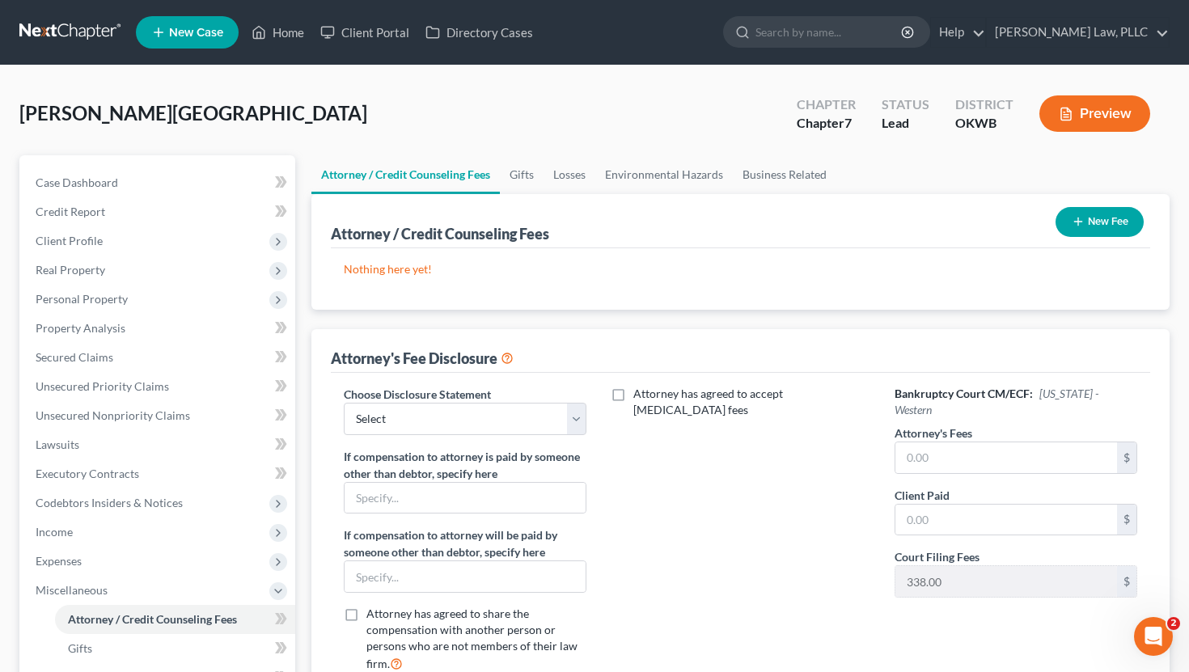
click at [1081, 233] on button "New Fee" at bounding box center [1100, 222] width 88 height 30
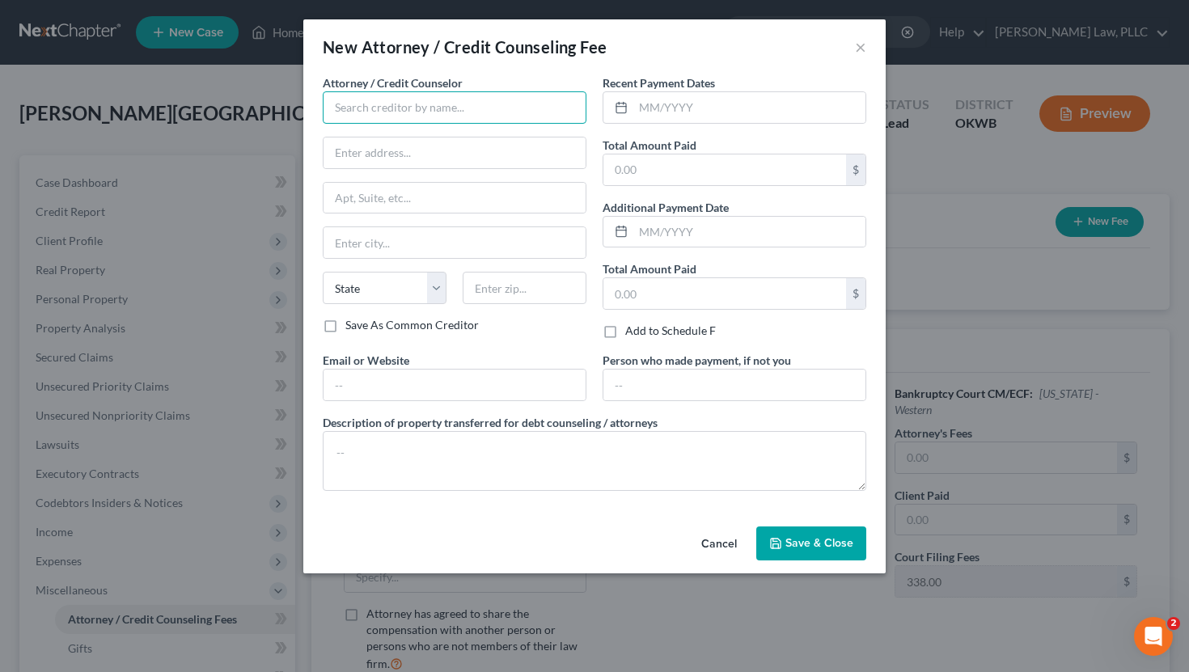
click at [461, 100] on input "text" at bounding box center [455, 107] width 264 height 32
type input "S"
type input "[PERSON_NAME]"
type input "121 W. Maple Ave."
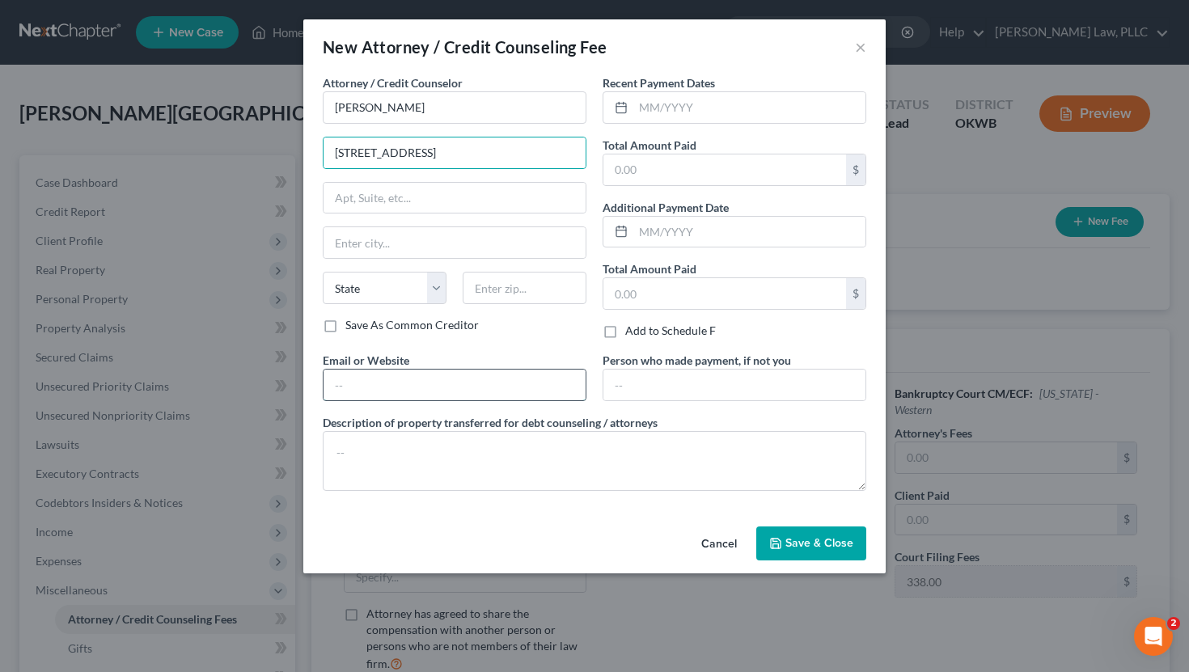
click at [385, 383] on input "text" at bounding box center [455, 385] width 262 height 31
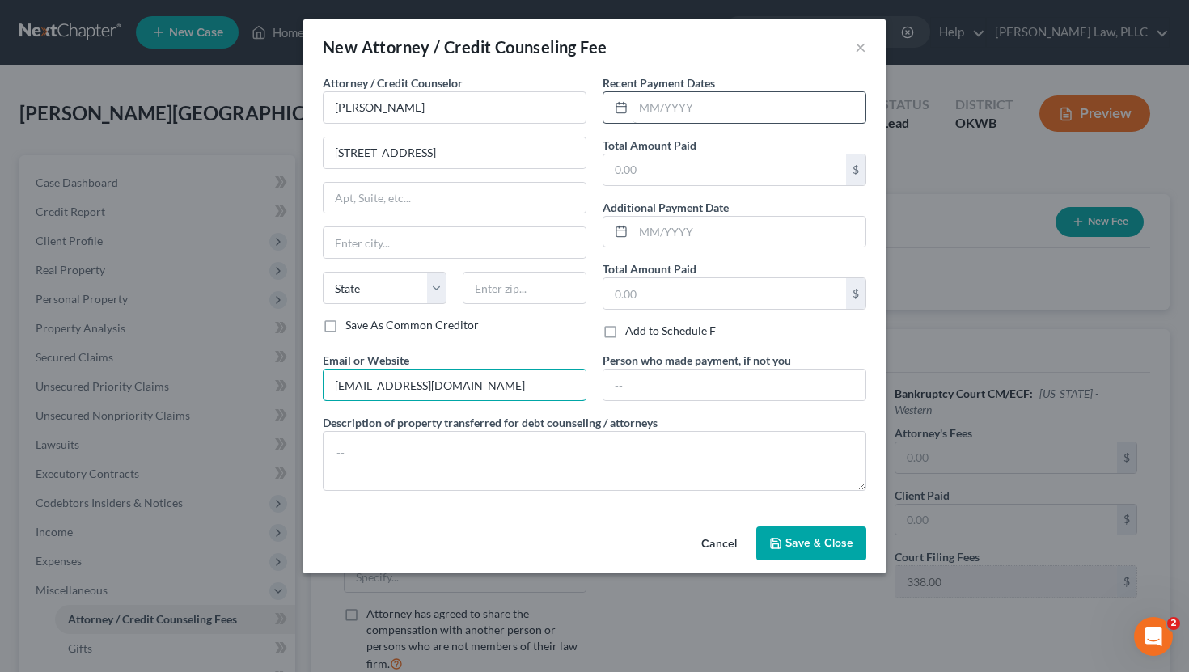
type input "[EMAIL_ADDRESS][DOMAIN_NAME]"
click at [682, 117] on input "text" at bounding box center [749, 107] width 232 height 31
click at [668, 158] on input "text" at bounding box center [725, 170] width 243 height 31
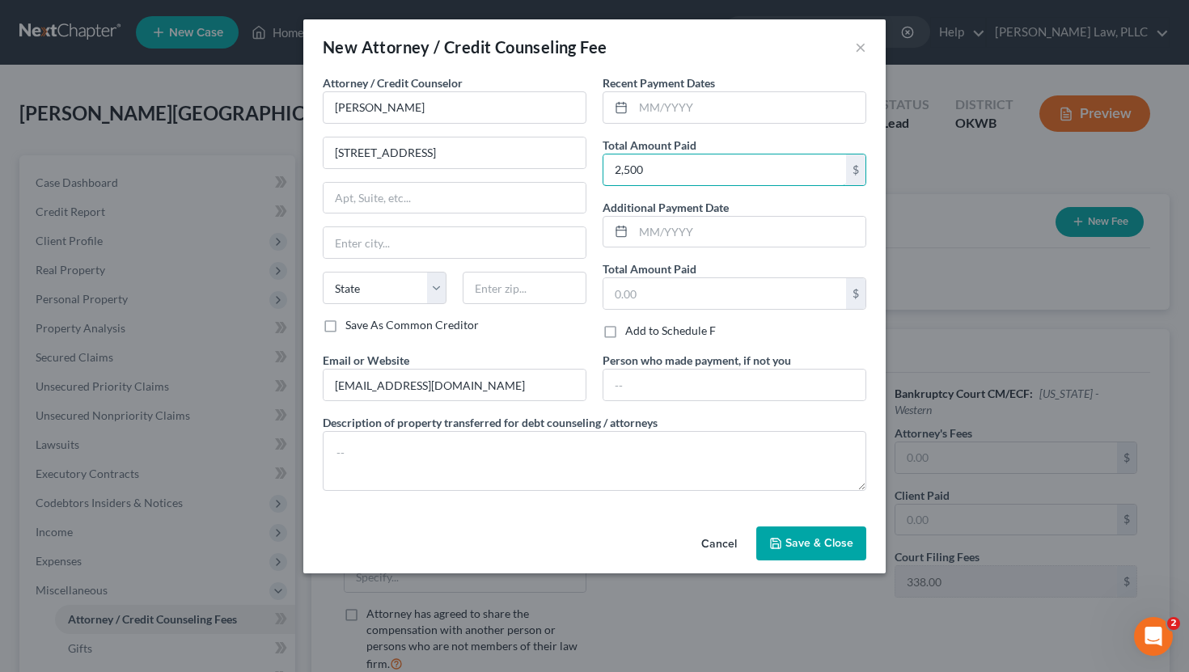
type input "2,500"
click at [809, 542] on span "Save & Close" at bounding box center [820, 543] width 68 height 14
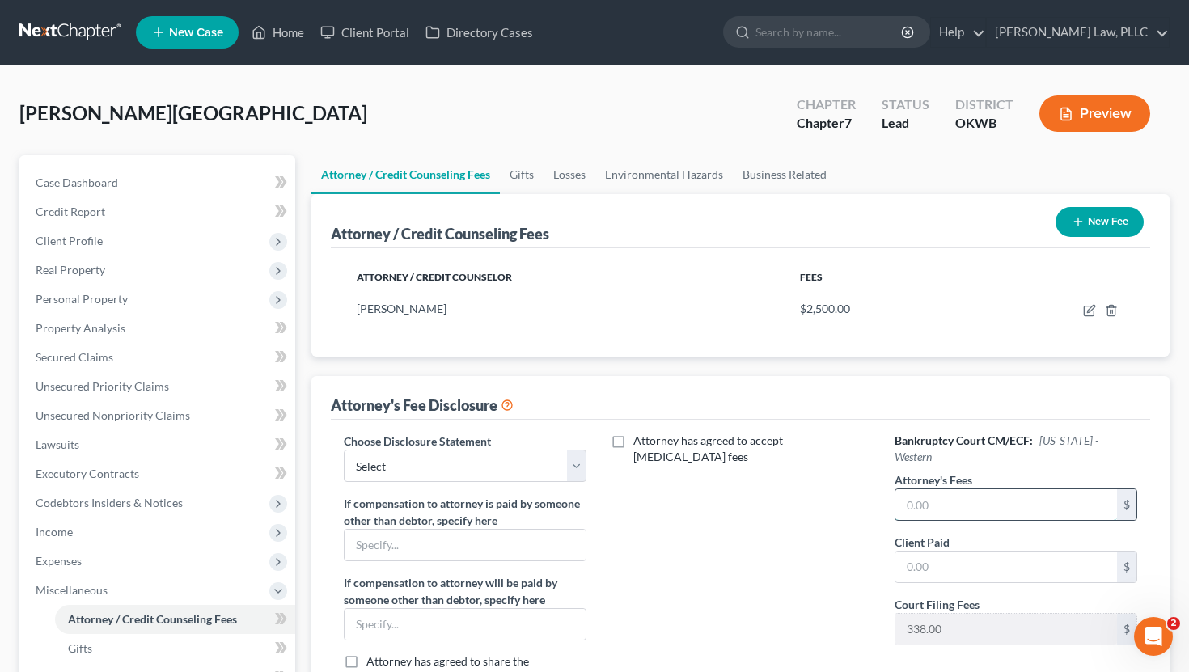
click at [953, 489] on input "text" at bounding box center [1007, 504] width 222 height 31
type input "2,500"
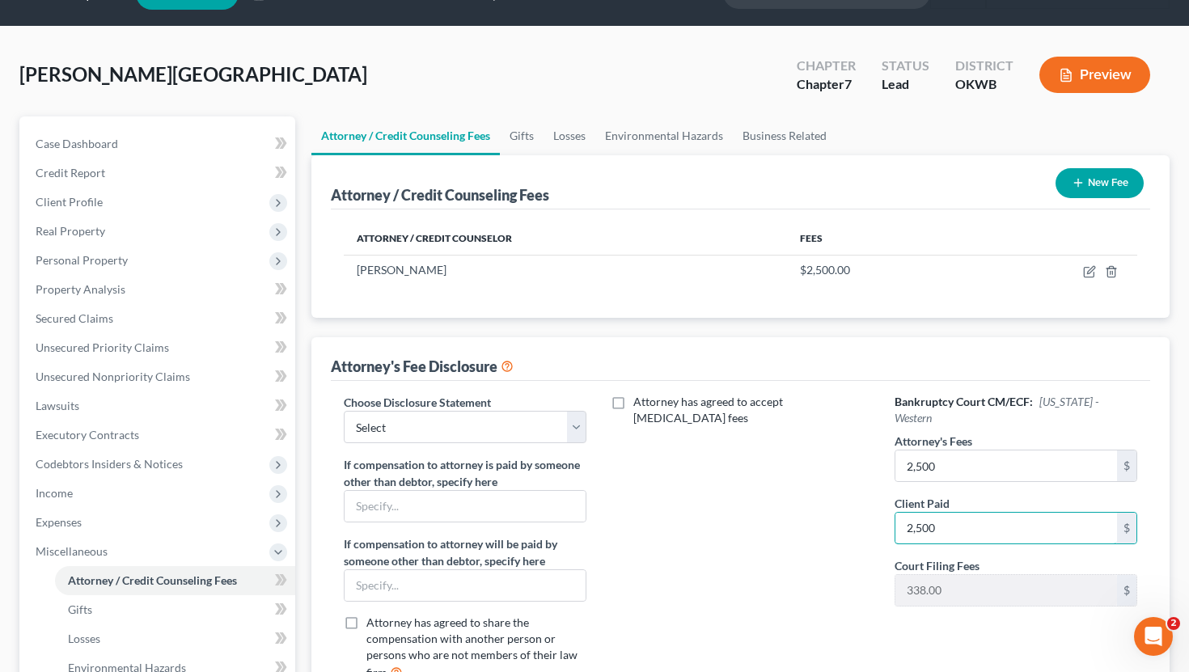
scroll to position [43, 0]
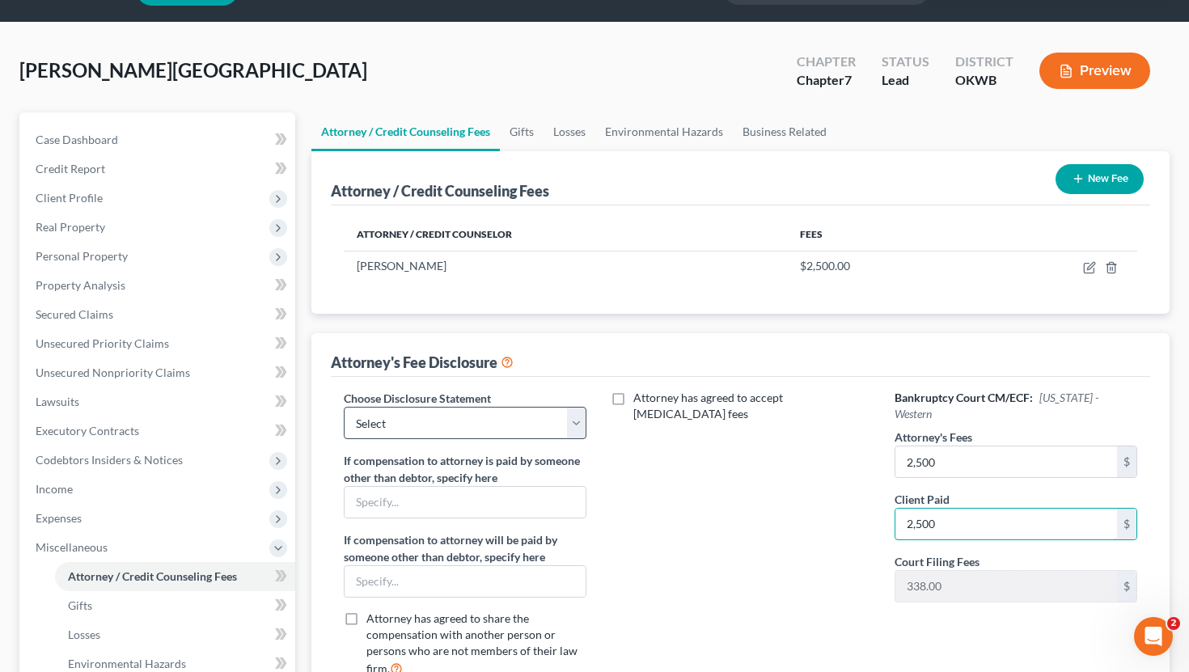
type input "2,500"
click at [549, 416] on select "Select Disclosure" at bounding box center [466, 423] width 244 height 32
select select "0"
click at [344, 407] on select "Select Disclosure" at bounding box center [466, 423] width 244 height 32
click at [757, 553] on div "Attorney has agreed to accept retainer fees" at bounding box center [741, 540] width 276 height 300
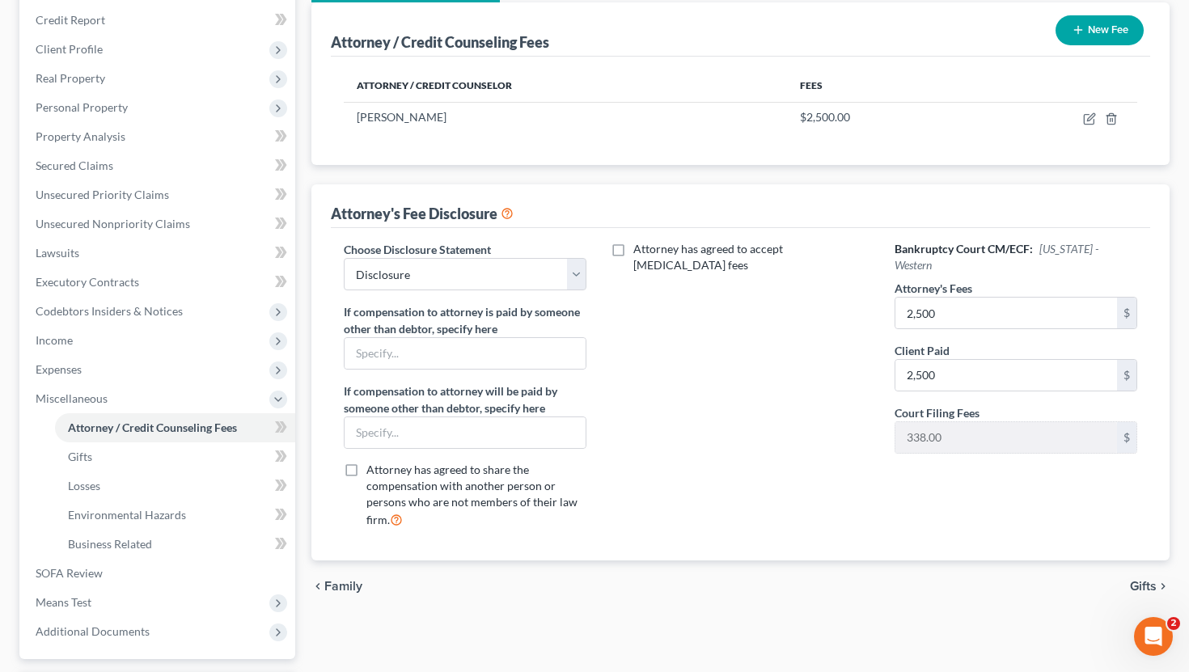
scroll to position [203, 0]
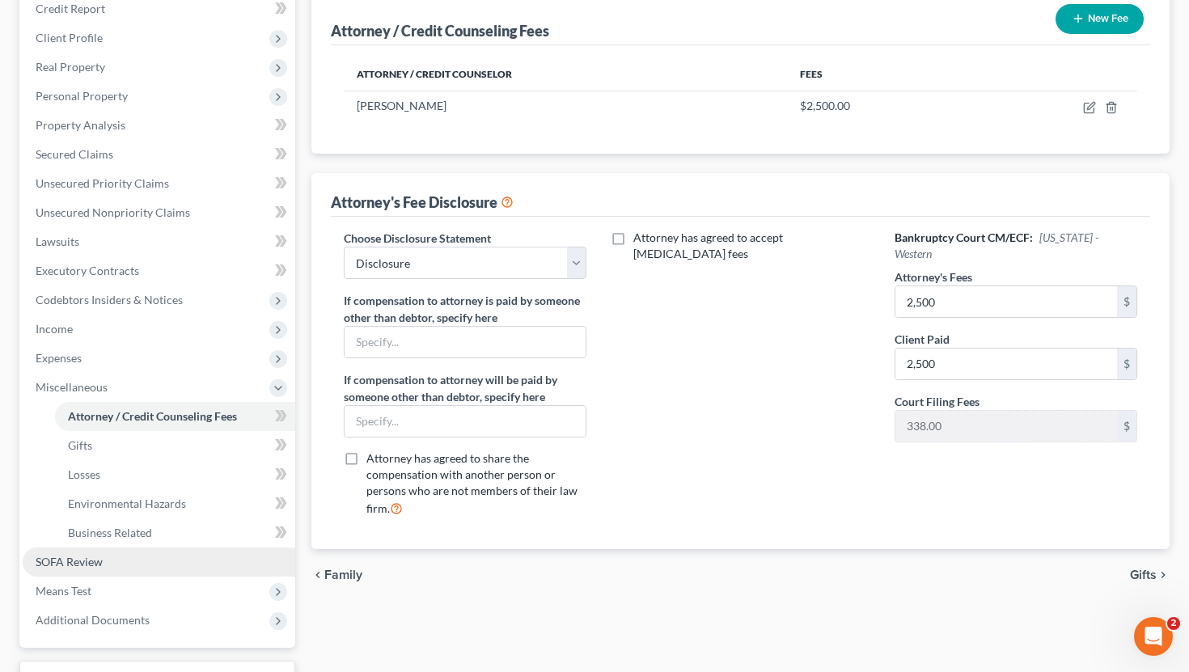
click at [119, 555] on link "SOFA Review" at bounding box center [159, 562] width 273 height 29
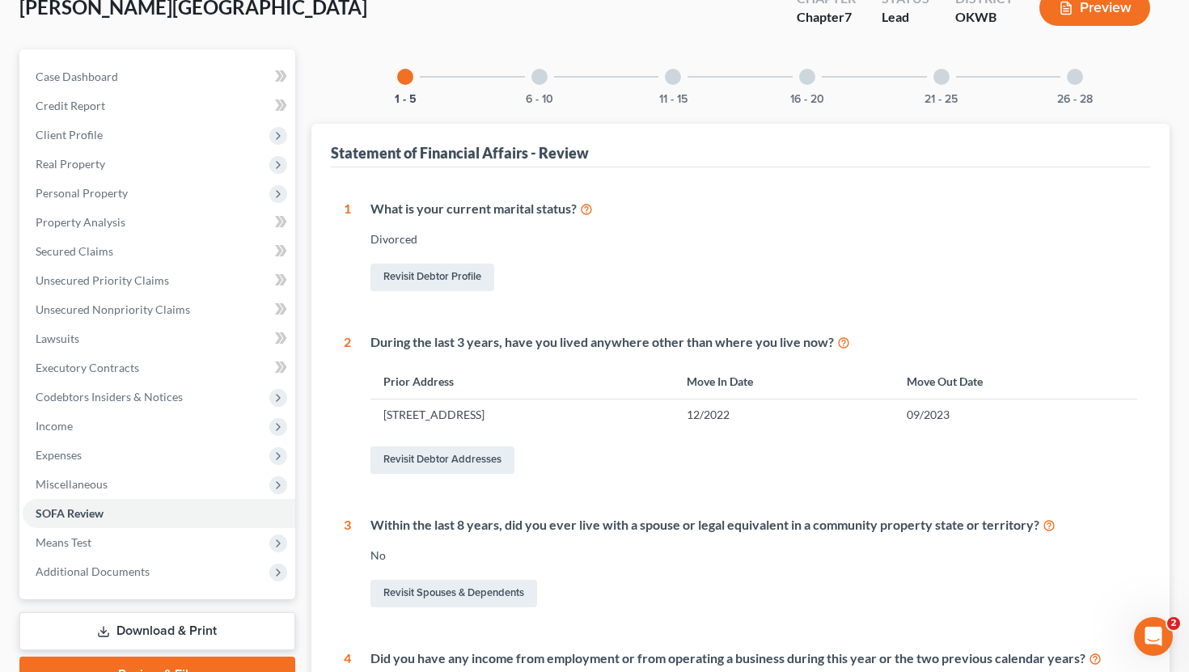
scroll to position [16, 0]
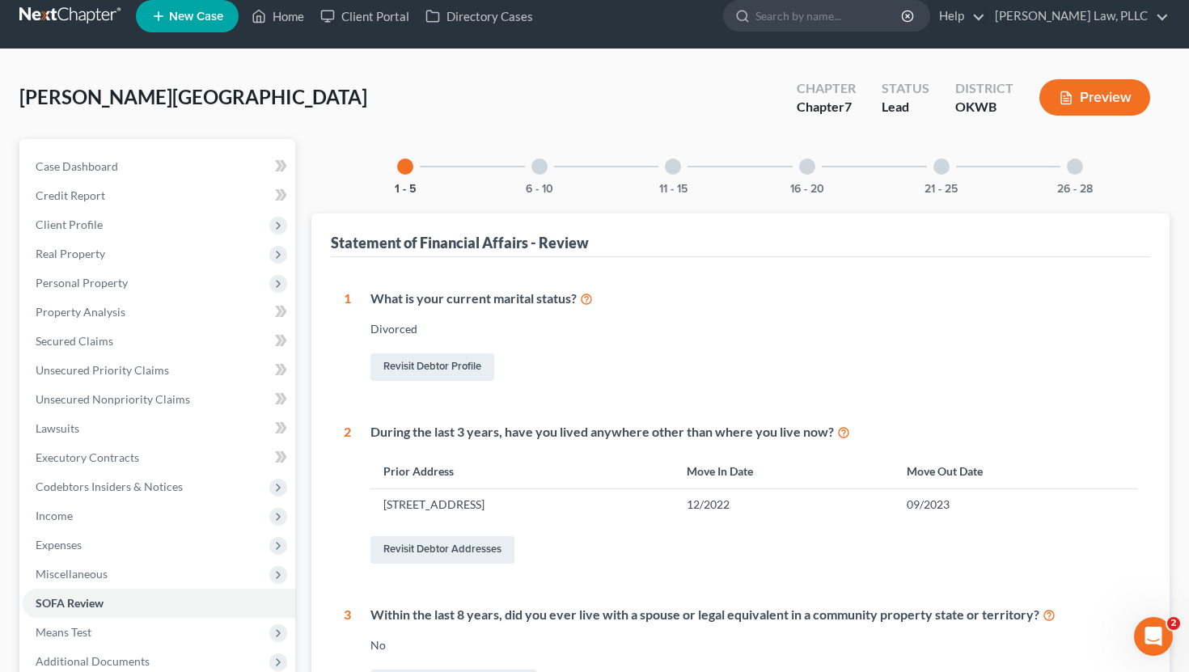
click at [539, 166] on div at bounding box center [540, 167] width 16 height 16
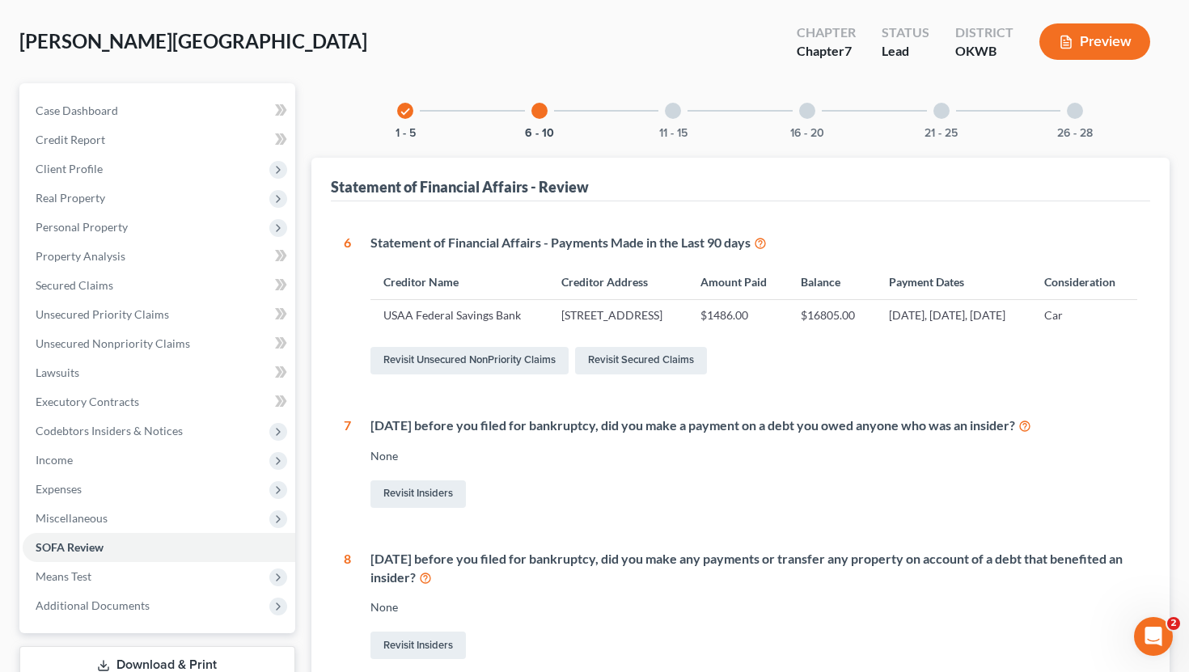
scroll to position [0, 0]
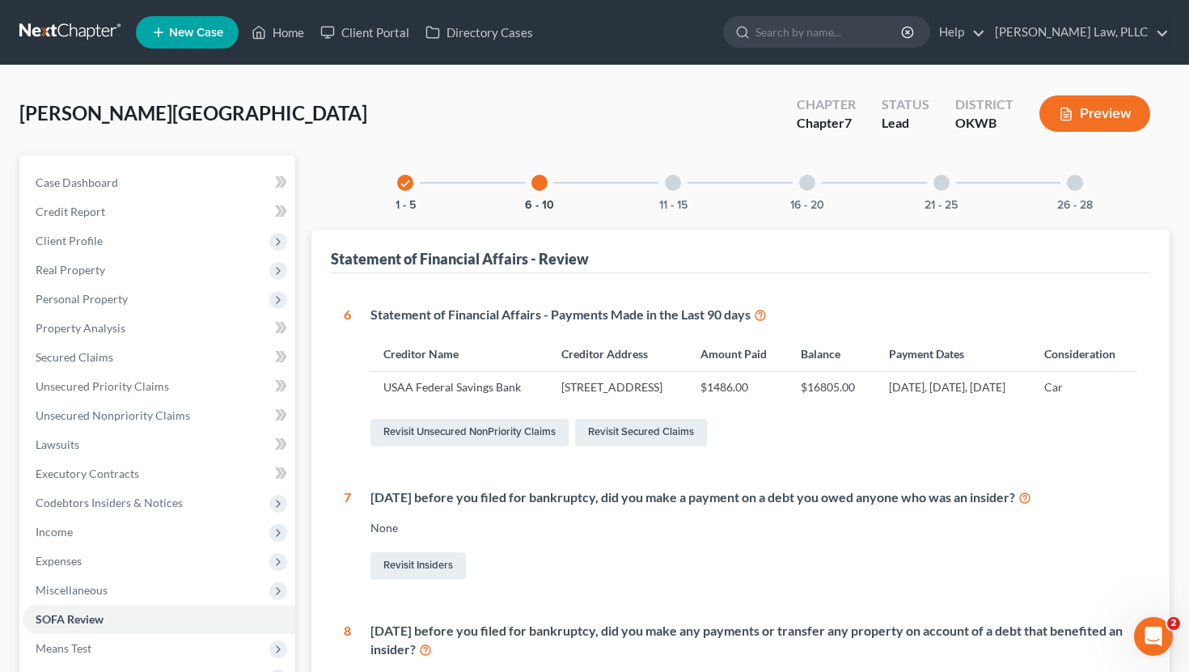
click at [681, 188] on div "11 - 15" at bounding box center [673, 182] width 55 height 55
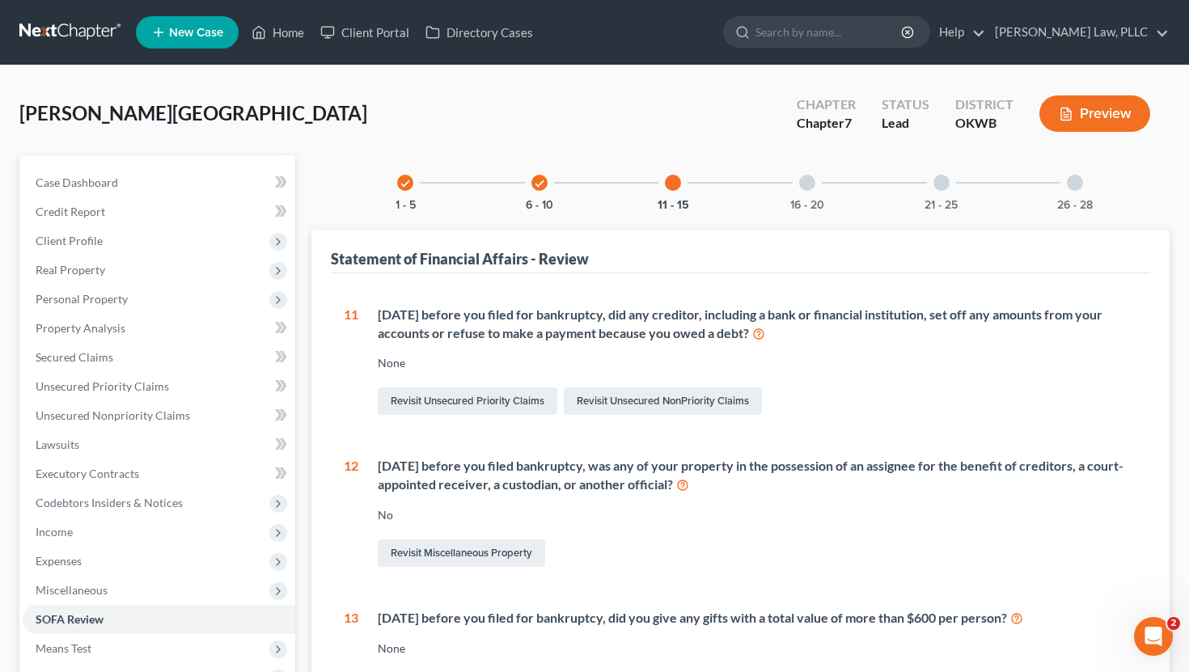
click at [797, 173] on div "16 - 20" at bounding box center [807, 182] width 55 height 55
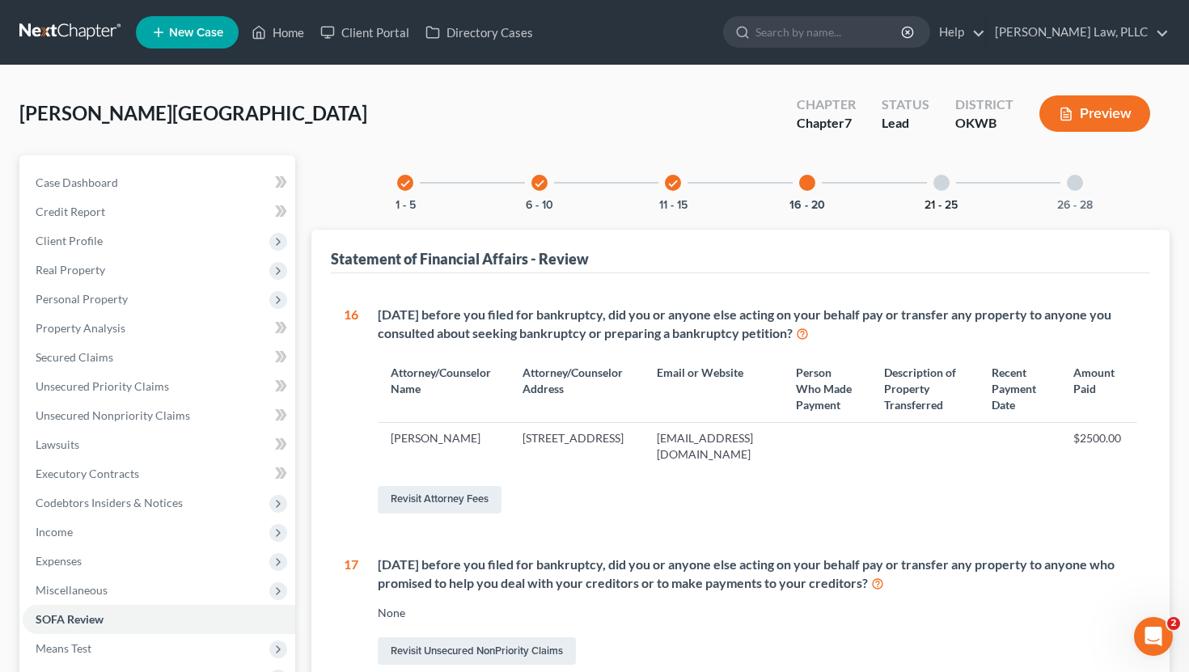
click at [945, 200] on button "21 - 25" at bounding box center [941, 205] width 33 height 11
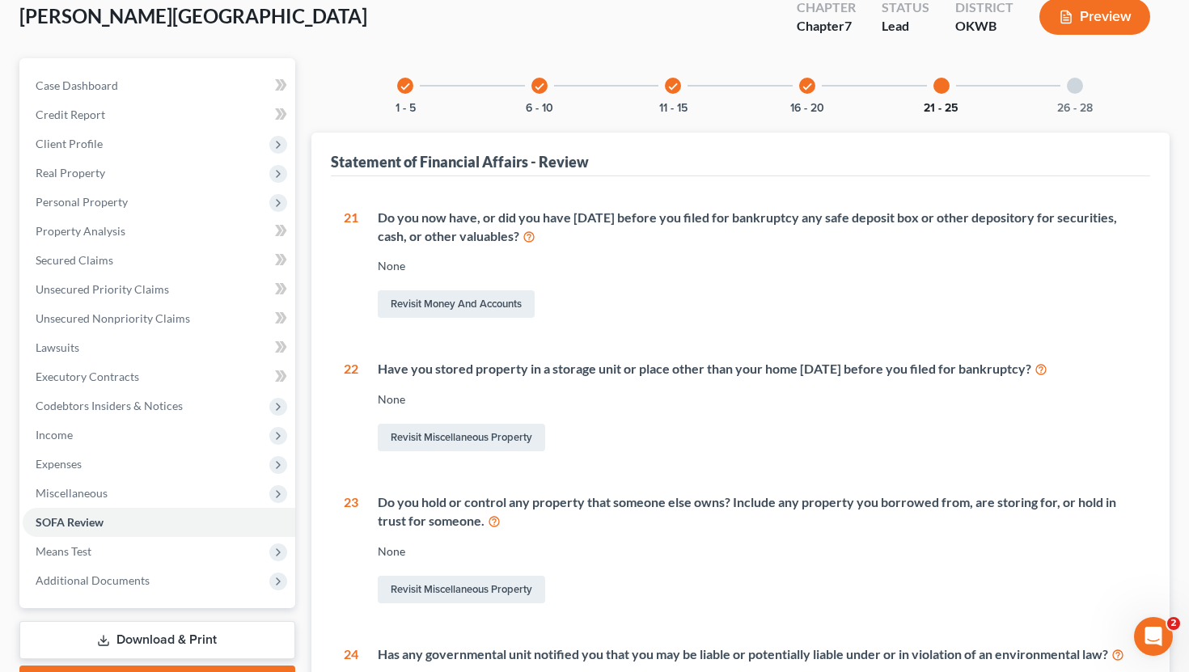
scroll to position [198, 0]
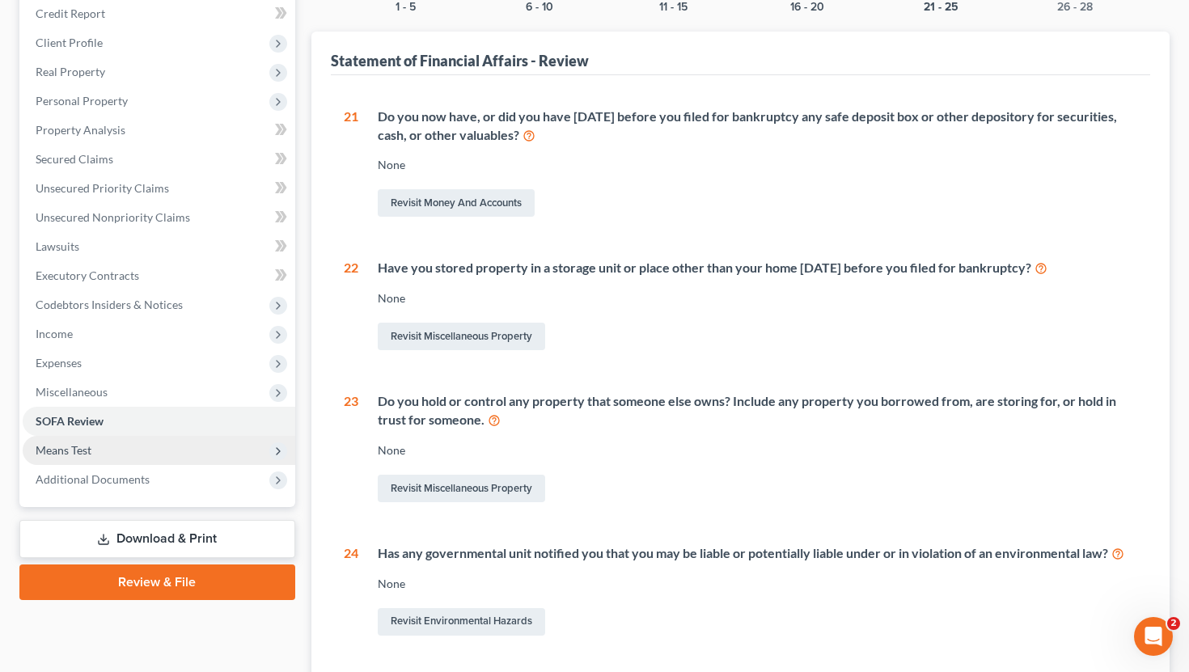
click at [94, 447] on span "Means Test" at bounding box center [159, 450] width 273 height 29
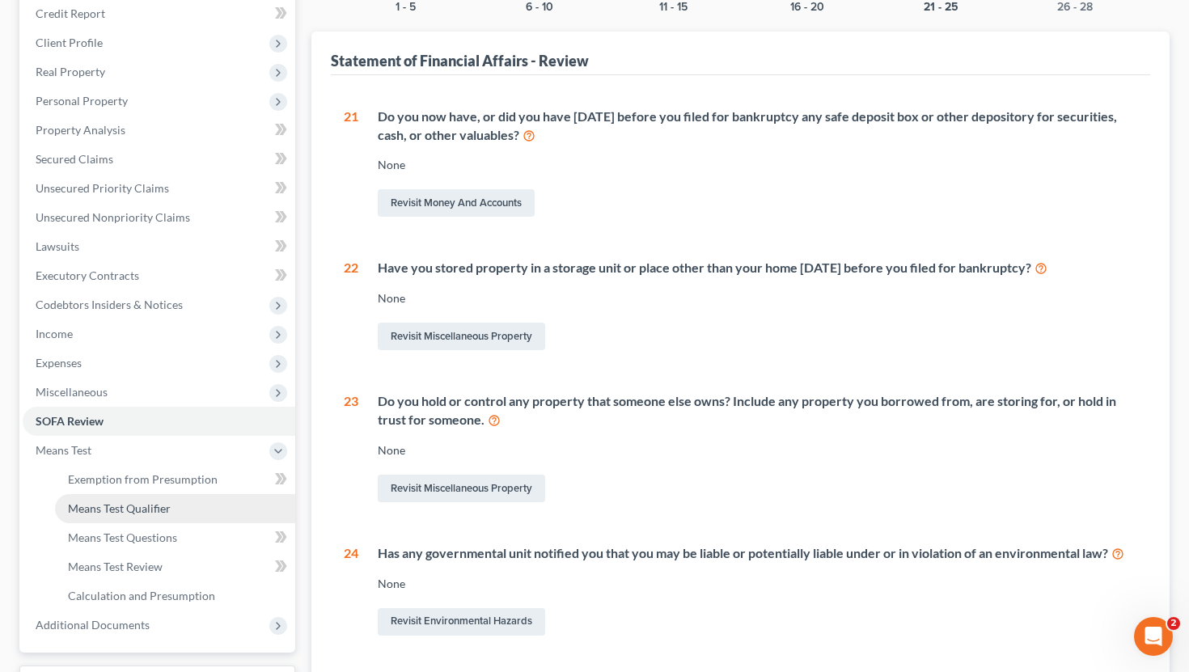
click at [87, 513] on span "Means Test Qualifier" at bounding box center [119, 509] width 103 height 14
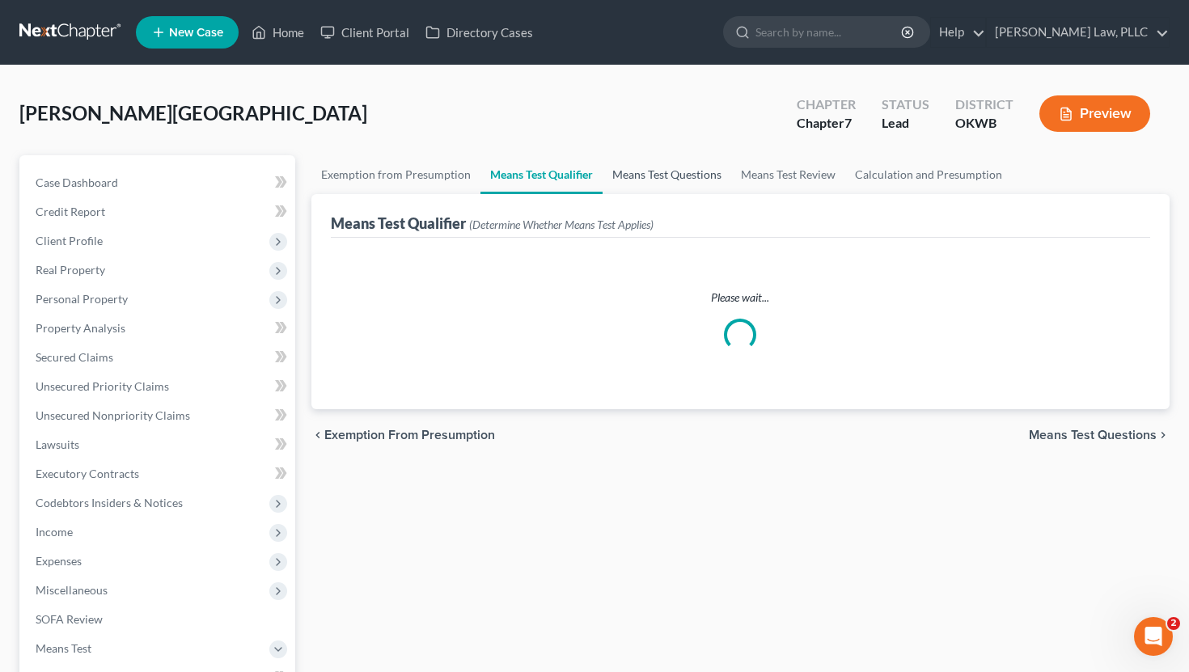
click at [670, 175] on link "Means Test Questions" at bounding box center [667, 174] width 129 height 39
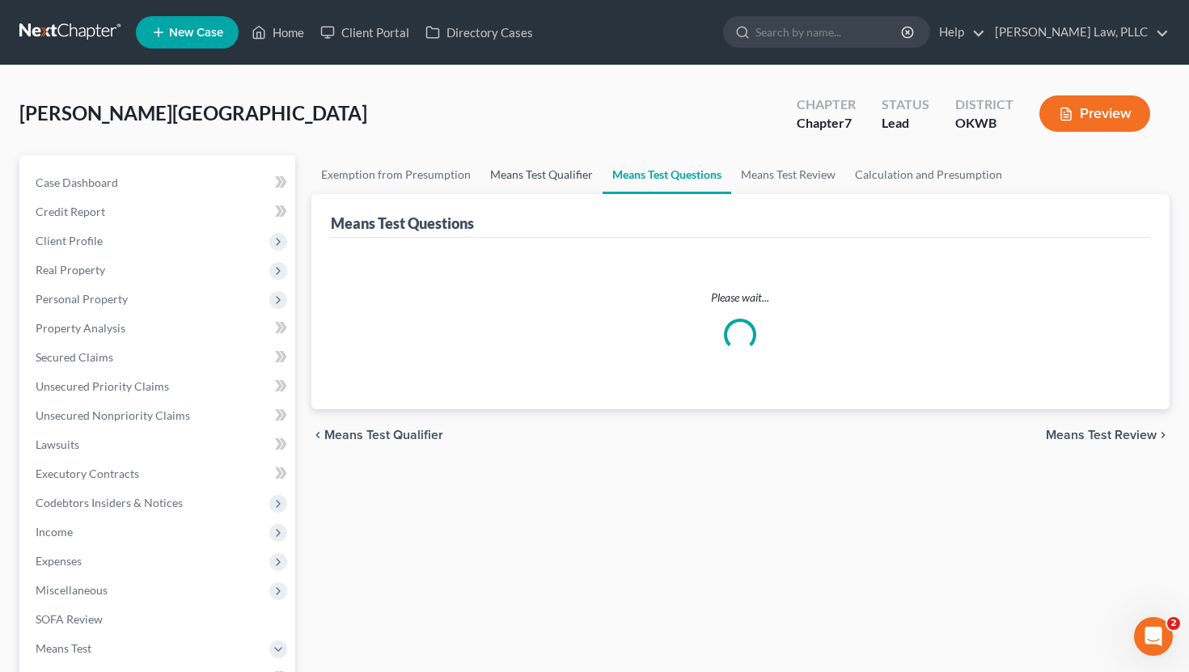
click at [543, 172] on link "Means Test Qualifier" at bounding box center [542, 174] width 122 height 39
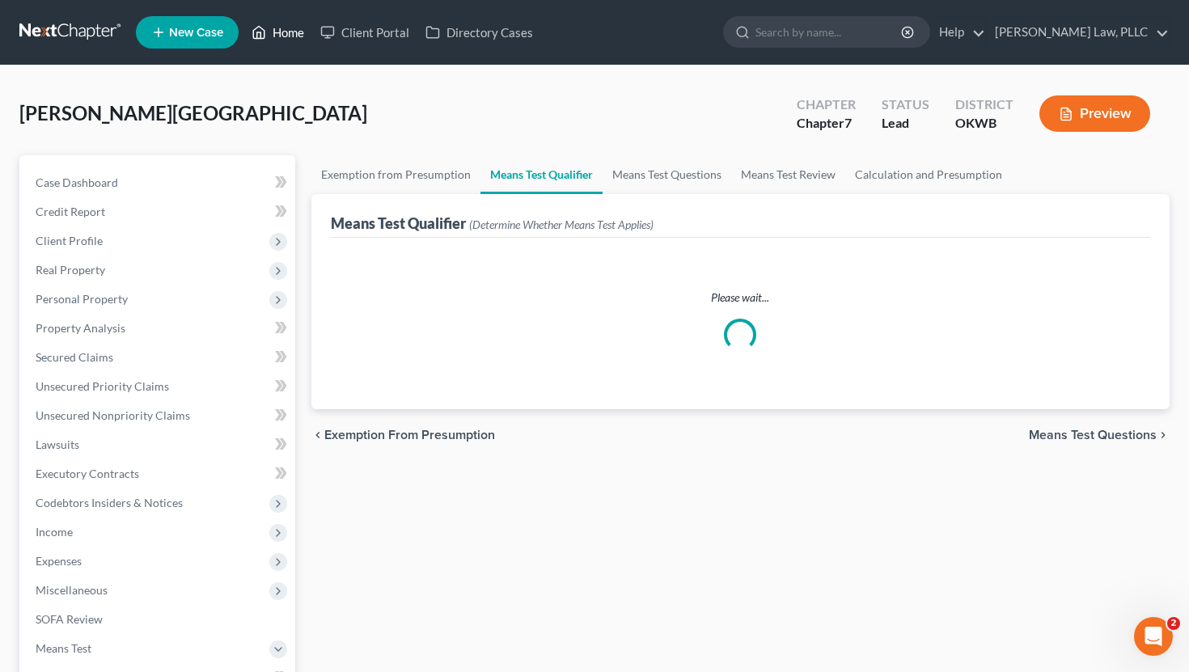
click at [292, 31] on link "Home" at bounding box center [278, 32] width 69 height 29
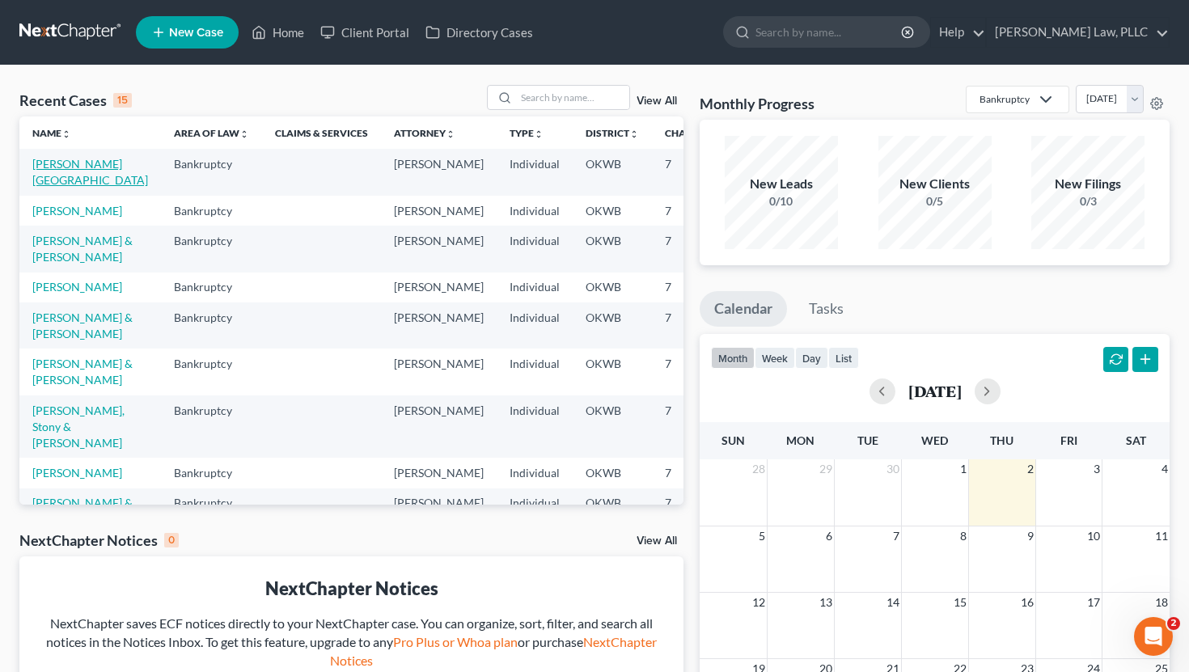
click at [87, 168] on link "[PERSON_NAME][GEOGRAPHIC_DATA]" at bounding box center [90, 172] width 116 height 30
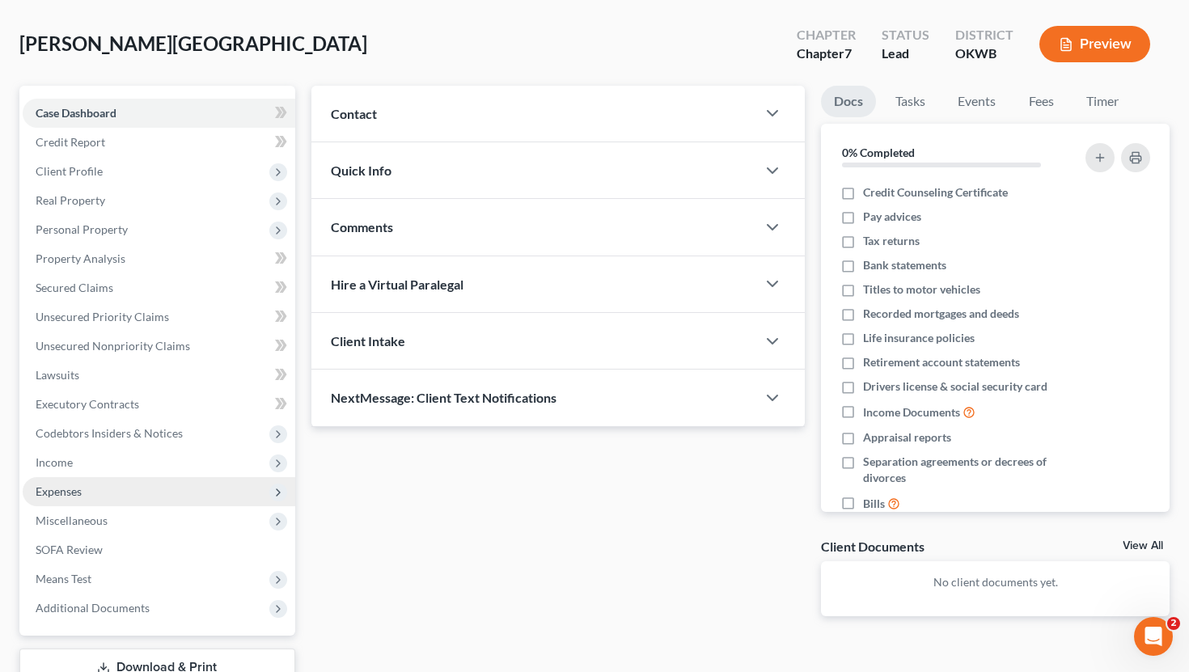
scroll to position [71, 0]
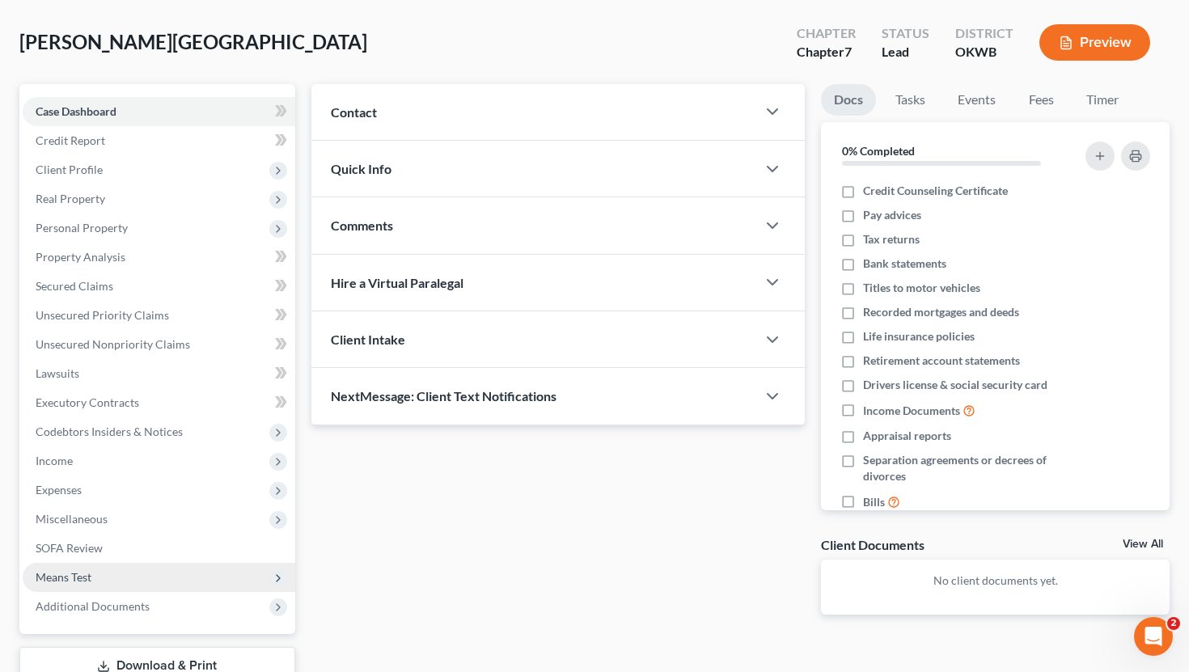
click at [92, 572] on span "Means Test" at bounding box center [159, 577] width 273 height 29
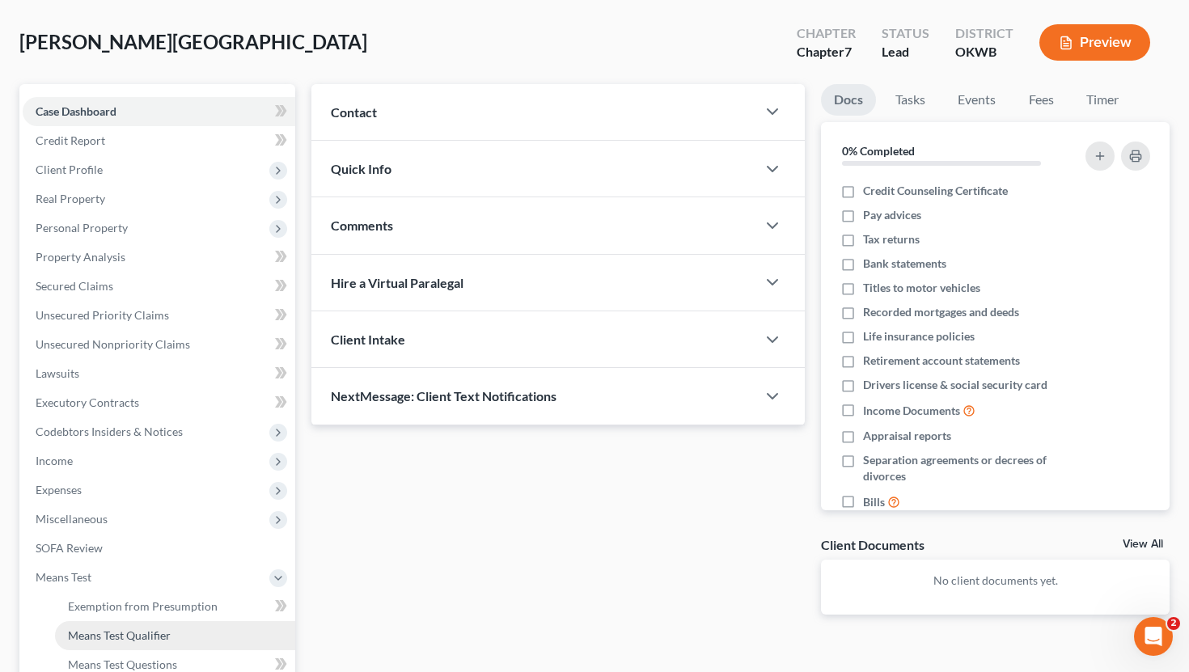
click at [87, 641] on span "Means Test Qualifier" at bounding box center [119, 636] width 103 height 14
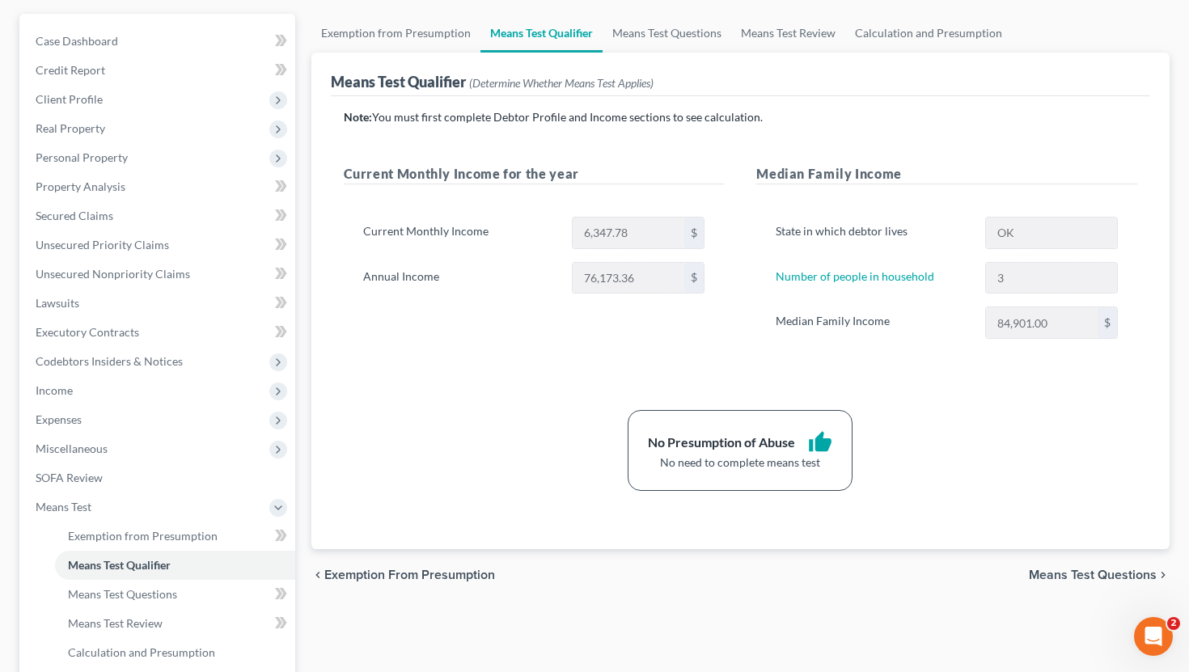
scroll to position [332, 0]
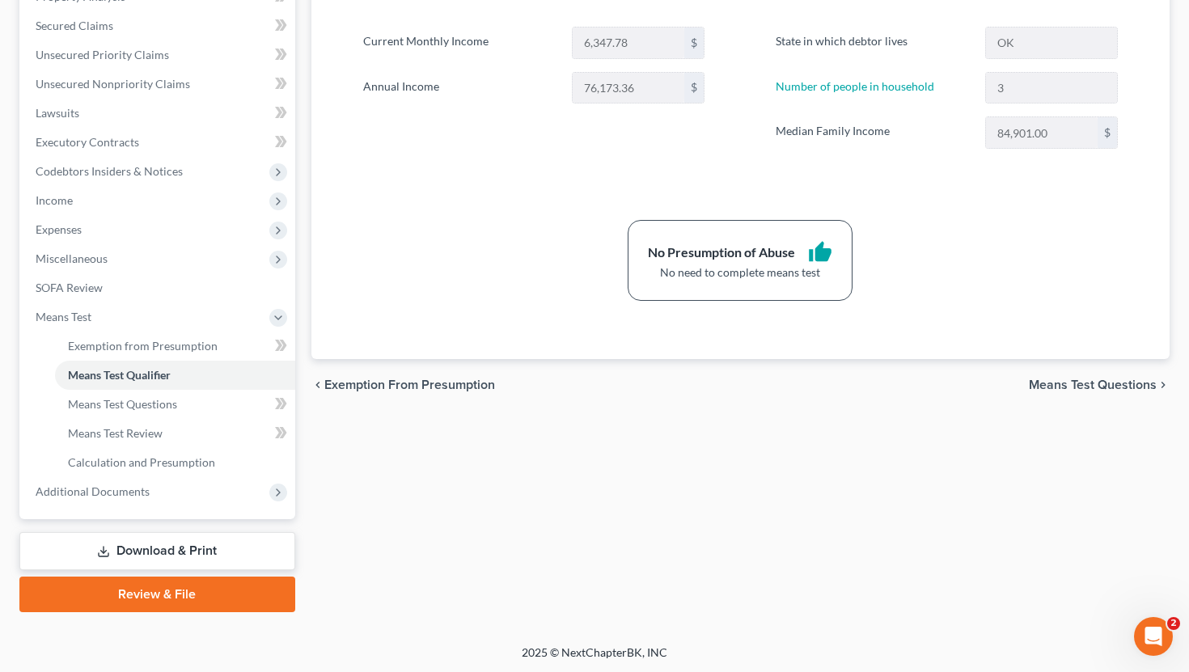
click at [252, 547] on link "Download & Print" at bounding box center [157, 551] width 276 height 38
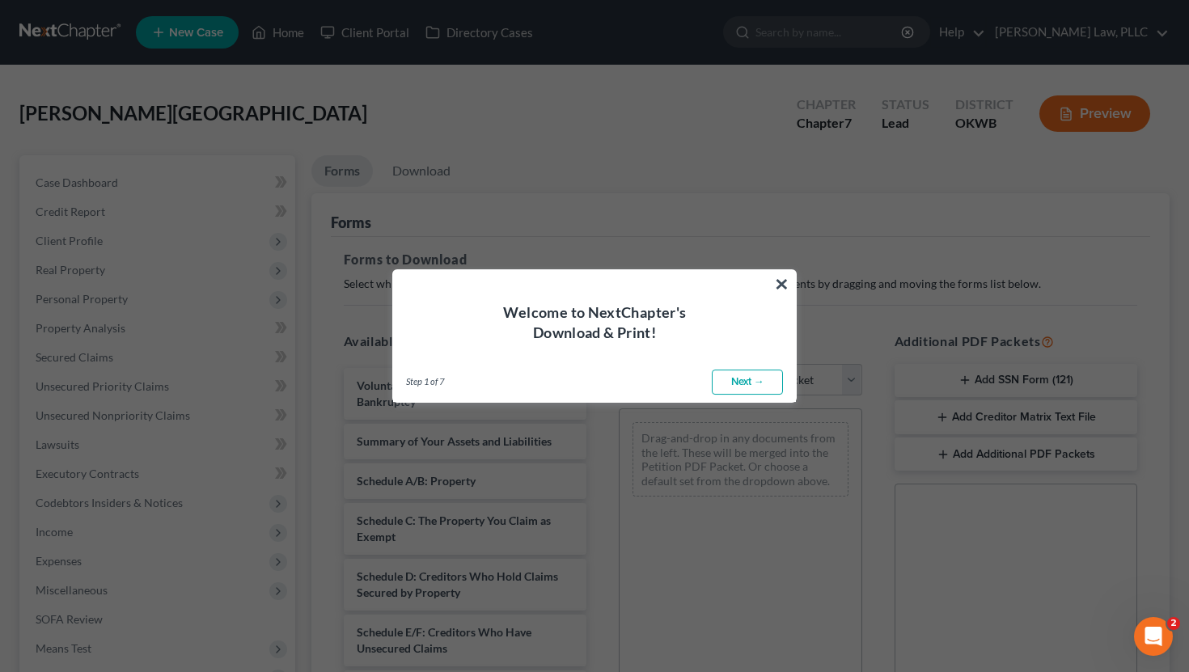
click at [738, 377] on link "Next →" at bounding box center [747, 383] width 71 height 26
select select "0"
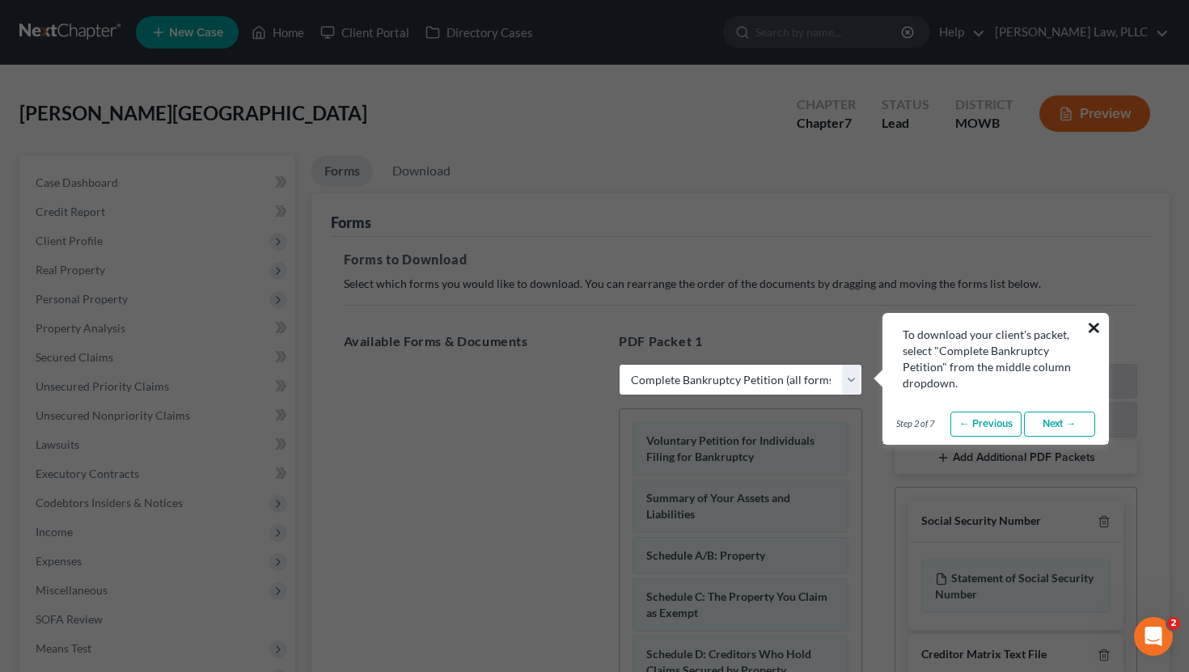
click at [1091, 326] on button "×" at bounding box center [1094, 328] width 15 height 26
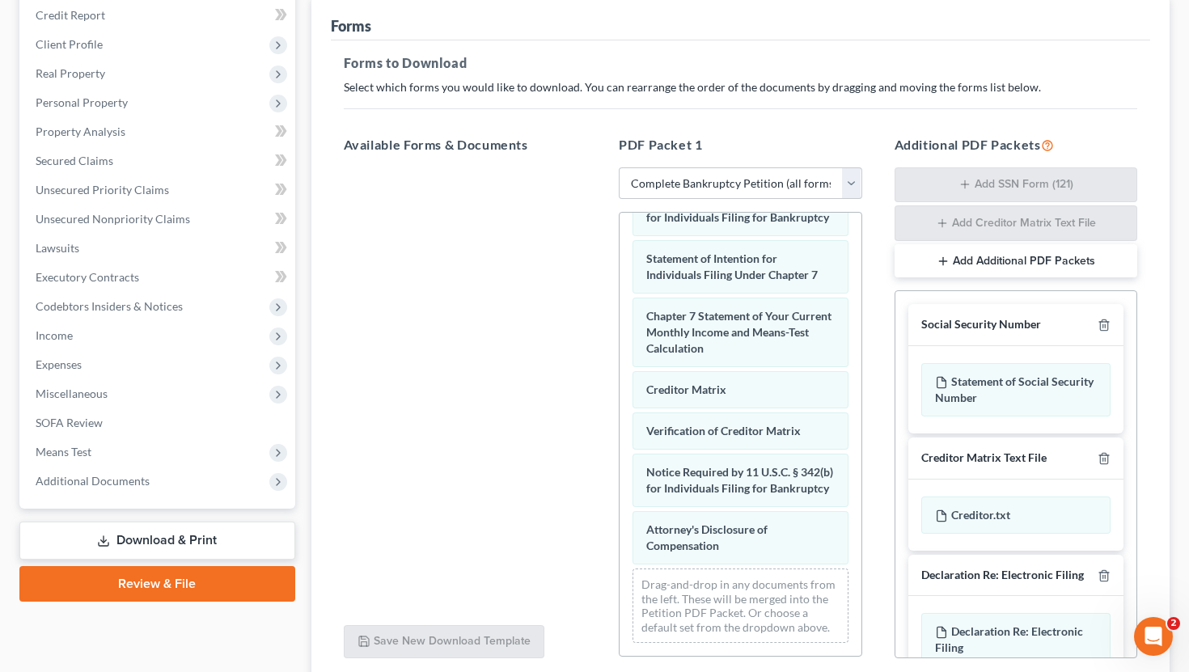
scroll to position [328, 0]
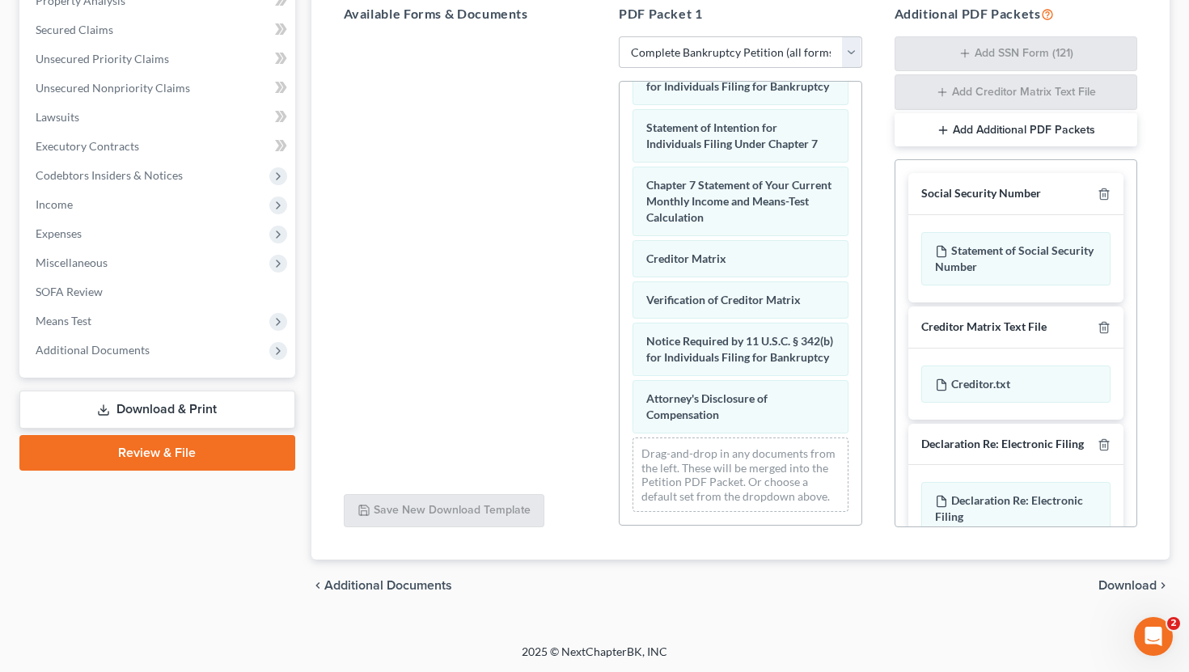
click at [1111, 581] on span "Download" at bounding box center [1128, 585] width 58 height 13
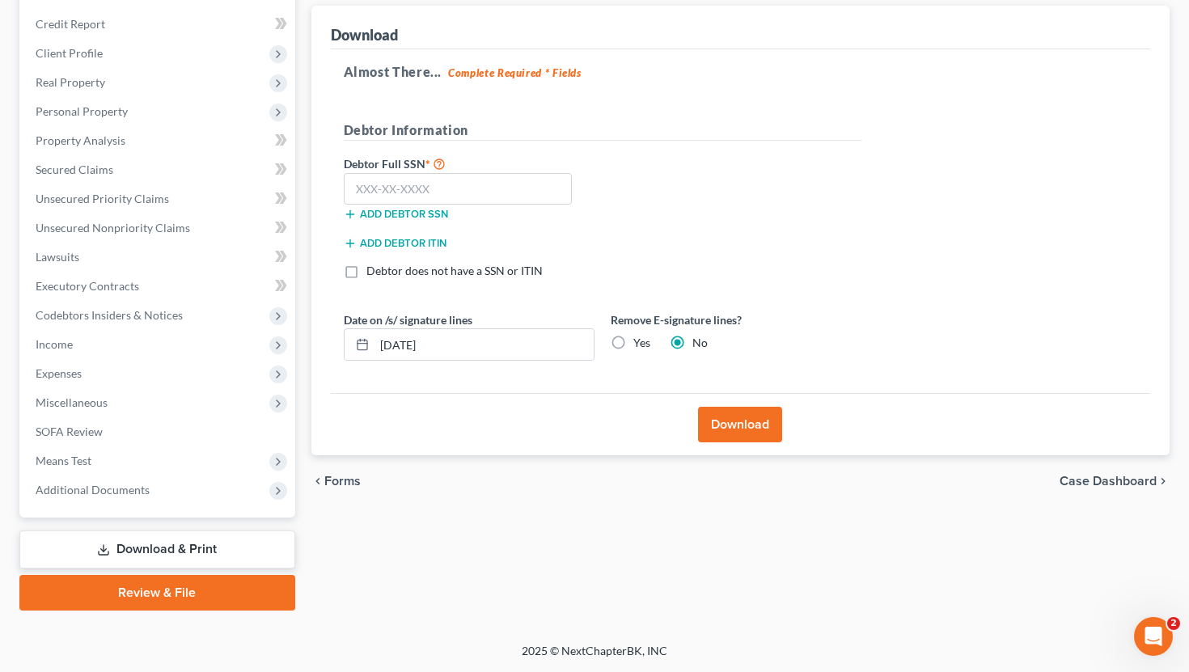
scroll to position [186, 0]
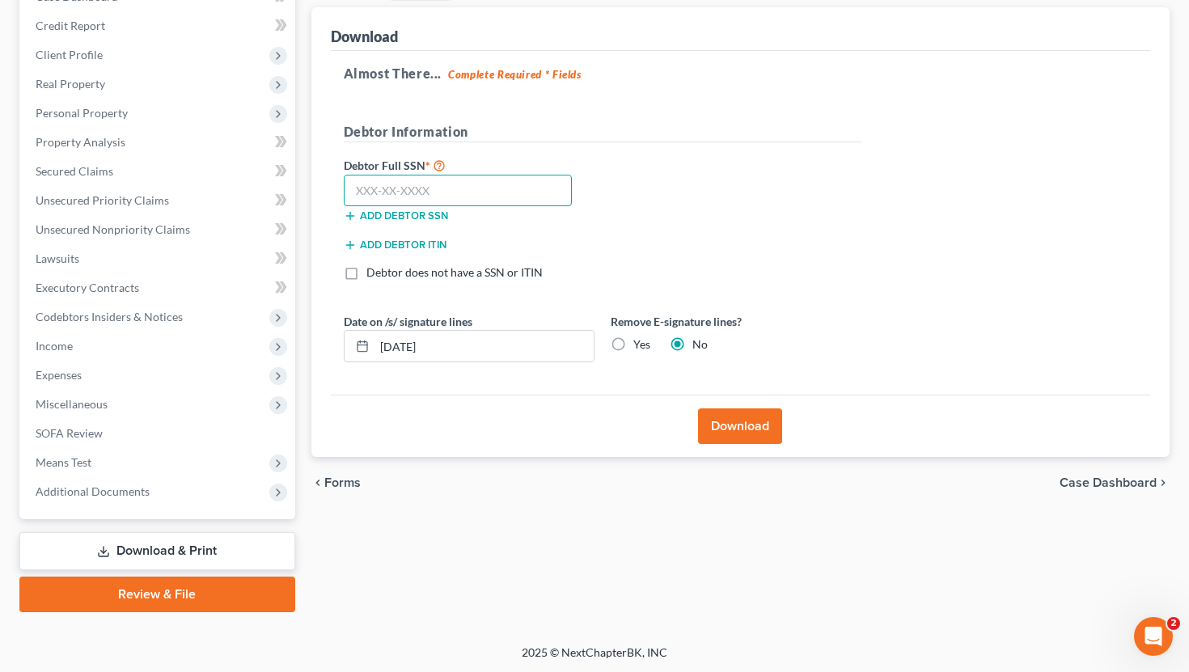
click at [492, 188] on input "text" at bounding box center [458, 191] width 229 height 32
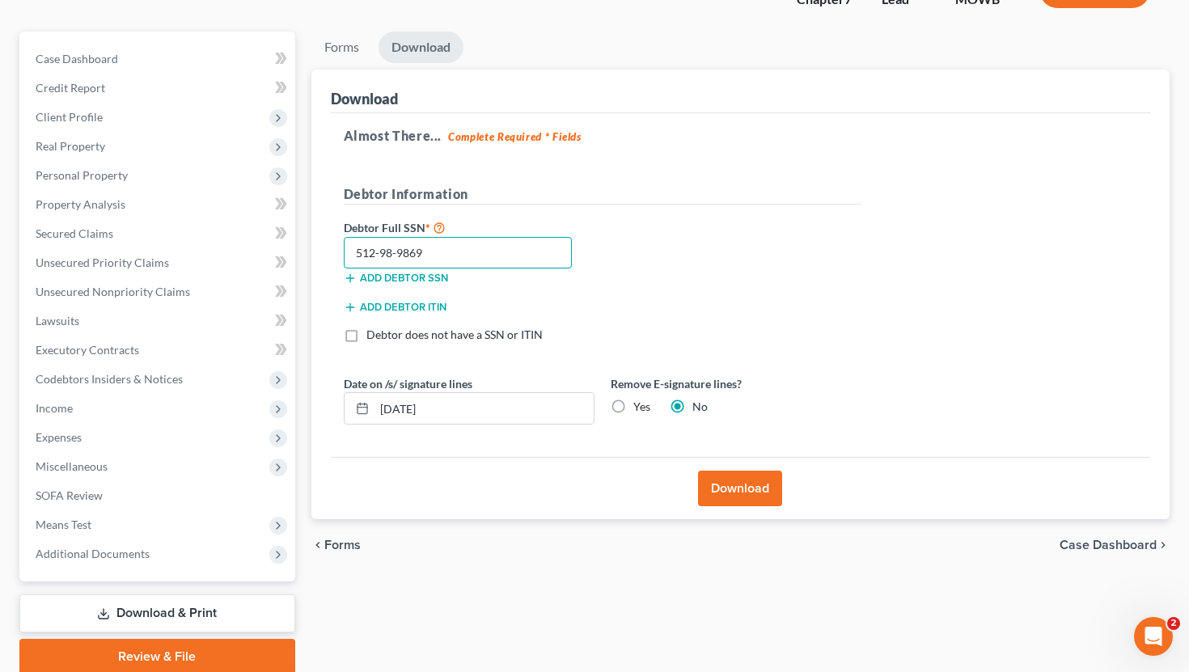
scroll to position [96, 0]
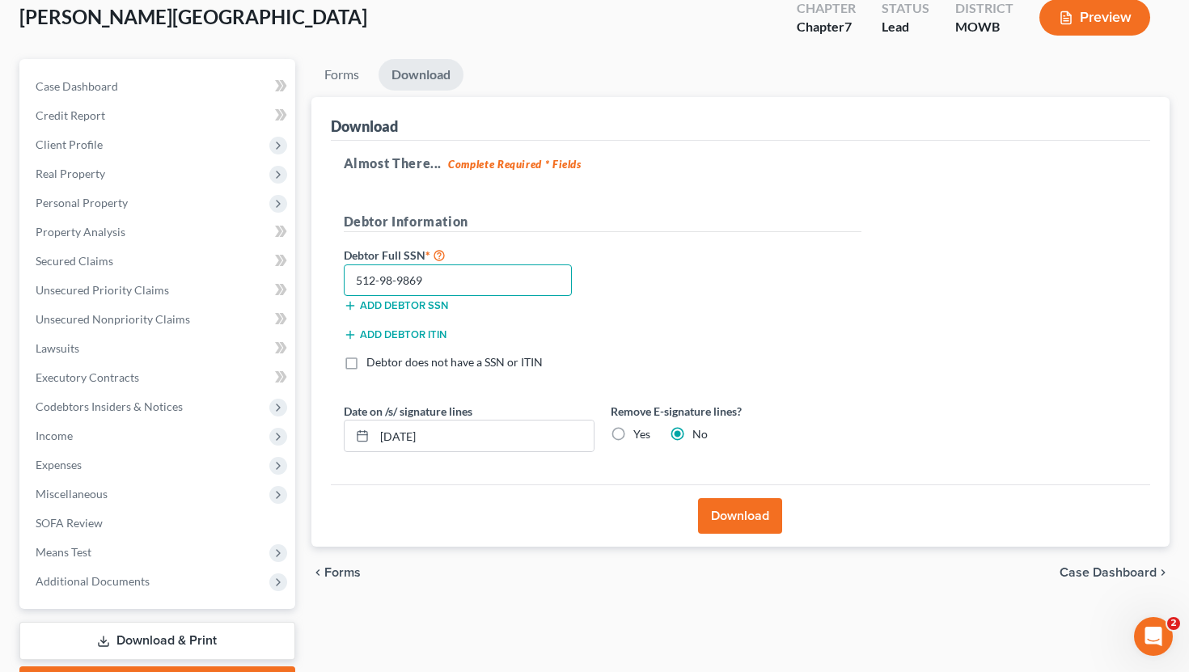
type input "512-98-9869"
click at [633, 429] on label "Yes" at bounding box center [641, 434] width 17 height 16
click at [640, 429] on input "Yes" at bounding box center [645, 431] width 11 height 11
radio input "true"
radio input "false"
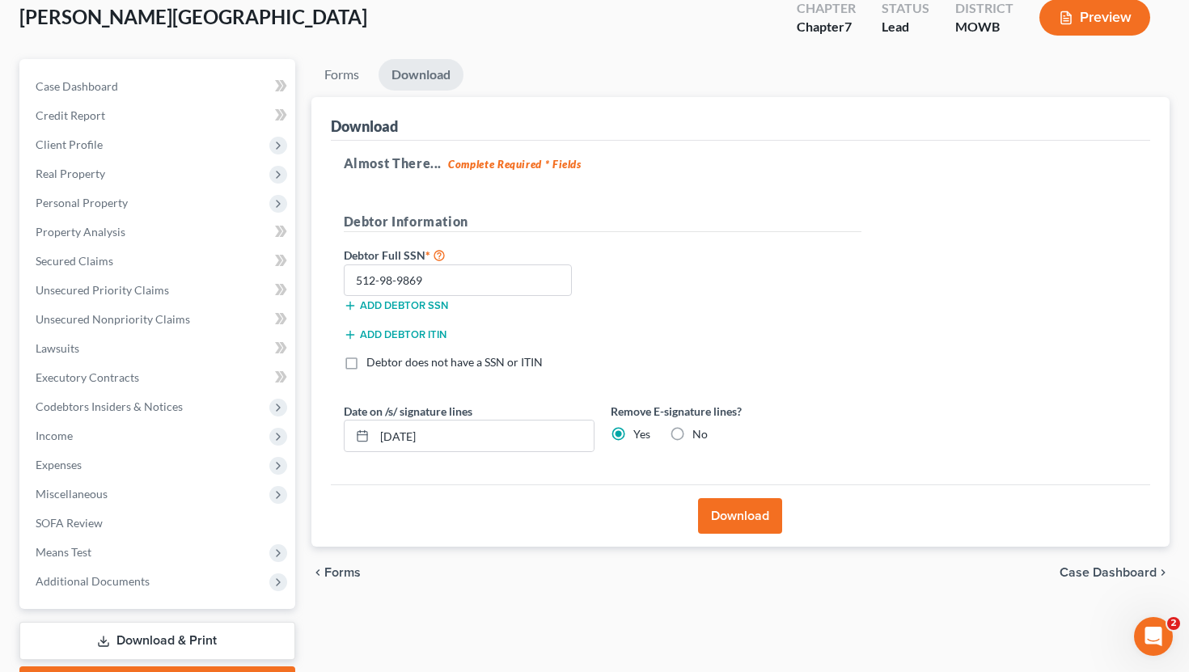
click at [744, 520] on button "Download" at bounding box center [740, 516] width 84 height 36
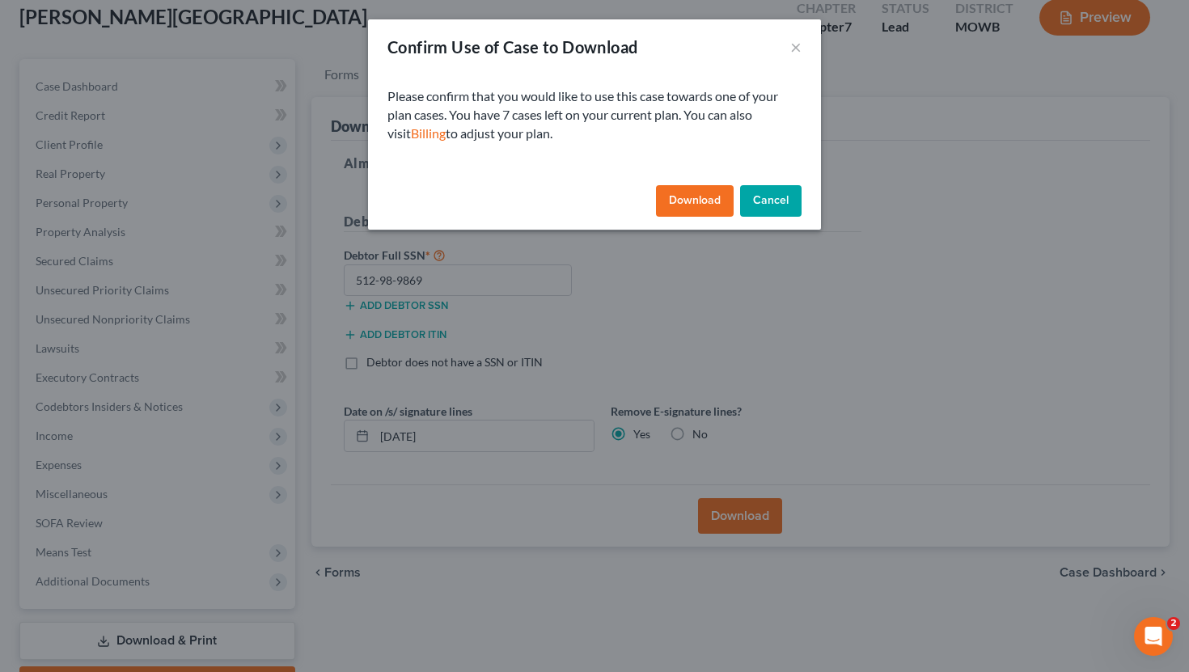
click at [693, 201] on button "Download" at bounding box center [695, 201] width 78 height 32
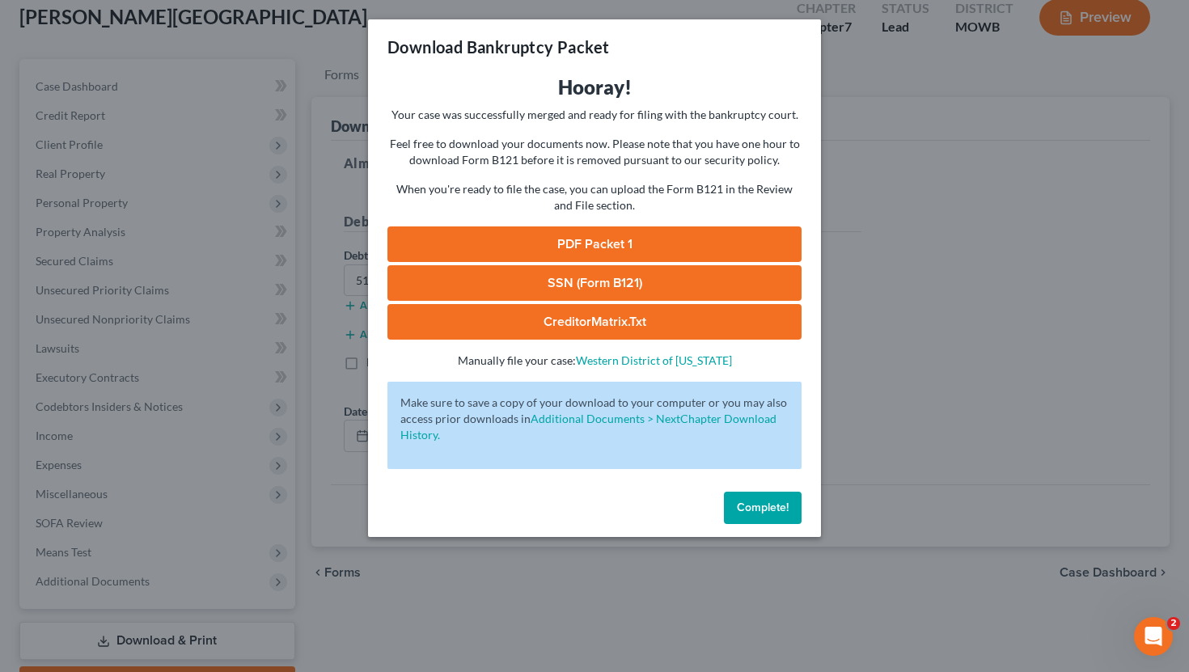
click at [536, 231] on link "PDF Packet 1" at bounding box center [595, 245] width 414 height 36
